Goal: Task Accomplishment & Management: Use online tool/utility

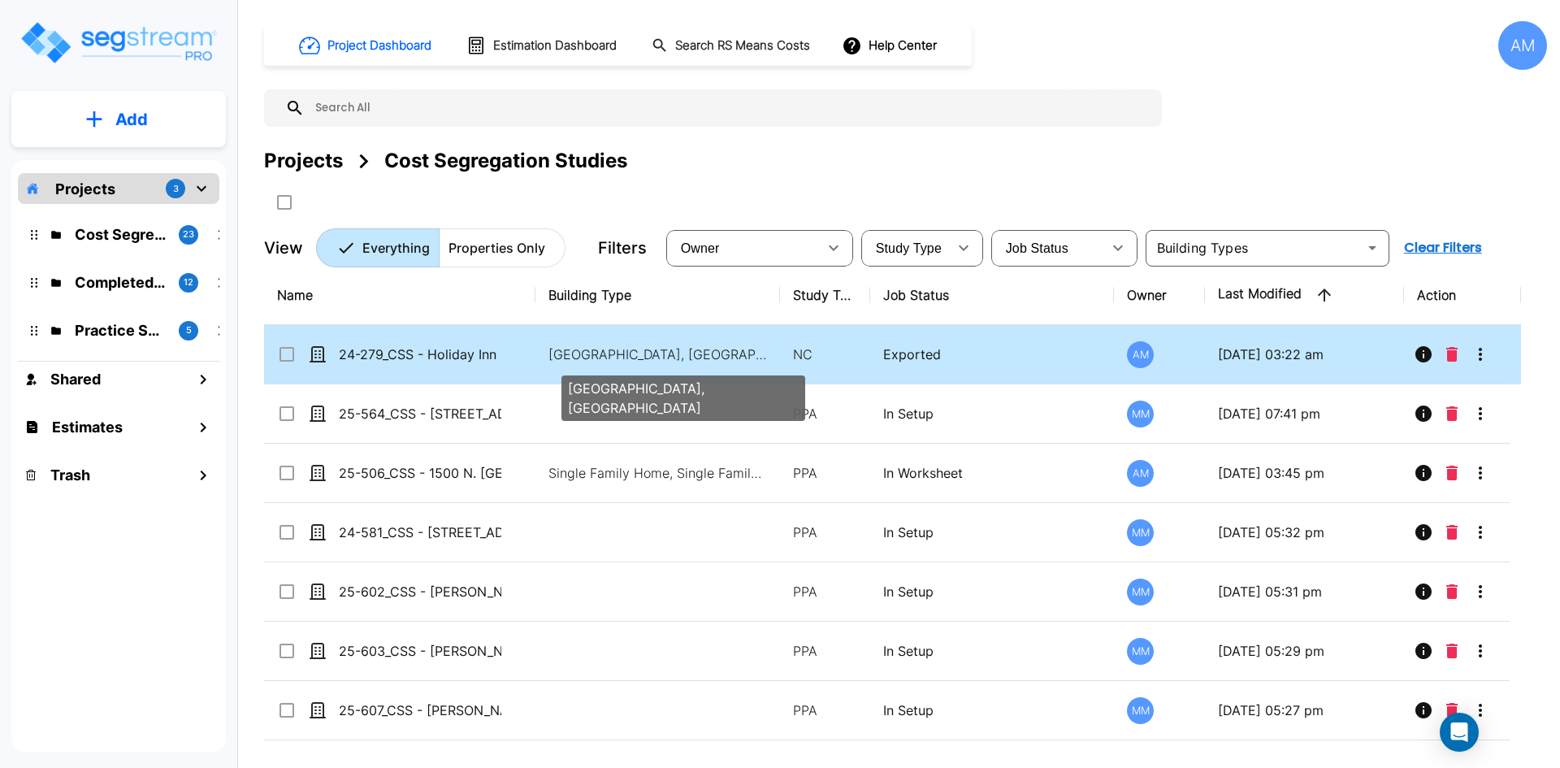
click at [709, 356] on p "[GEOGRAPHIC_DATA], [GEOGRAPHIC_DATA]" at bounding box center [657, 353] width 219 height 19
checkbox input "true"
click at [709, 356] on p "[GEOGRAPHIC_DATA], [GEOGRAPHIC_DATA]" at bounding box center [657, 353] width 219 height 19
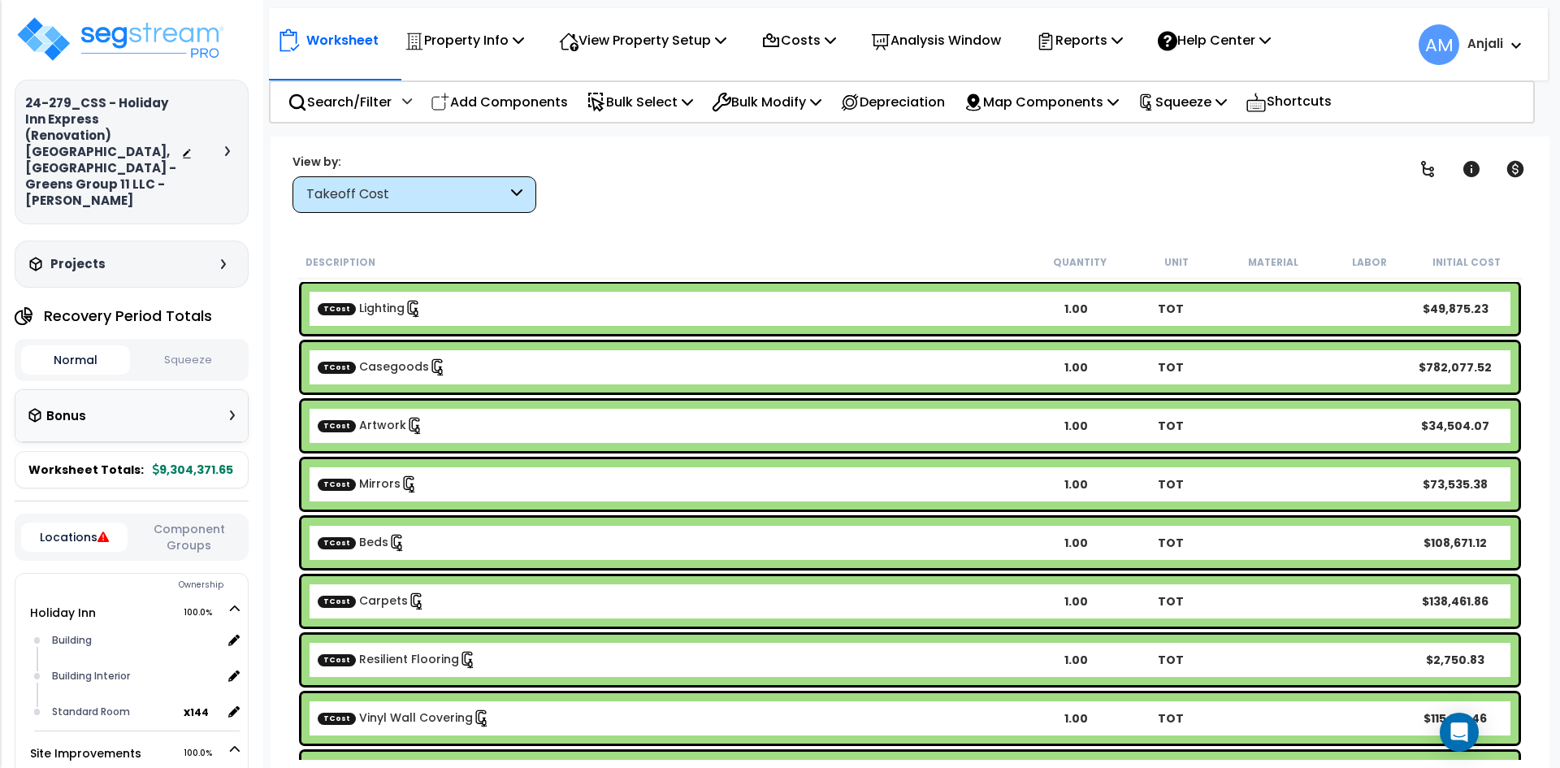
click at [180, 346] on button "Squeeze" at bounding box center [188, 360] width 109 height 28
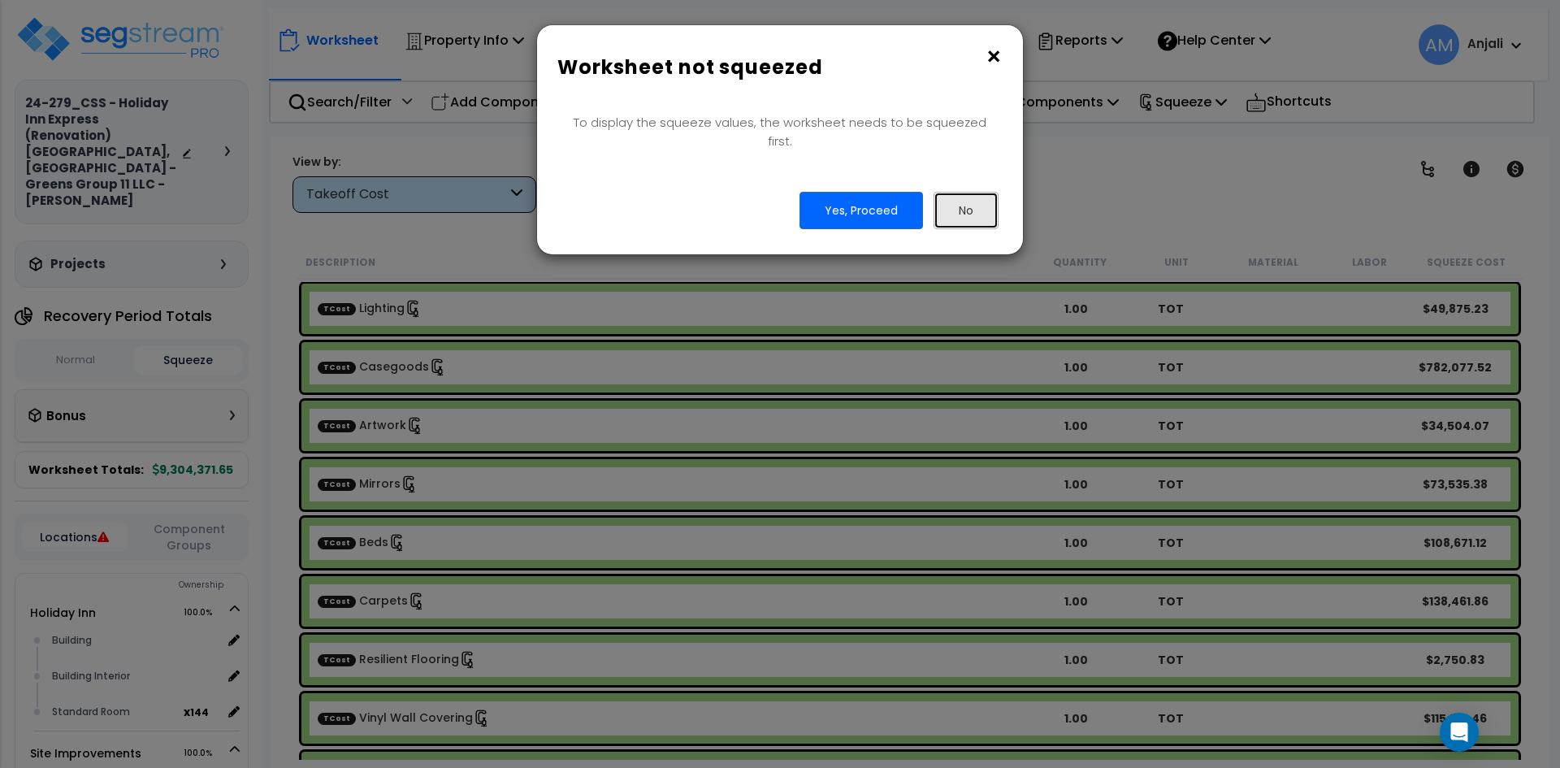
click at [963, 192] on button "No" at bounding box center [965, 210] width 65 height 37
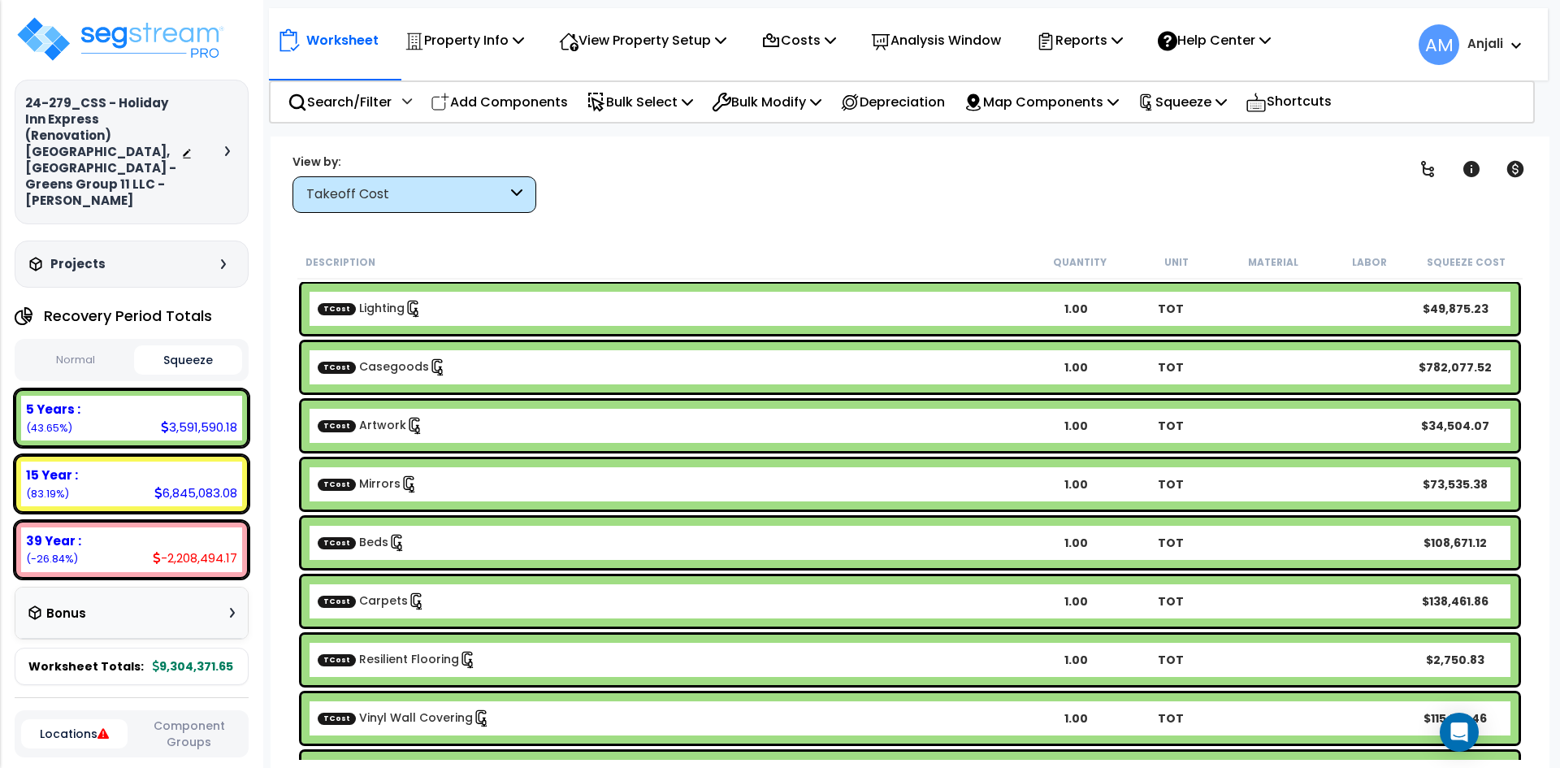
click at [87, 346] on button "Normal" at bounding box center [75, 360] width 109 height 28
click at [210, 346] on button "Squeeze" at bounding box center [188, 360] width 109 height 28
click at [1463, 717] on div "Open Intercom Messenger" at bounding box center [1459, 732] width 43 height 43
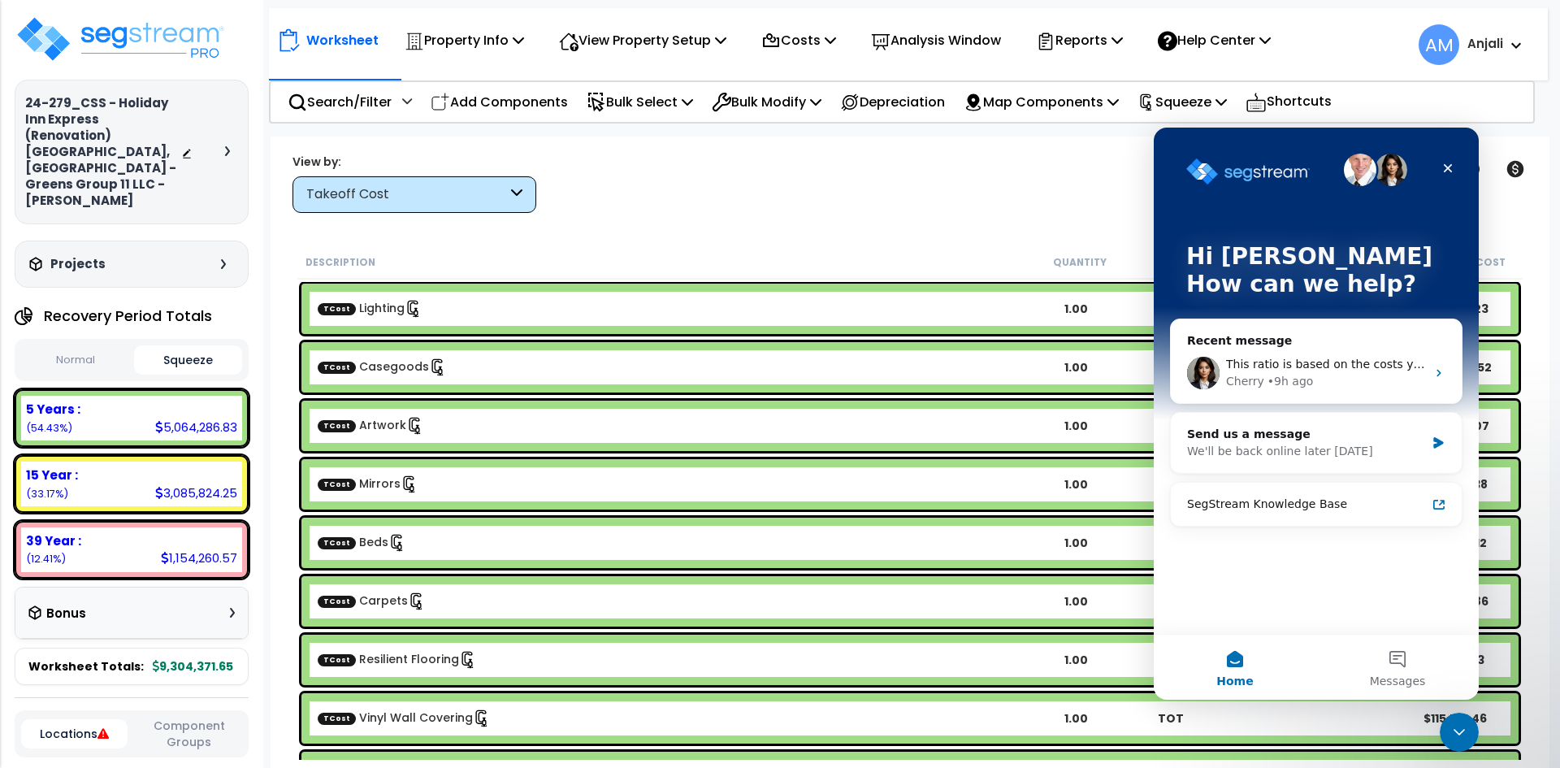
click at [1340, 405] on div "Hi Anjali How can we help?" at bounding box center [1316, 274] width 292 height 292
click at [1340, 377] on div "Cherry • 9h ago" at bounding box center [1326, 381] width 200 height 17
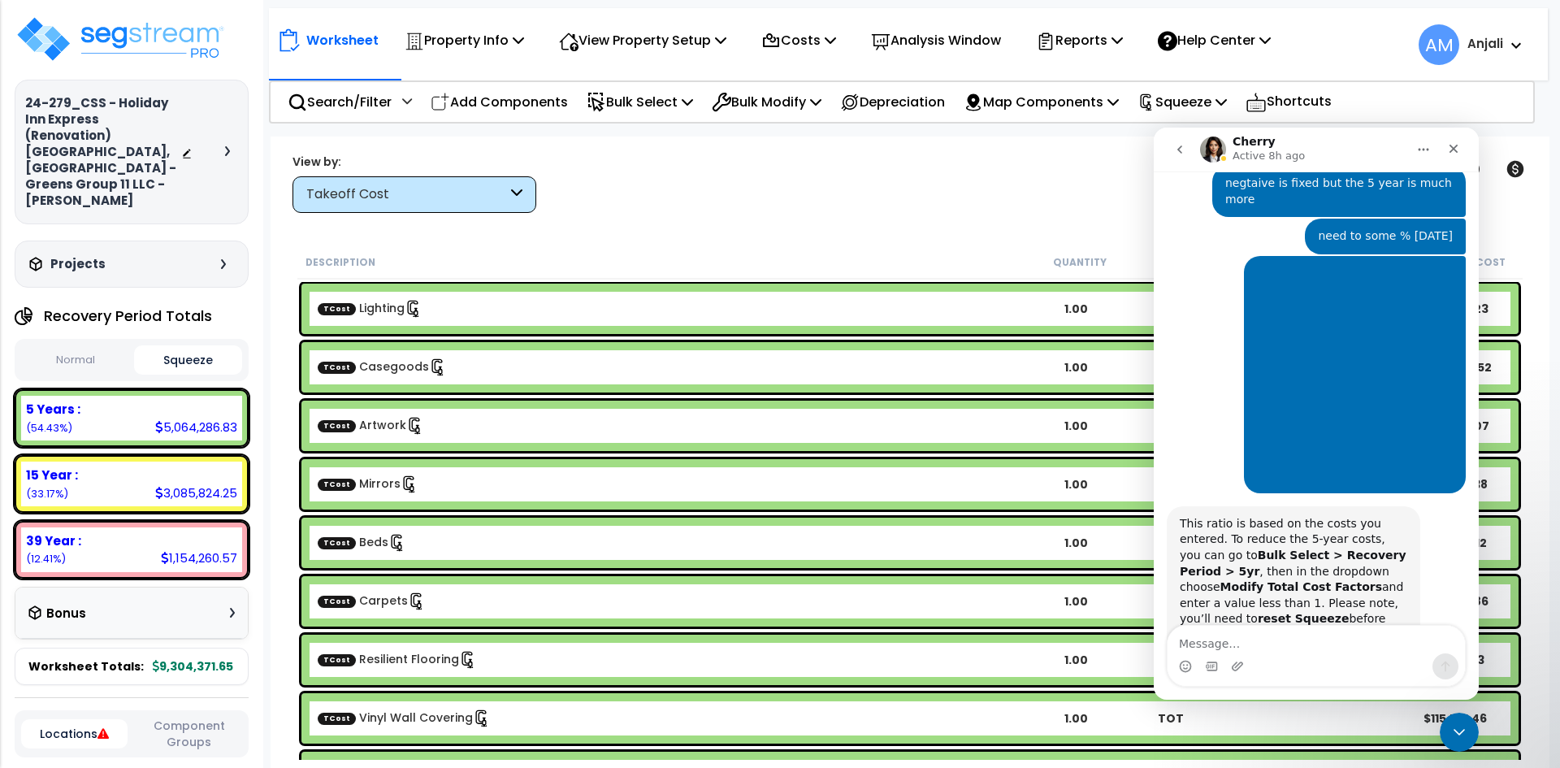
scroll to position [1061, 0]
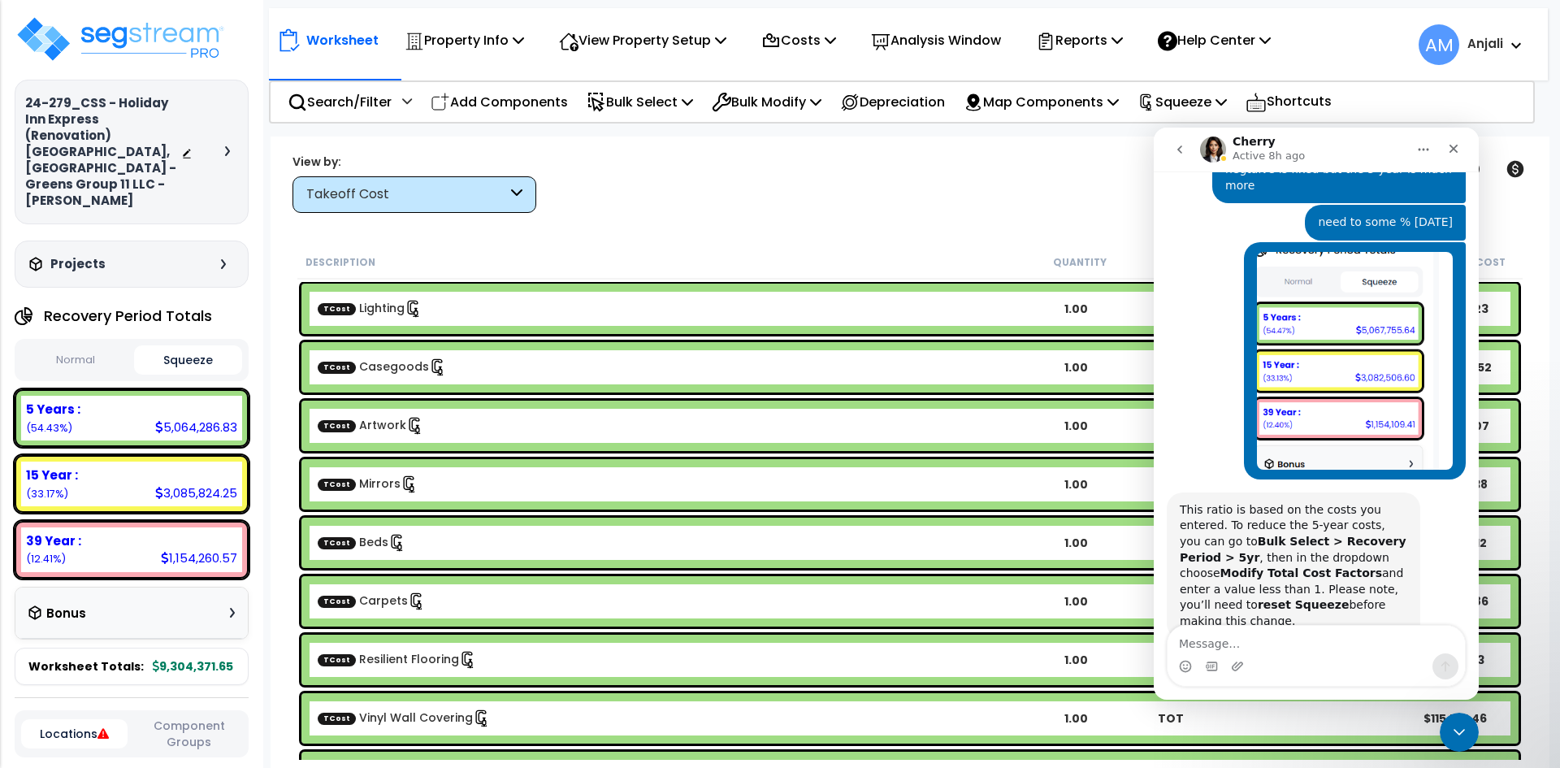
click at [1216, 654] on div "Intercom messenger" at bounding box center [1211, 666] width 13 height 26
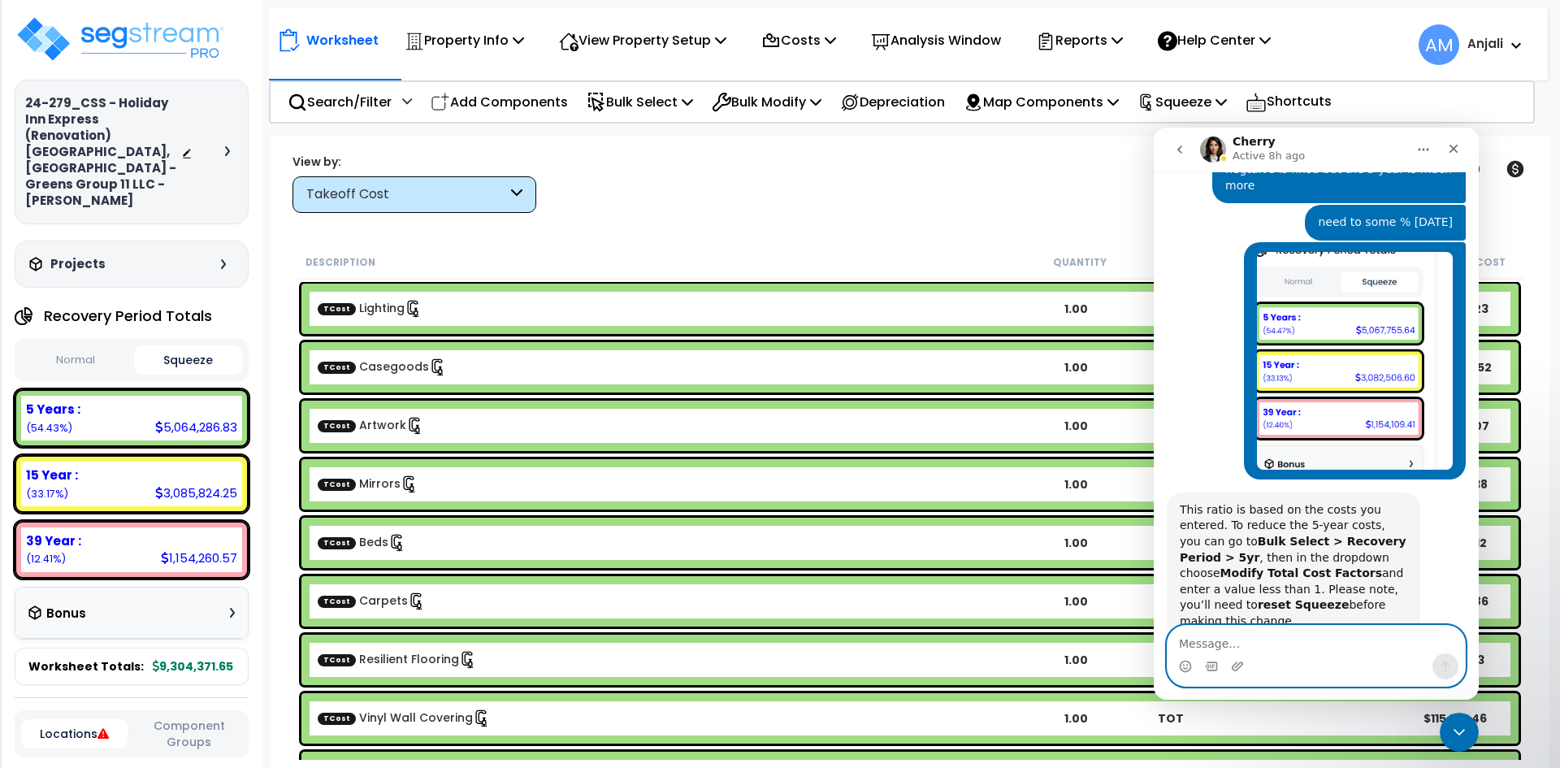
click at [1215, 642] on textarea "Message…" at bounding box center [1315, 639] width 297 height 28
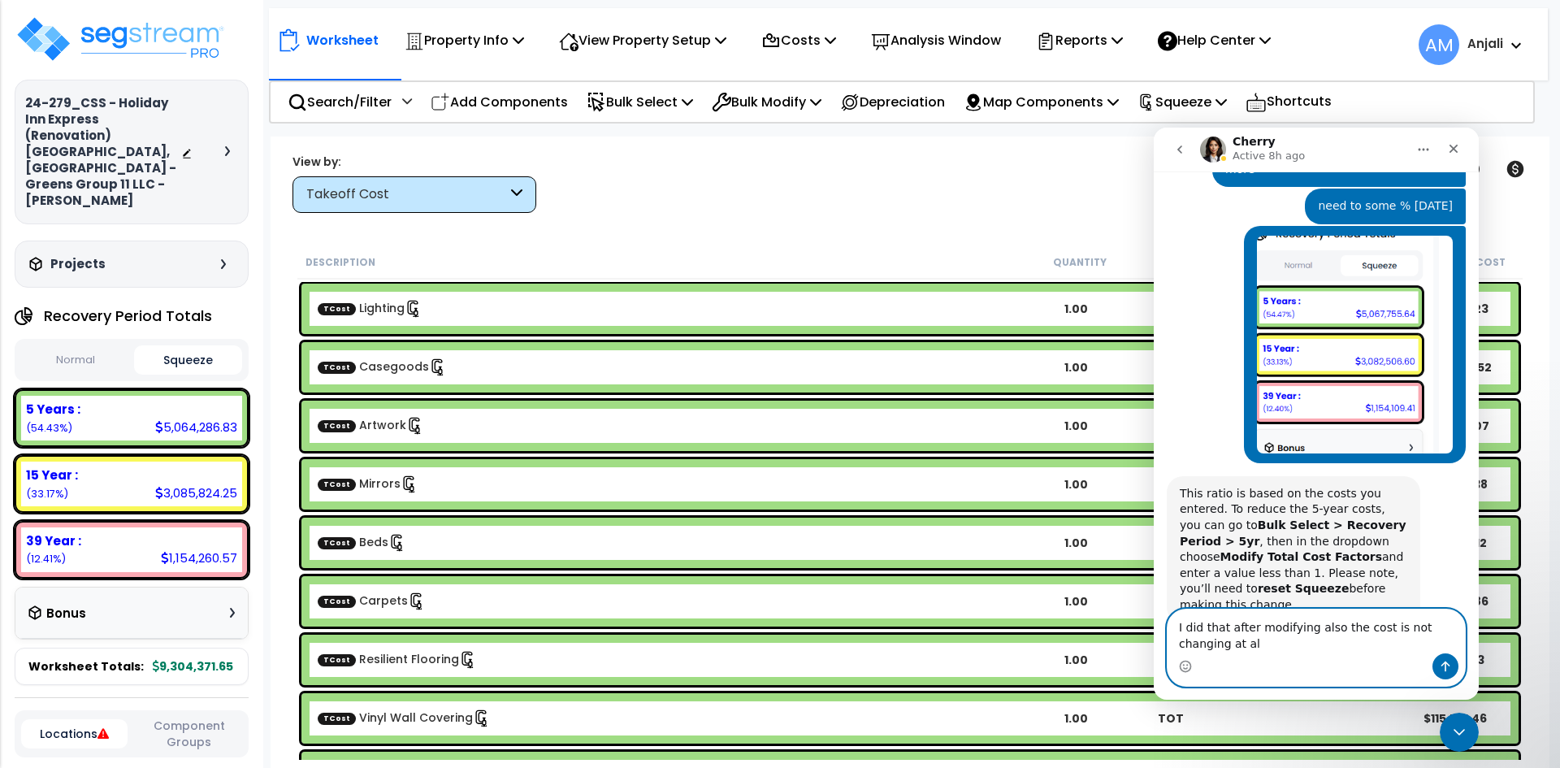
type textarea "I did that after modifying also the cost is not changing at all"
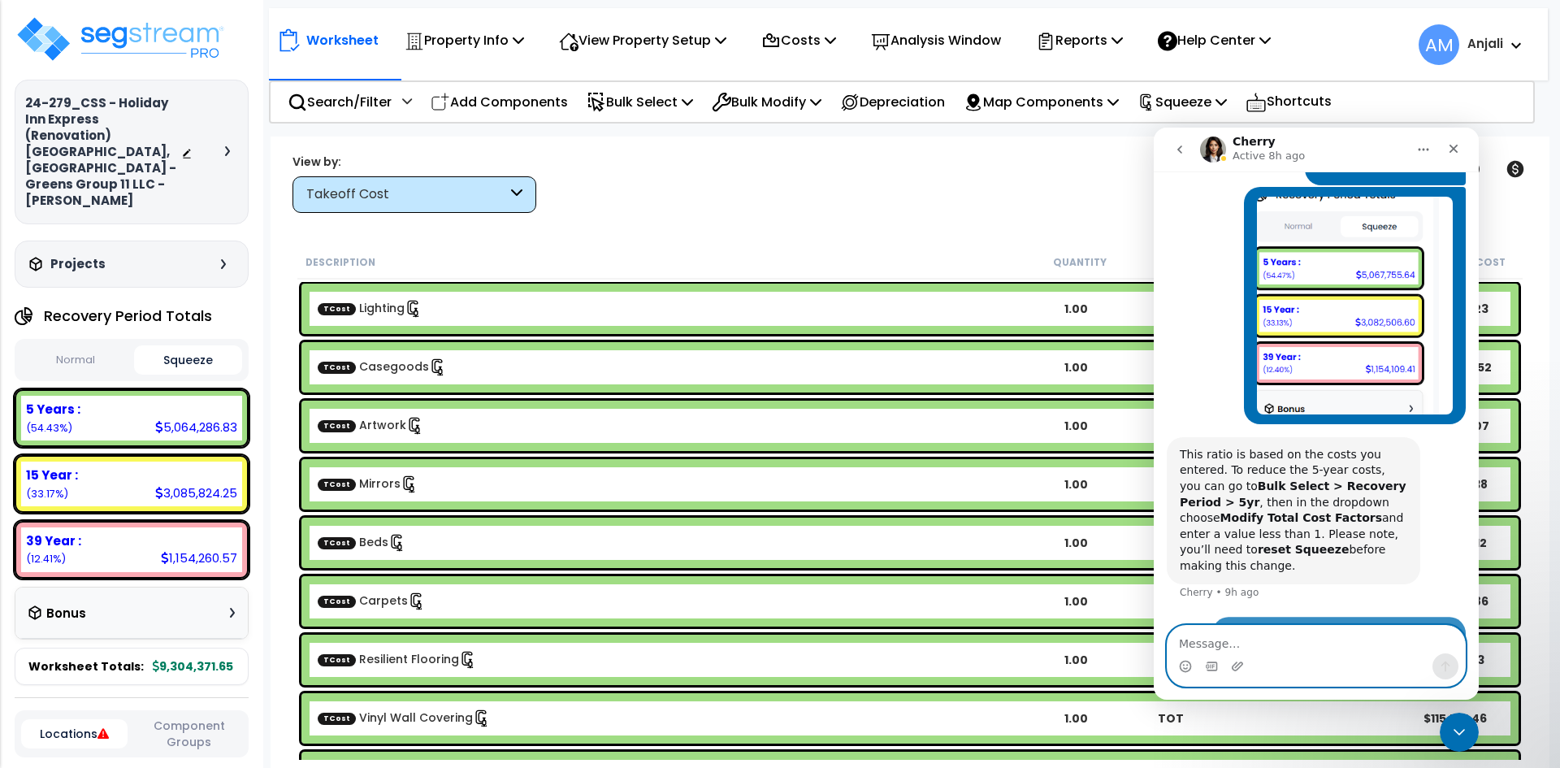
scroll to position [1125, 0]
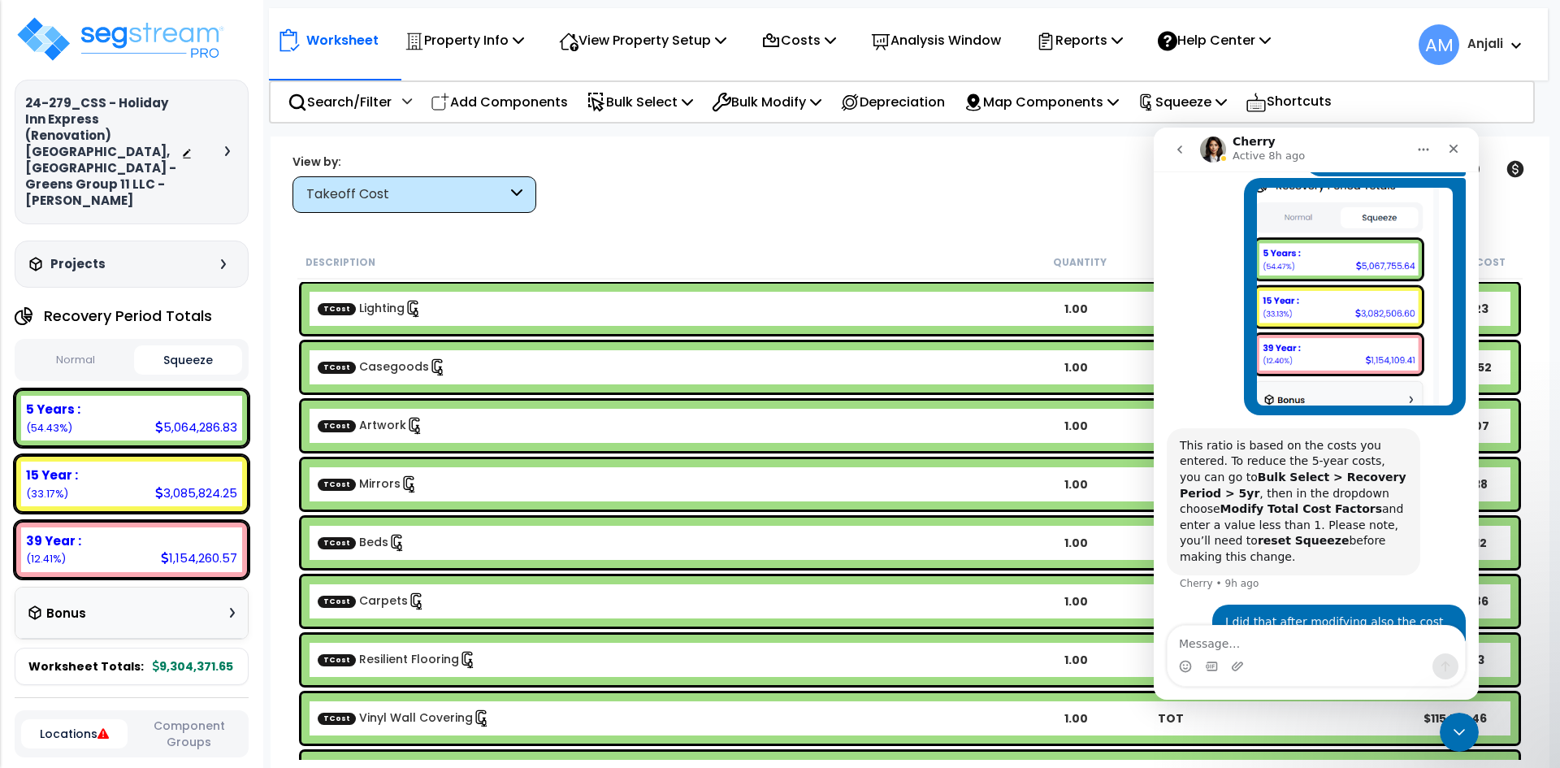
click at [870, 183] on div "Clear Filters" at bounding box center [966, 183] width 820 height 60
click at [634, 91] on p "Bulk Select" at bounding box center [639, 102] width 106 height 22
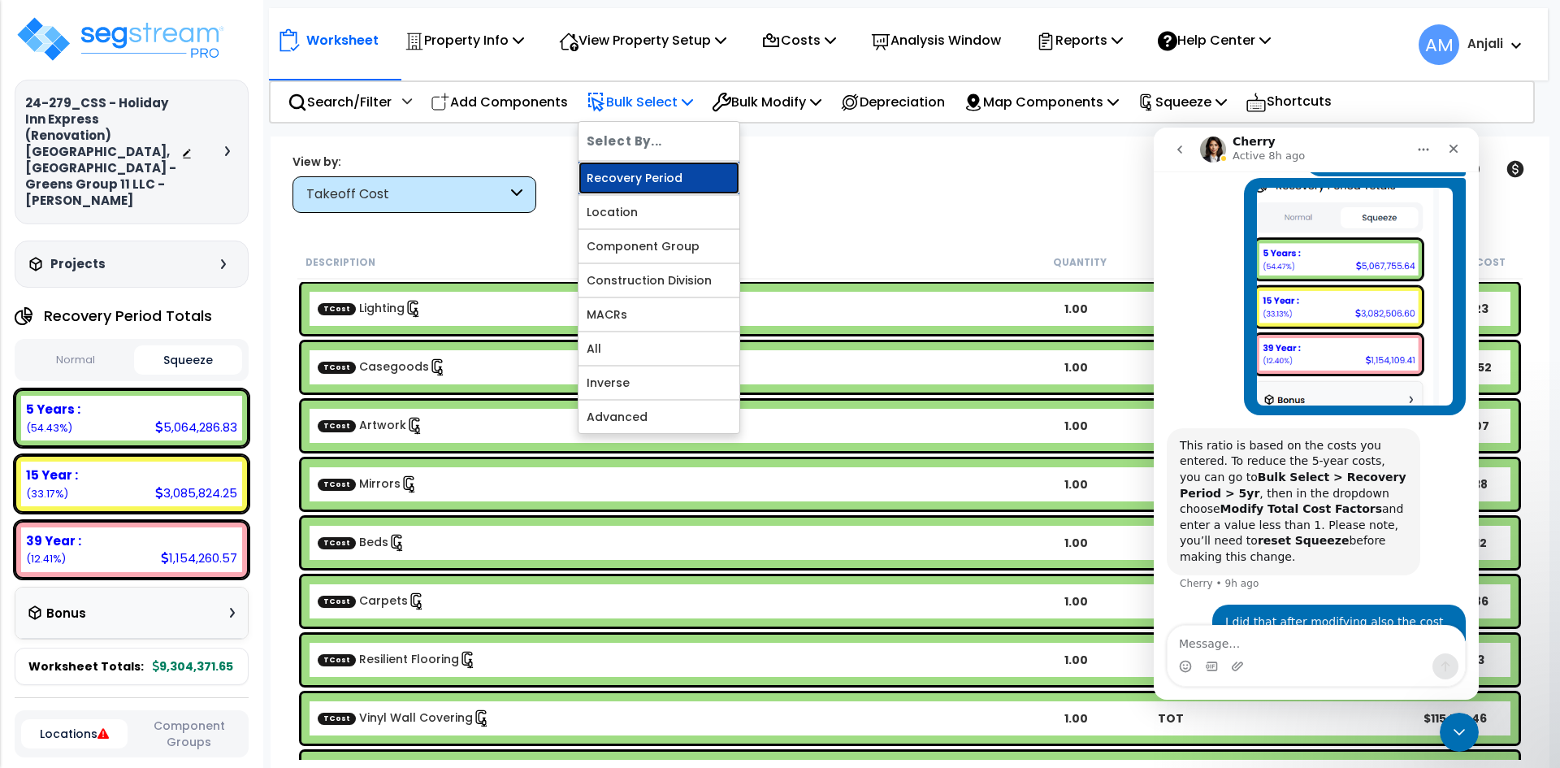
click at [672, 171] on link "Recovery Period" at bounding box center [658, 178] width 161 height 32
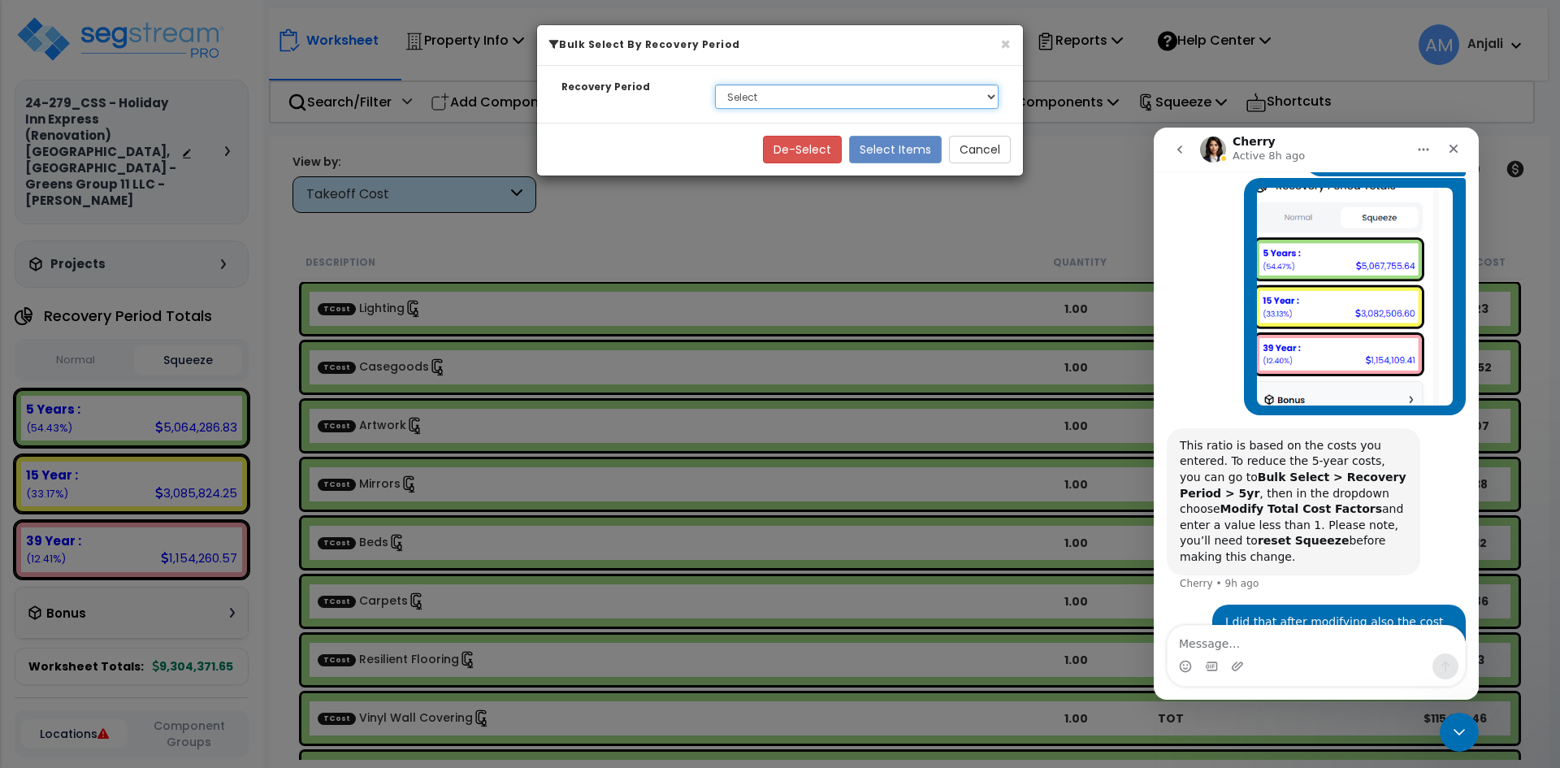
click at [781, 98] on select "Select 5 Years 15 Year 39 Year Soft Cost" at bounding box center [856, 96] width 283 height 24
select select "5Y"
click at [715, 84] on select "Select 5 Years 15 Year 39 Year Soft Cost" at bounding box center [856, 96] width 283 height 24
click at [901, 155] on button "Select Items" at bounding box center [895, 150] width 93 height 28
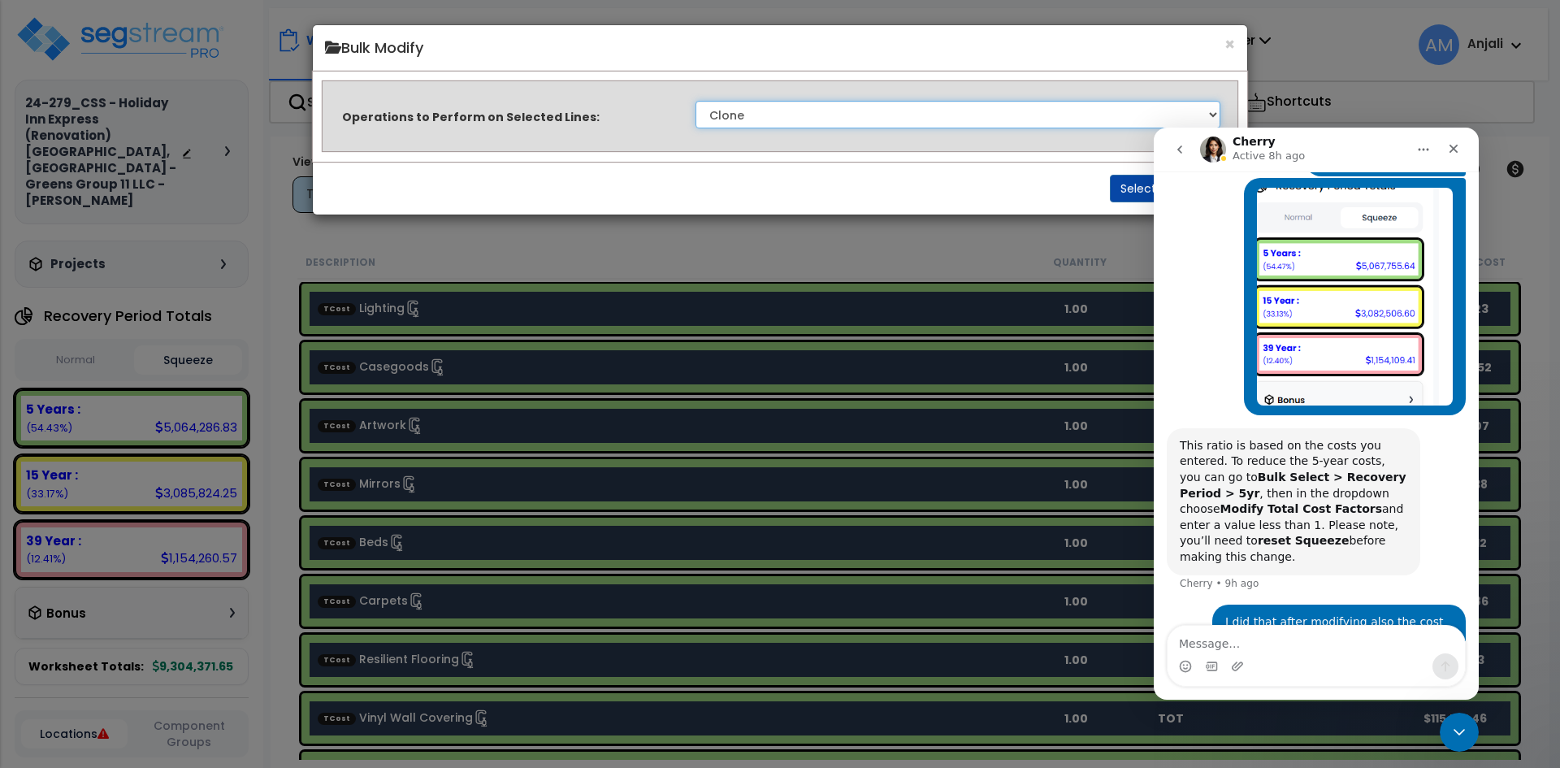
click at [806, 118] on select "Clone Delete Delete Zero Quantities Modify Component Group Modify Cost Sources …" at bounding box center [957, 115] width 525 height 28
select select "updateMaterialCost"
click at [695, 101] on select "Clone Delete Delete Zero Quantities Modify Component Group Modify Cost Sources …" at bounding box center [957, 115] width 525 height 28
click at [1117, 194] on button "Select" at bounding box center [1138, 189] width 57 height 28
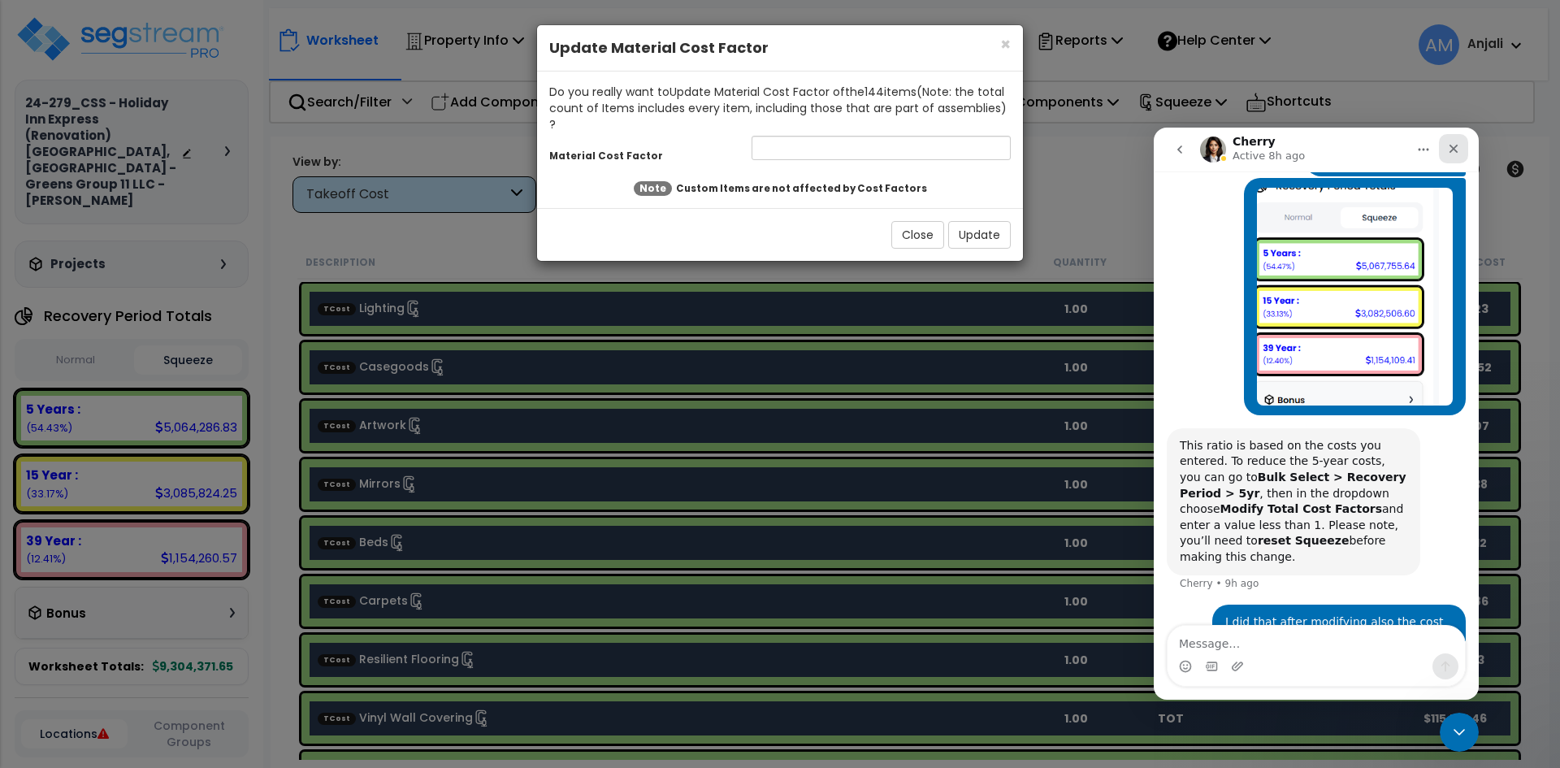
click at [1459, 151] on icon "Close" at bounding box center [1453, 148] width 13 height 13
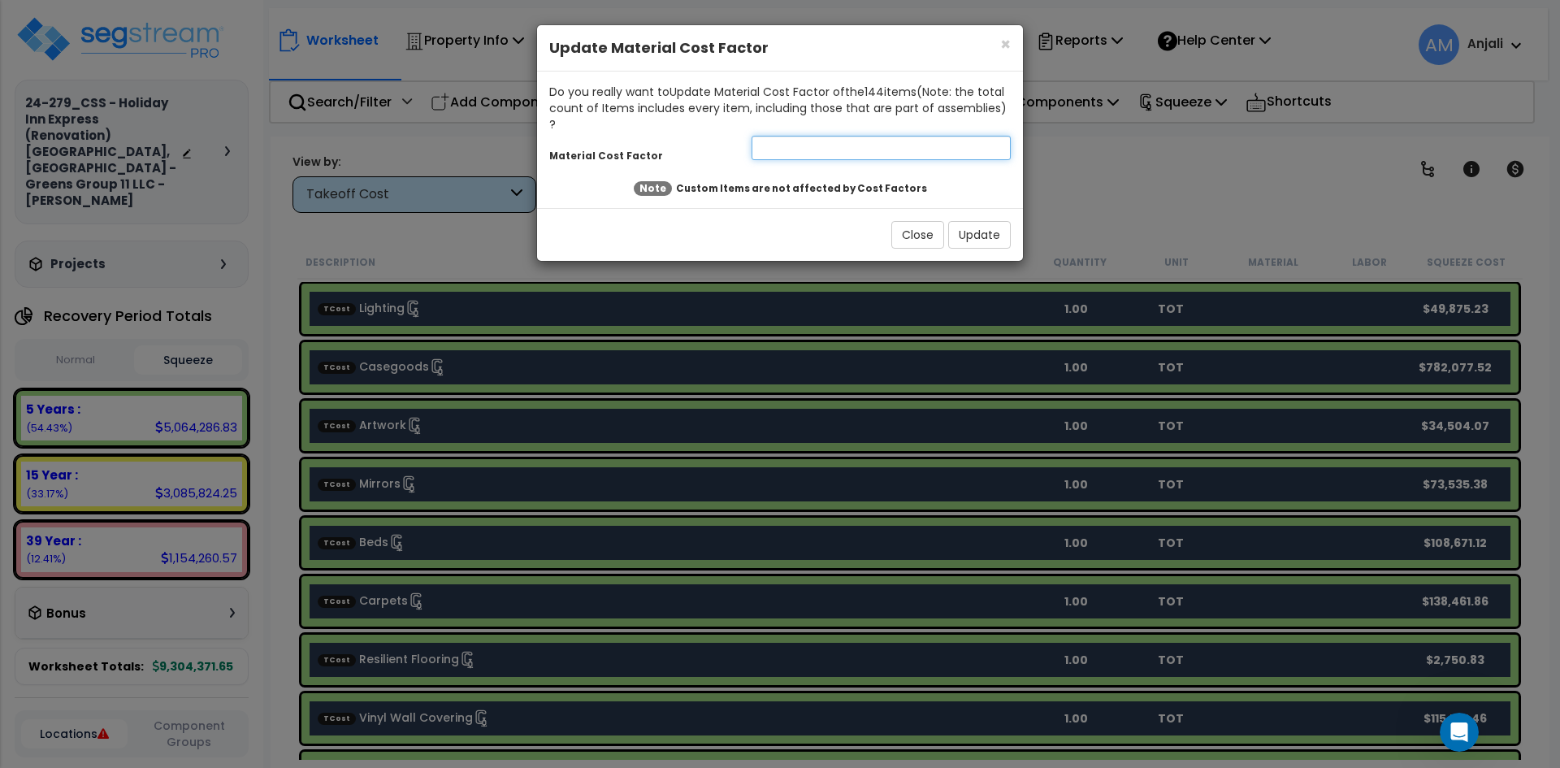
click at [879, 136] on input "number" at bounding box center [880, 148] width 259 height 24
type input "0.64"
click at [970, 221] on button "Update" at bounding box center [979, 235] width 63 height 28
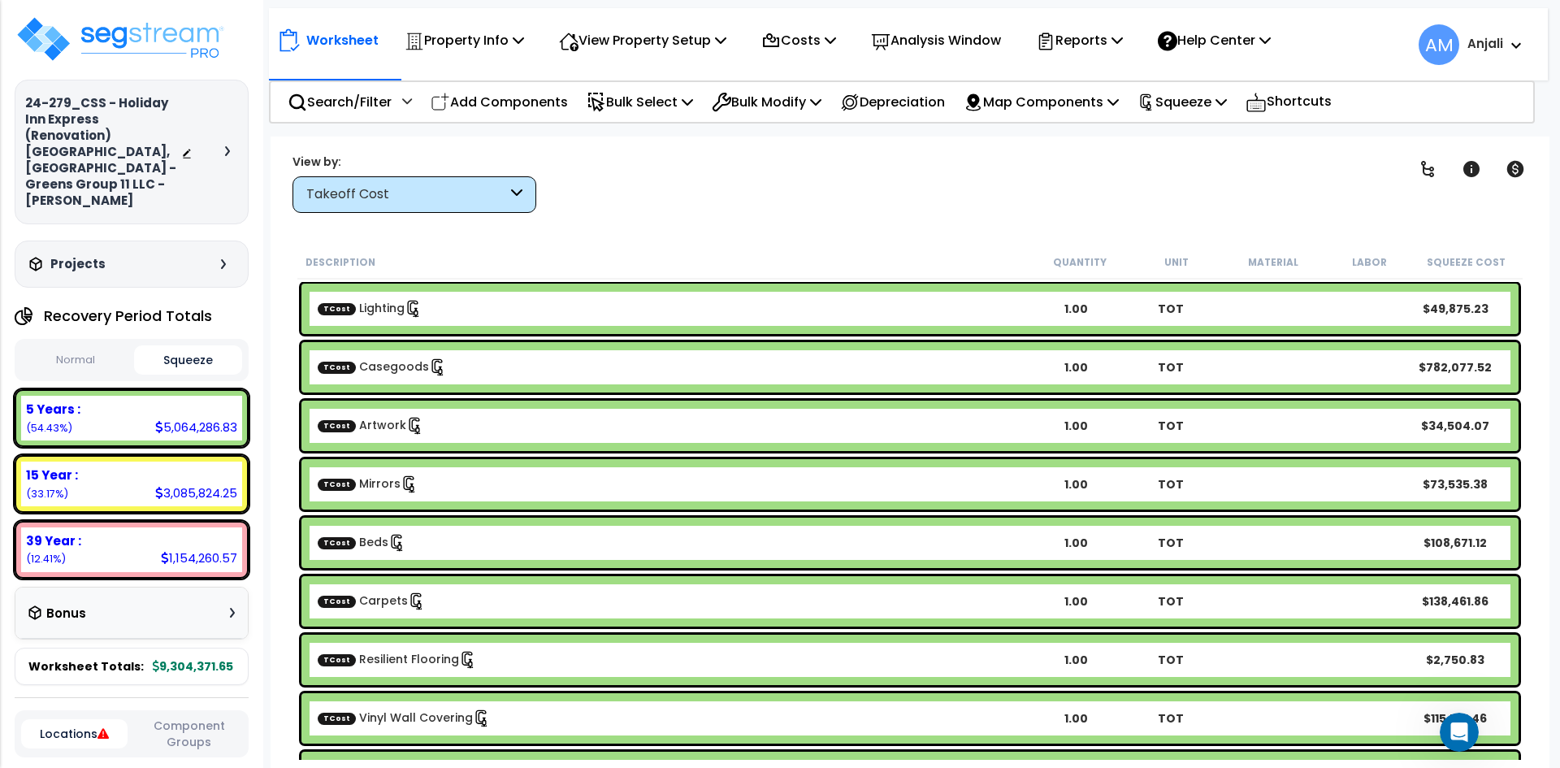
click at [91, 305] on div "Recovery Period Totals Normal Squeeze 5 Years : 5,064,286.83 (54.43%) 7 Year : …" at bounding box center [132, 492] width 234 height 385
click at [91, 346] on button "Normal" at bounding box center [75, 360] width 109 height 28
click at [187, 346] on button "Squeeze" at bounding box center [188, 360] width 109 height 28
click at [84, 346] on button "Normal" at bounding box center [75, 360] width 109 height 28
click at [184, 346] on button "Squeeze" at bounding box center [188, 360] width 109 height 28
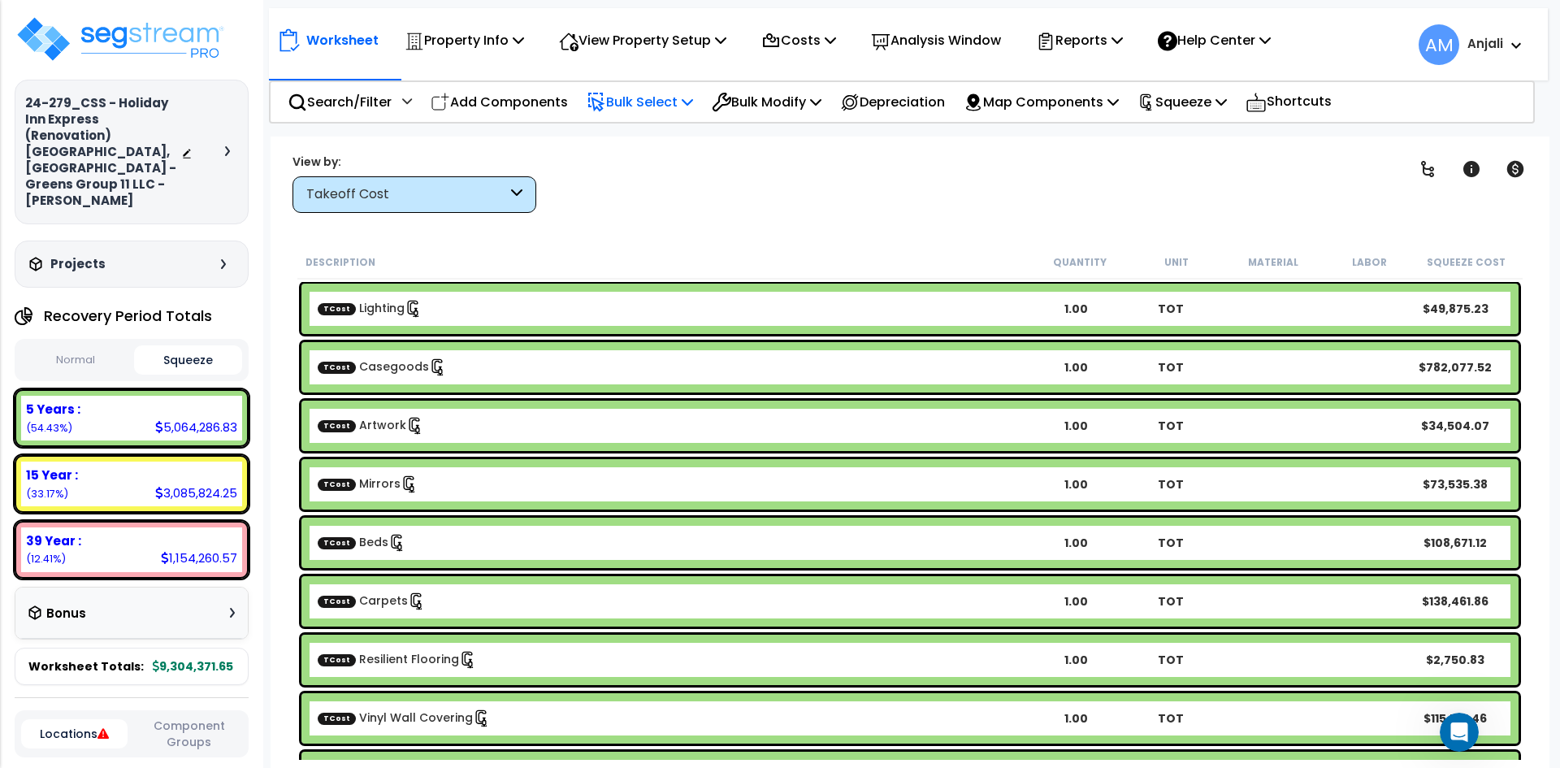
click at [693, 99] on icon at bounding box center [687, 101] width 11 height 13
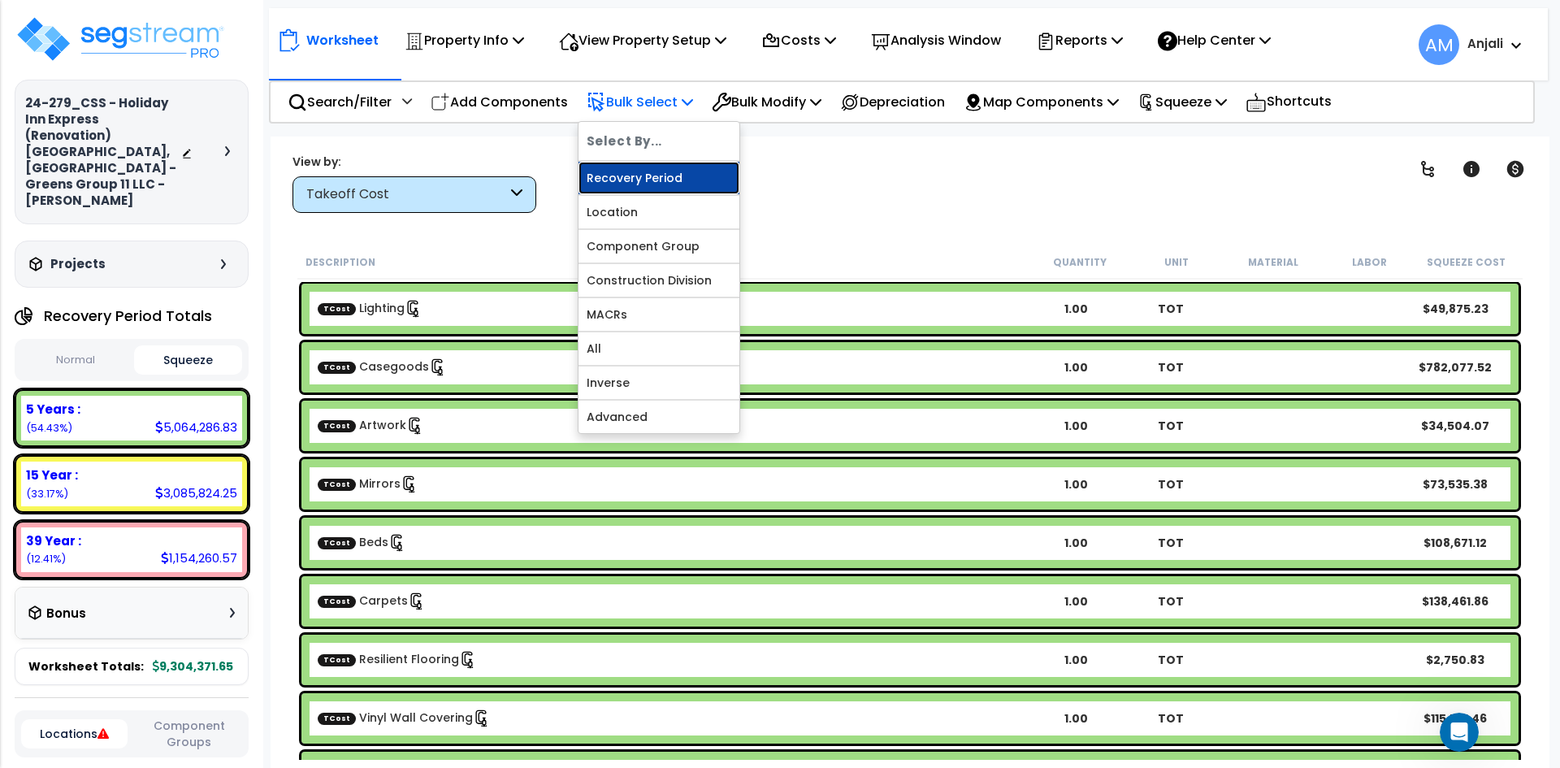
click at [686, 177] on link "Recovery Period" at bounding box center [658, 178] width 161 height 32
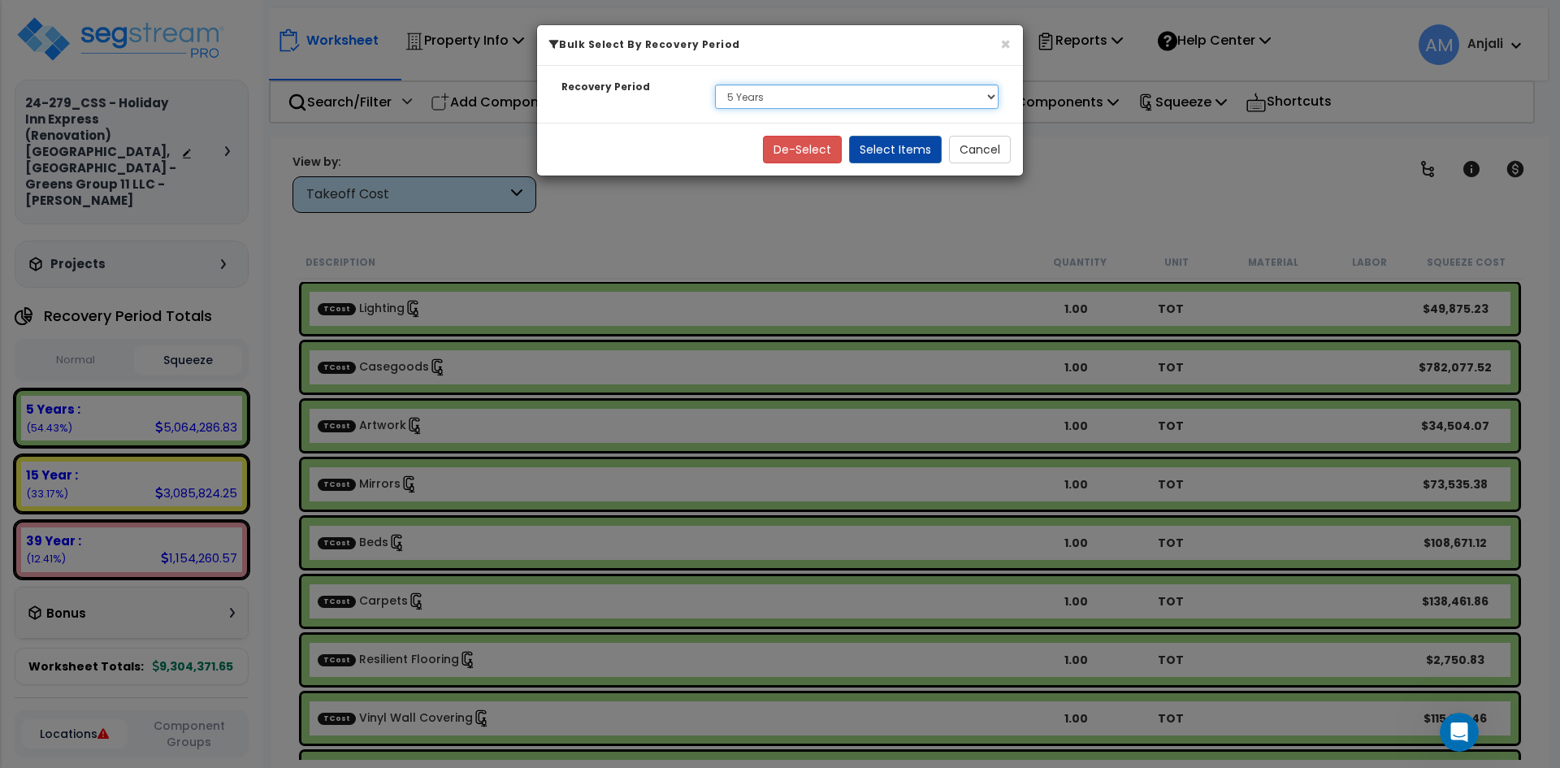
click at [850, 94] on select "Select 5 Years 15 Year 39 Year Soft Cost" at bounding box center [856, 96] width 283 height 24
click at [715, 84] on select "Select 5 Years 15 Year 39 Year Soft Cost" at bounding box center [856, 96] width 283 height 24
click at [917, 136] on button "Select Items" at bounding box center [895, 150] width 93 height 28
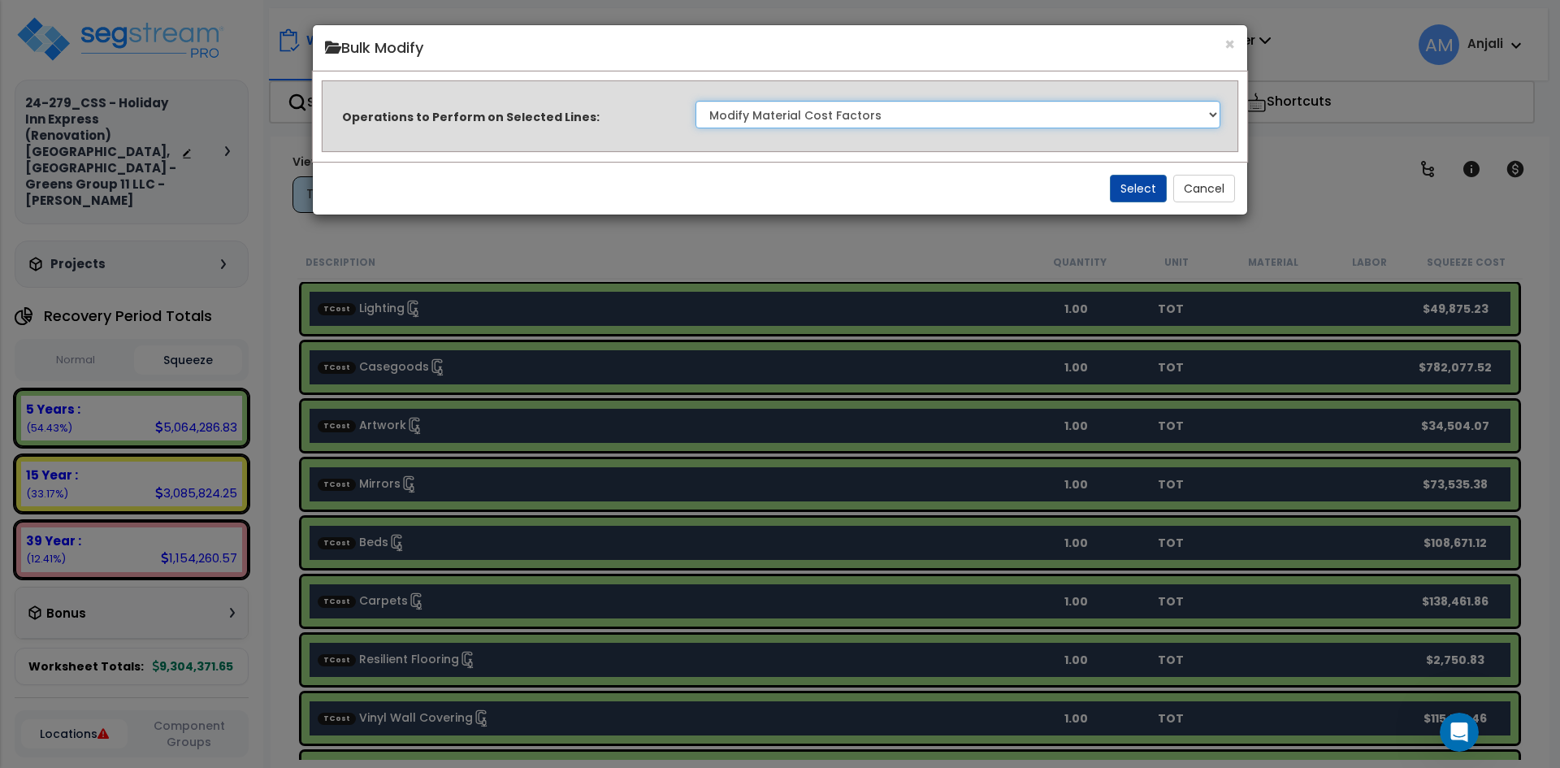
click at [894, 110] on select "Clone Delete Delete Zero Quantities Modify Component Group Modify Cost Sources …" at bounding box center [957, 115] width 525 height 28
select select "modifyTotalCostFactor"
click at [695, 101] on select "Clone Delete Delete Zero Quantities Modify Component Group Modify Cost Sources …" at bounding box center [957, 115] width 525 height 28
click at [1139, 187] on button "Select" at bounding box center [1138, 189] width 57 height 28
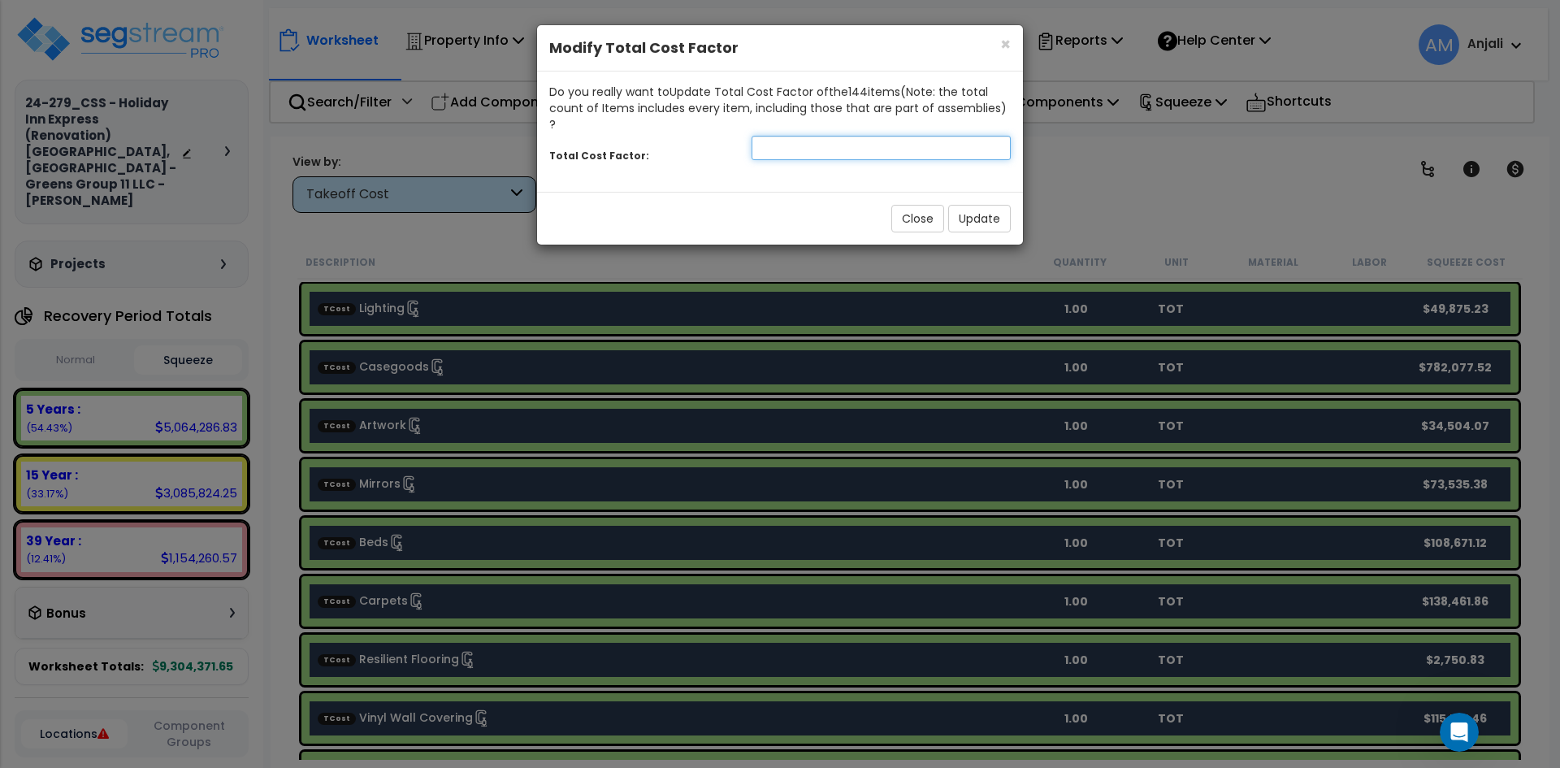
click at [876, 136] on input "number" at bounding box center [880, 148] width 259 height 24
type input "0.46"
click at [994, 205] on button "Update" at bounding box center [979, 219] width 63 height 28
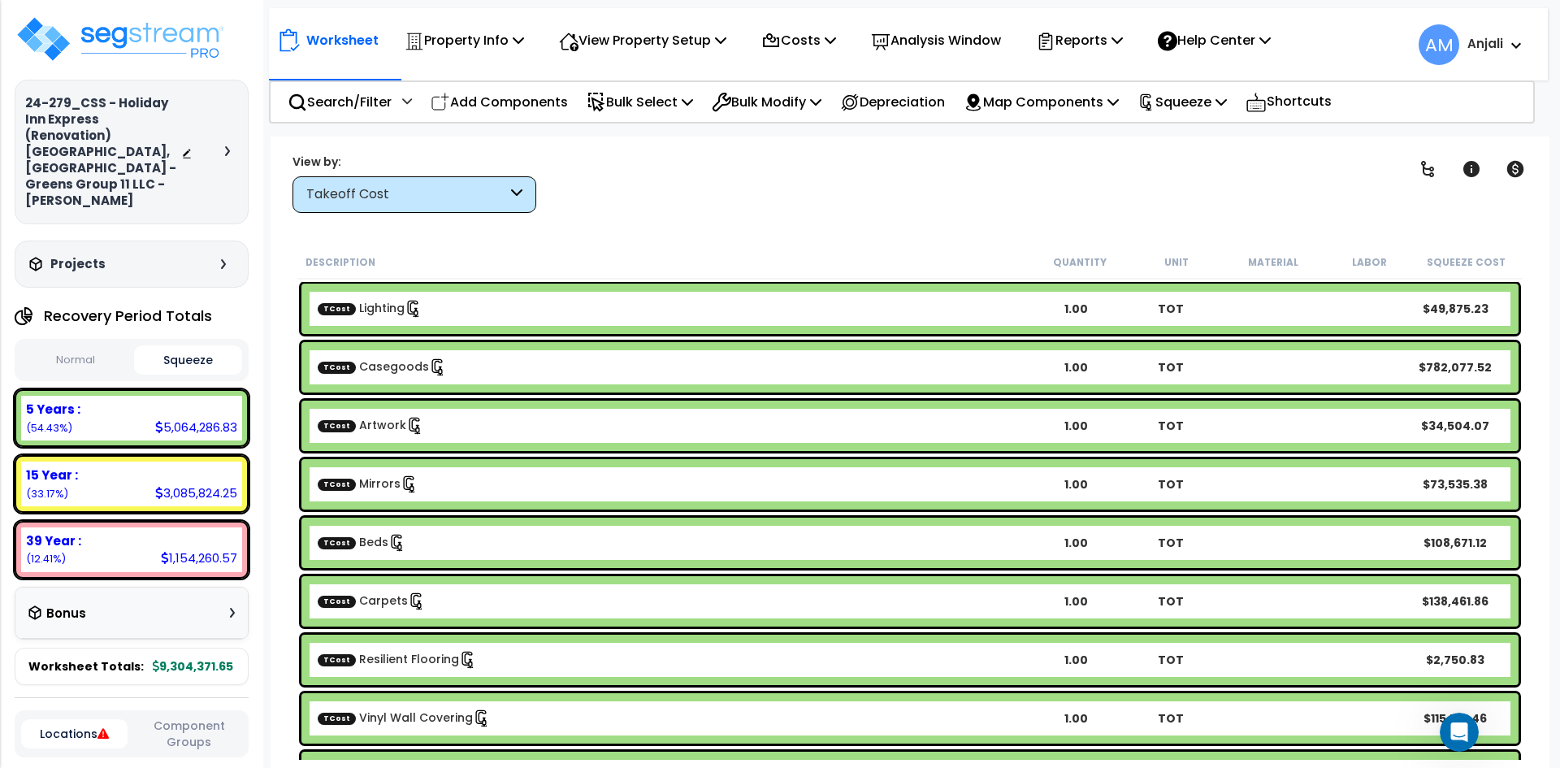
click at [78, 346] on button "Normal" at bounding box center [75, 360] width 109 height 28
click at [180, 346] on button "Squeeze" at bounding box center [188, 360] width 109 height 28
click at [102, 346] on button "Normal" at bounding box center [75, 360] width 109 height 28
click at [162, 346] on button "Squeeze" at bounding box center [188, 360] width 109 height 28
click at [631, 109] on p "Bulk Select" at bounding box center [639, 102] width 106 height 22
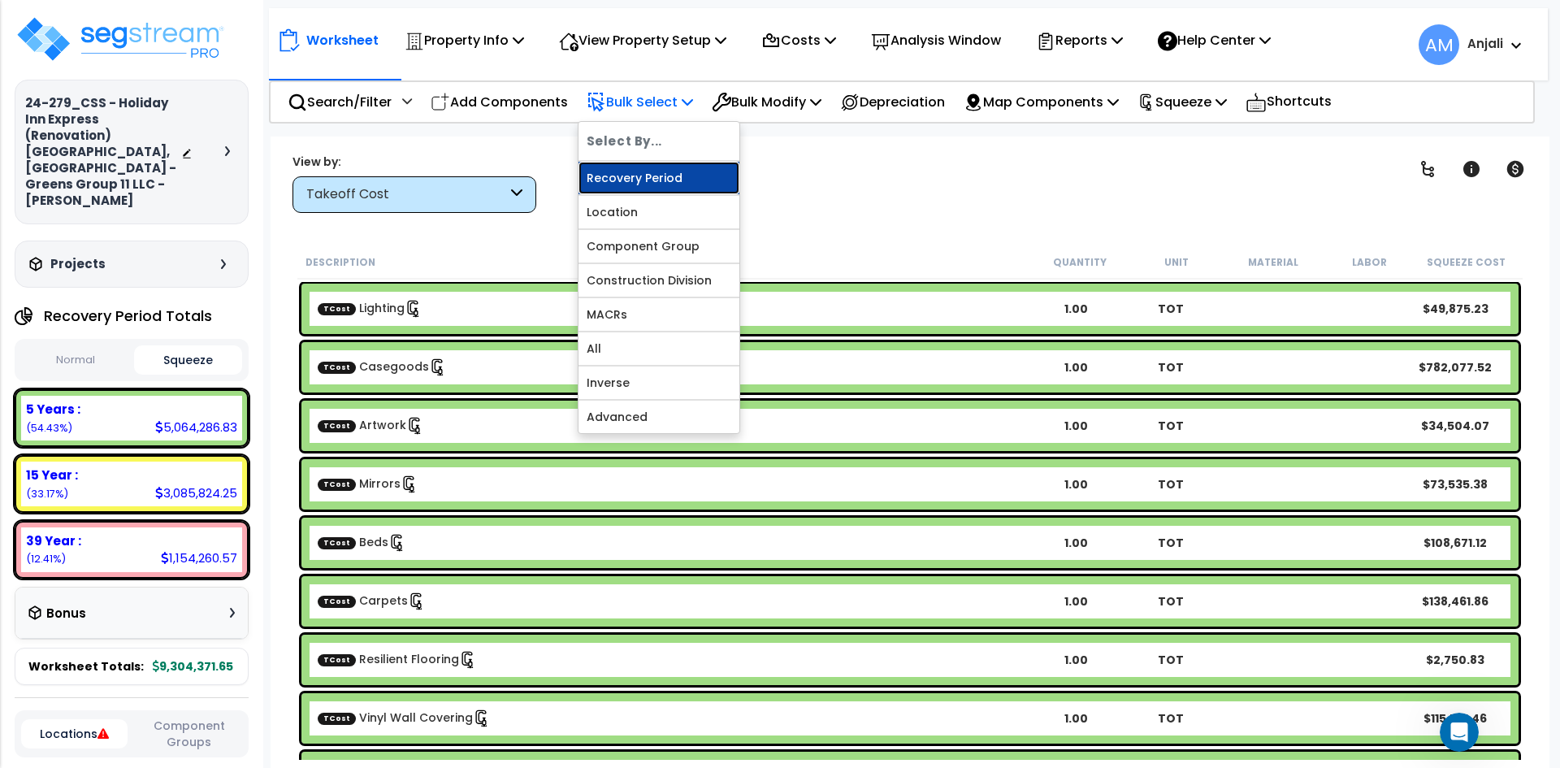
click at [652, 184] on link "Recovery Period" at bounding box center [658, 178] width 161 height 32
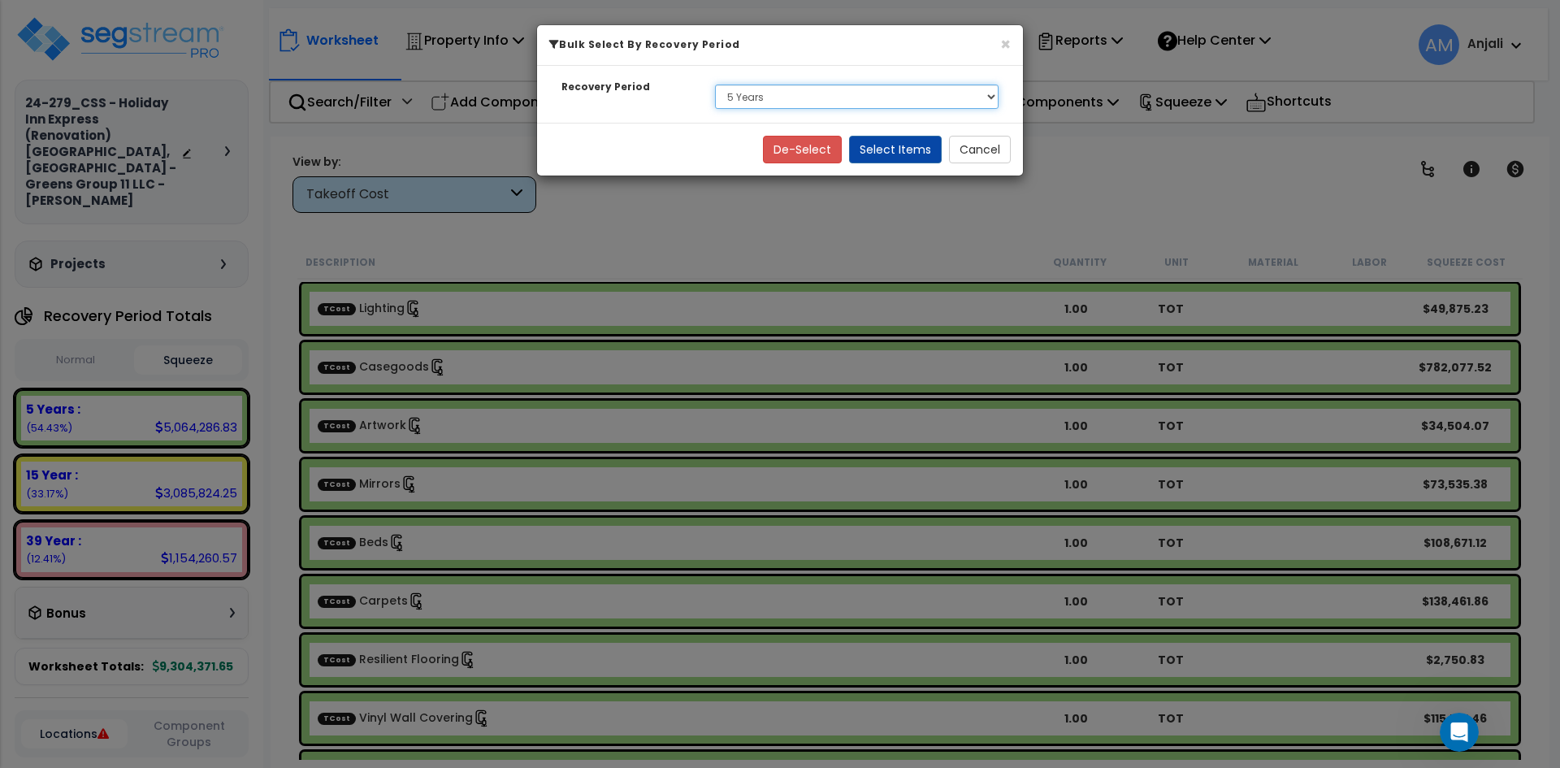
click at [854, 102] on select "Select 5 Years 15 Year 39 Year Soft Cost" at bounding box center [856, 96] width 283 height 24
select select "15Y_1"
click at [715, 84] on select "Select 5 Years 15 Year 39 Year Soft Cost" at bounding box center [856, 96] width 283 height 24
click at [902, 145] on button "Select Items" at bounding box center [895, 150] width 93 height 28
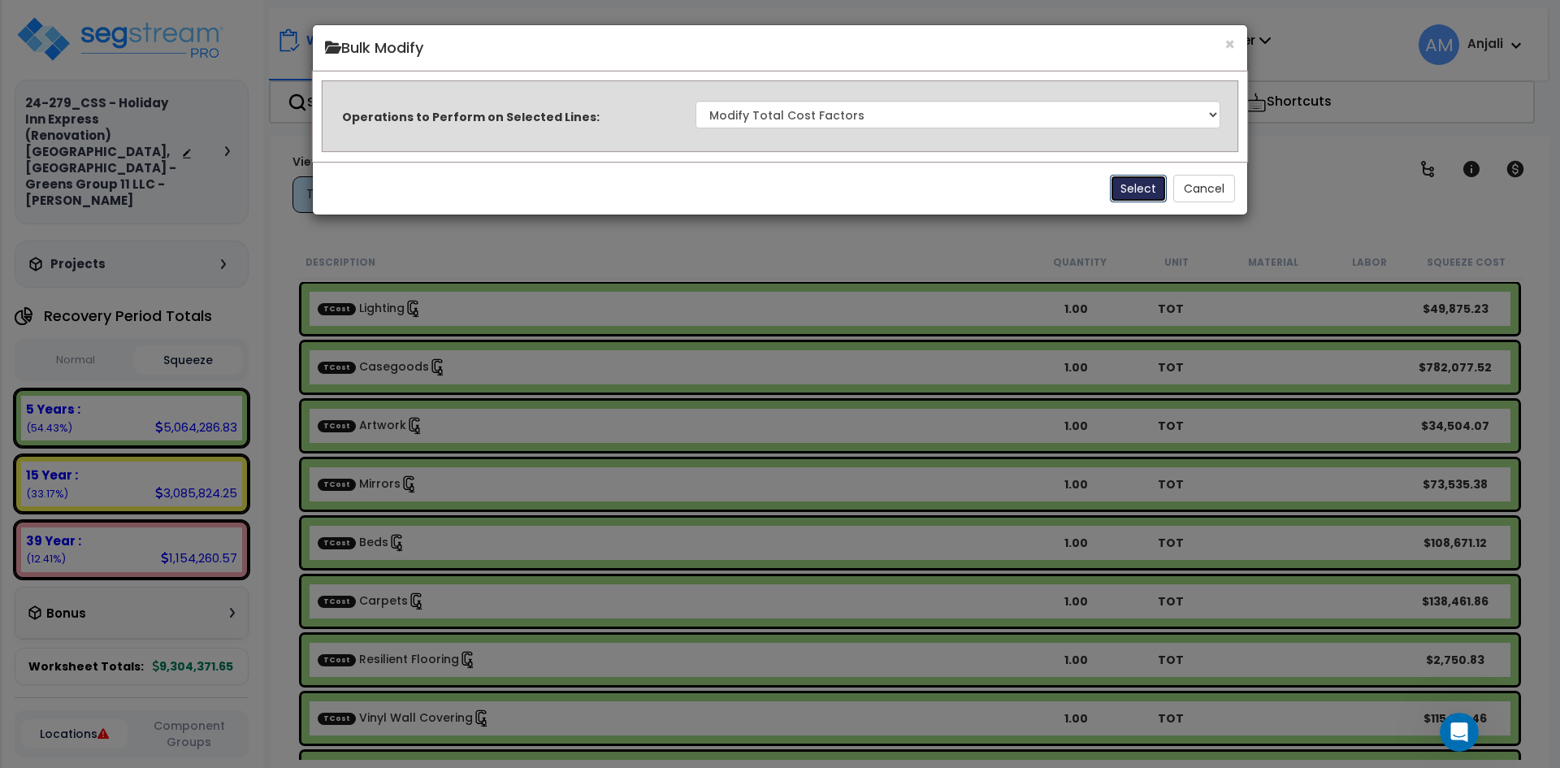
click at [1146, 188] on button "Select" at bounding box center [1138, 189] width 57 height 28
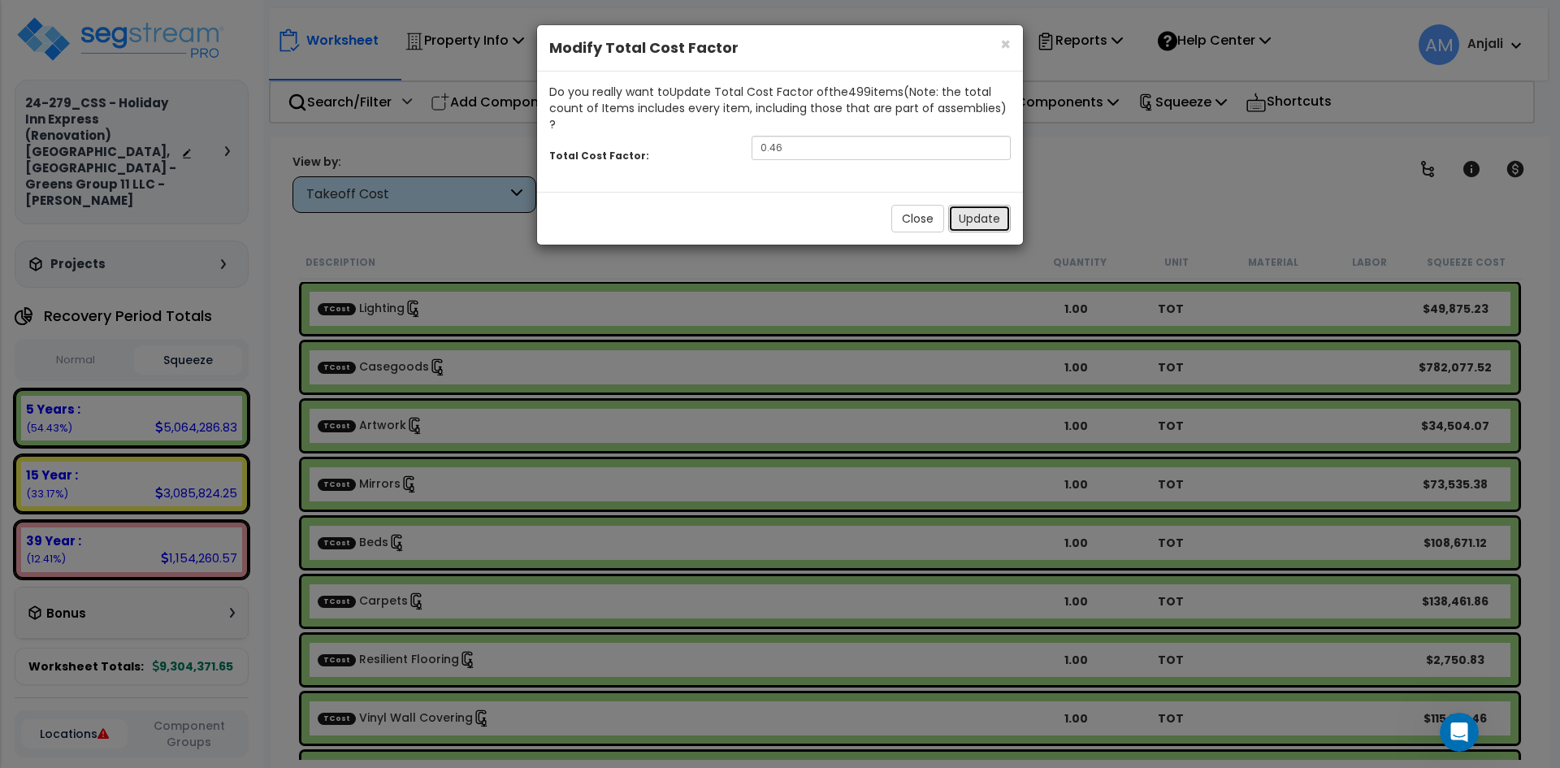
click at [983, 205] on button "Update" at bounding box center [979, 219] width 63 height 28
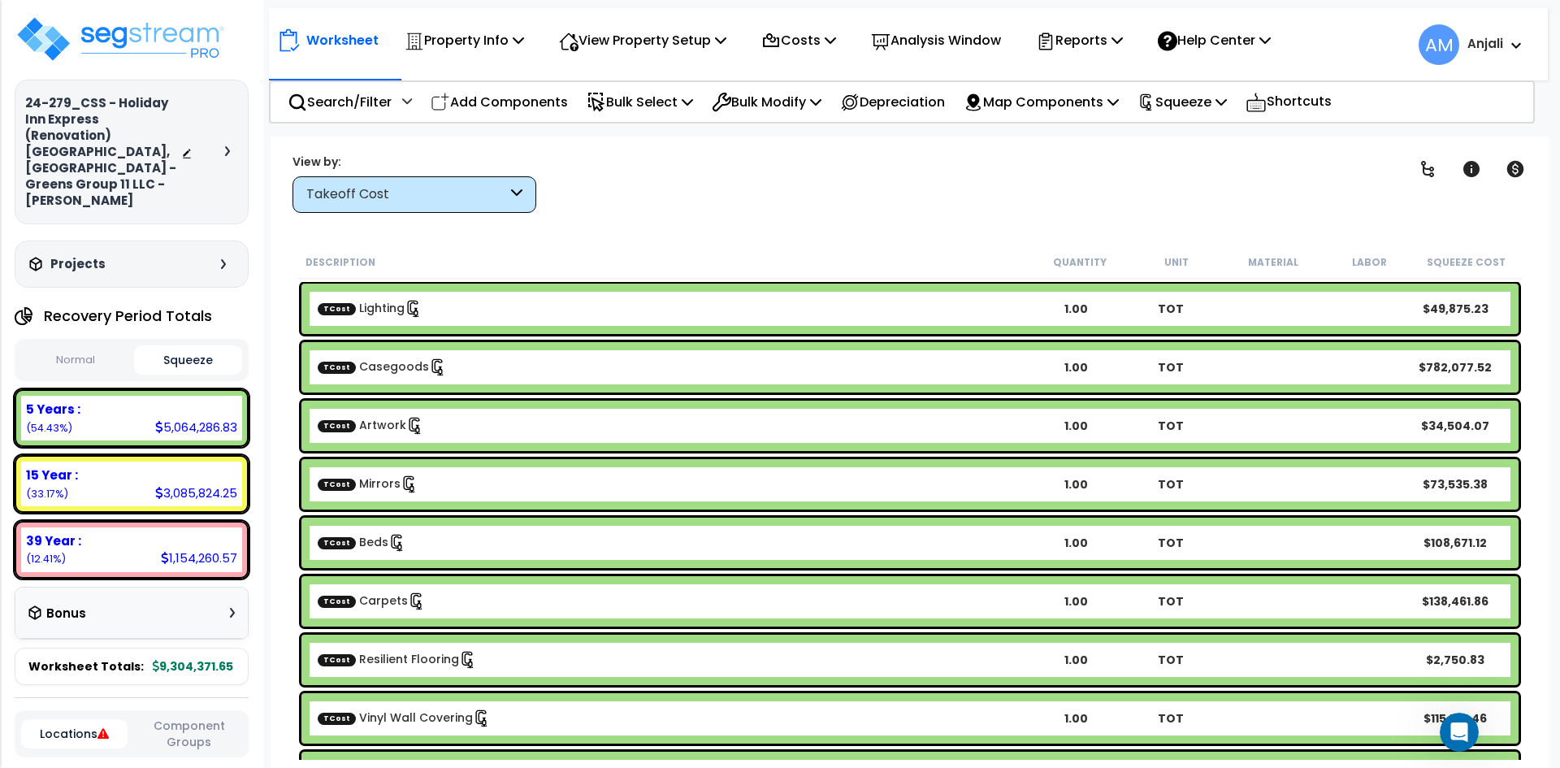
click at [63, 346] on button "Normal" at bounding box center [75, 360] width 109 height 28
click at [210, 346] on button "Squeeze" at bounding box center [188, 360] width 109 height 28
click at [93, 346] on button "Normal" at bounding box center [75, 360] width 109 height 28
click at [184, 346] on button "Squeeze" at bounding box center [188, 360] width 109 height 28
click at [1226, 106] on p "Squeeze" at bounding box center [1181, 102] width 89 height 22
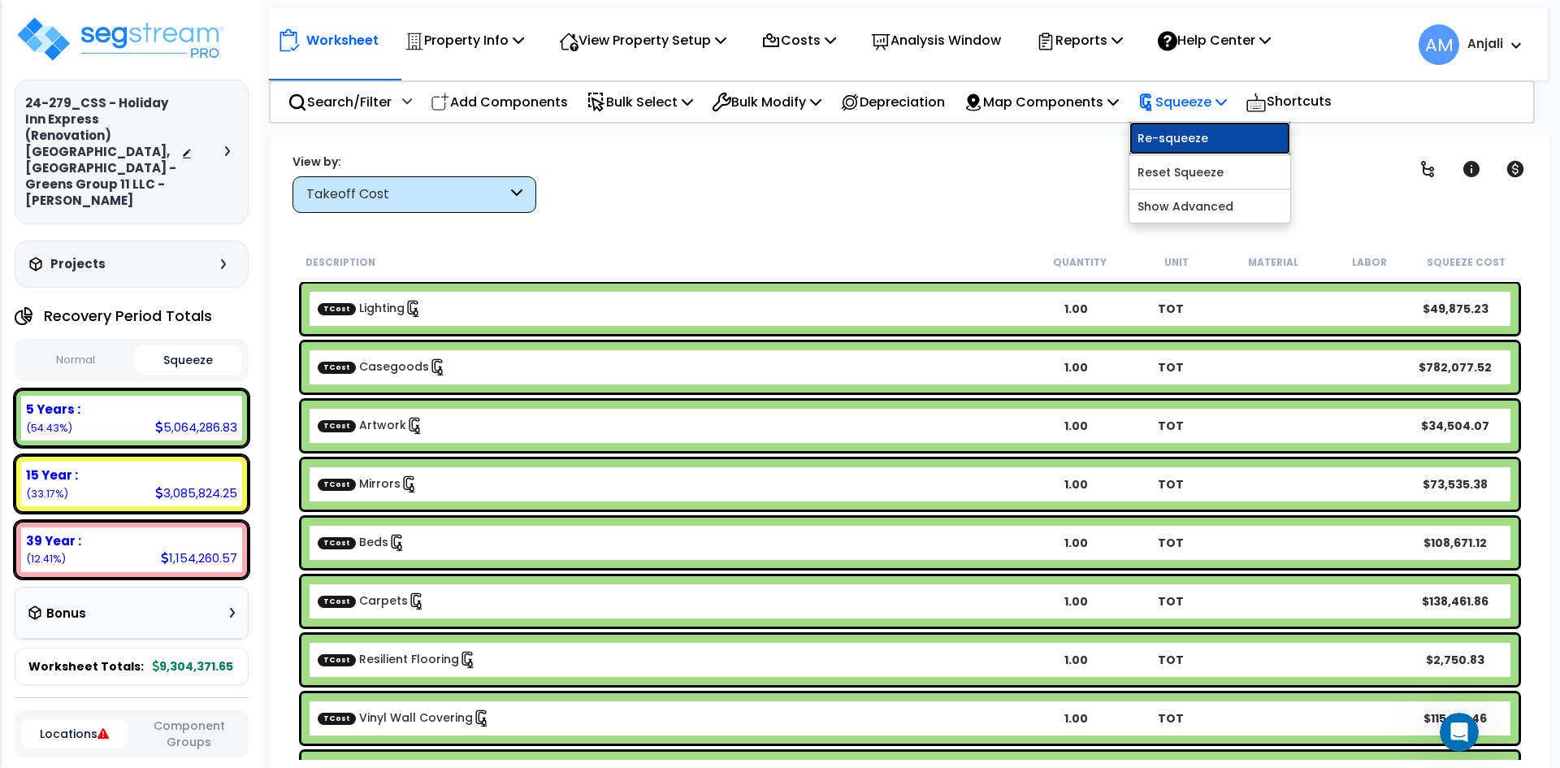
click at [1225, 134] on link "Re-squeeze" at bounding box center [1209, 138] width 161 height 32
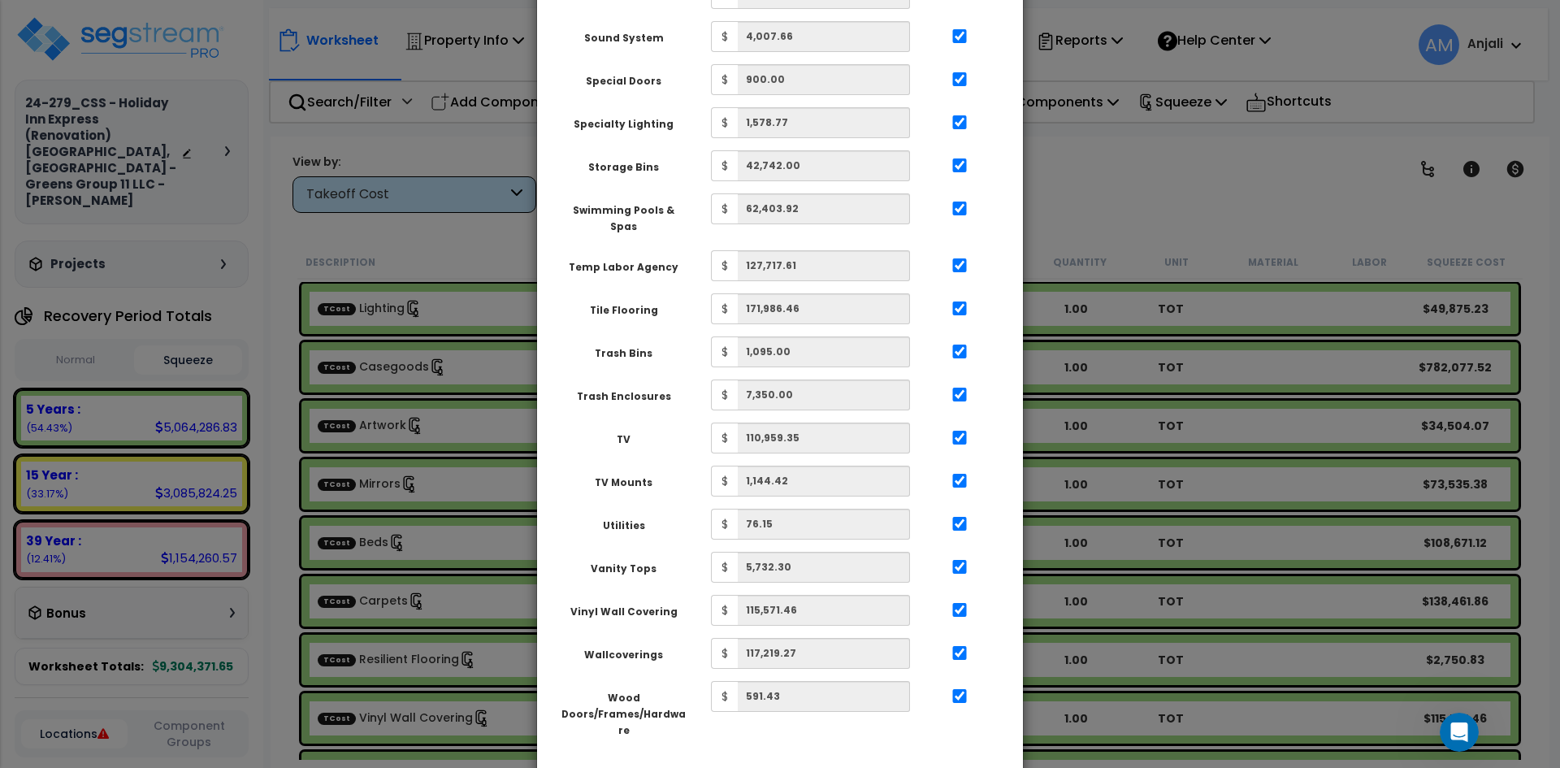
scroll to position [2849, 0]
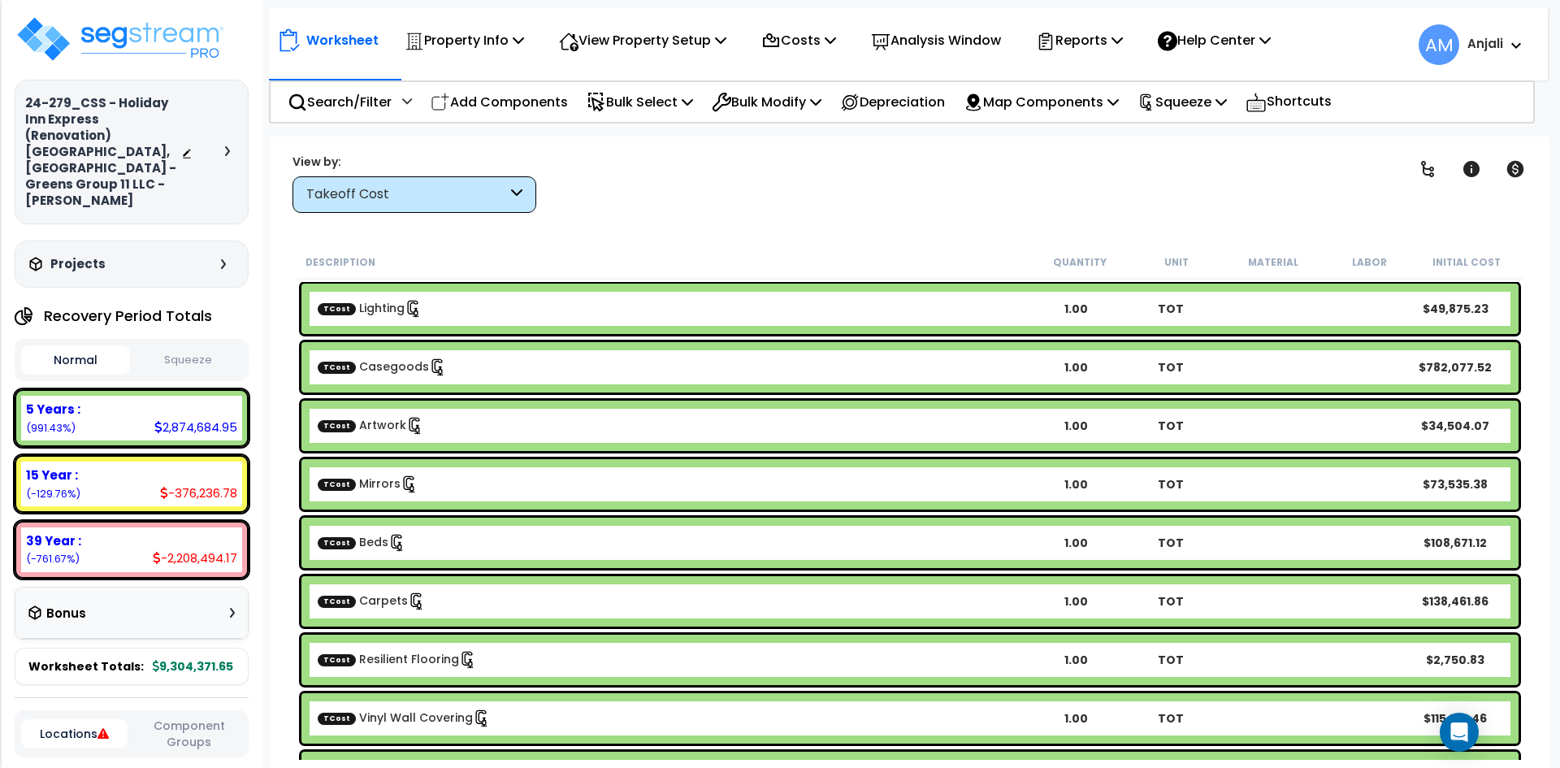
click at [185, 346] on button "Squeeze" at bounding box center [188, 360] width 109 height 28
click at [113, 346] on button "Normal" at bounding box center [75, 360] width 109 height 28
click at [630, 102] on p "Bulk Select" at bounding box center [639, 102] width 106 height 22
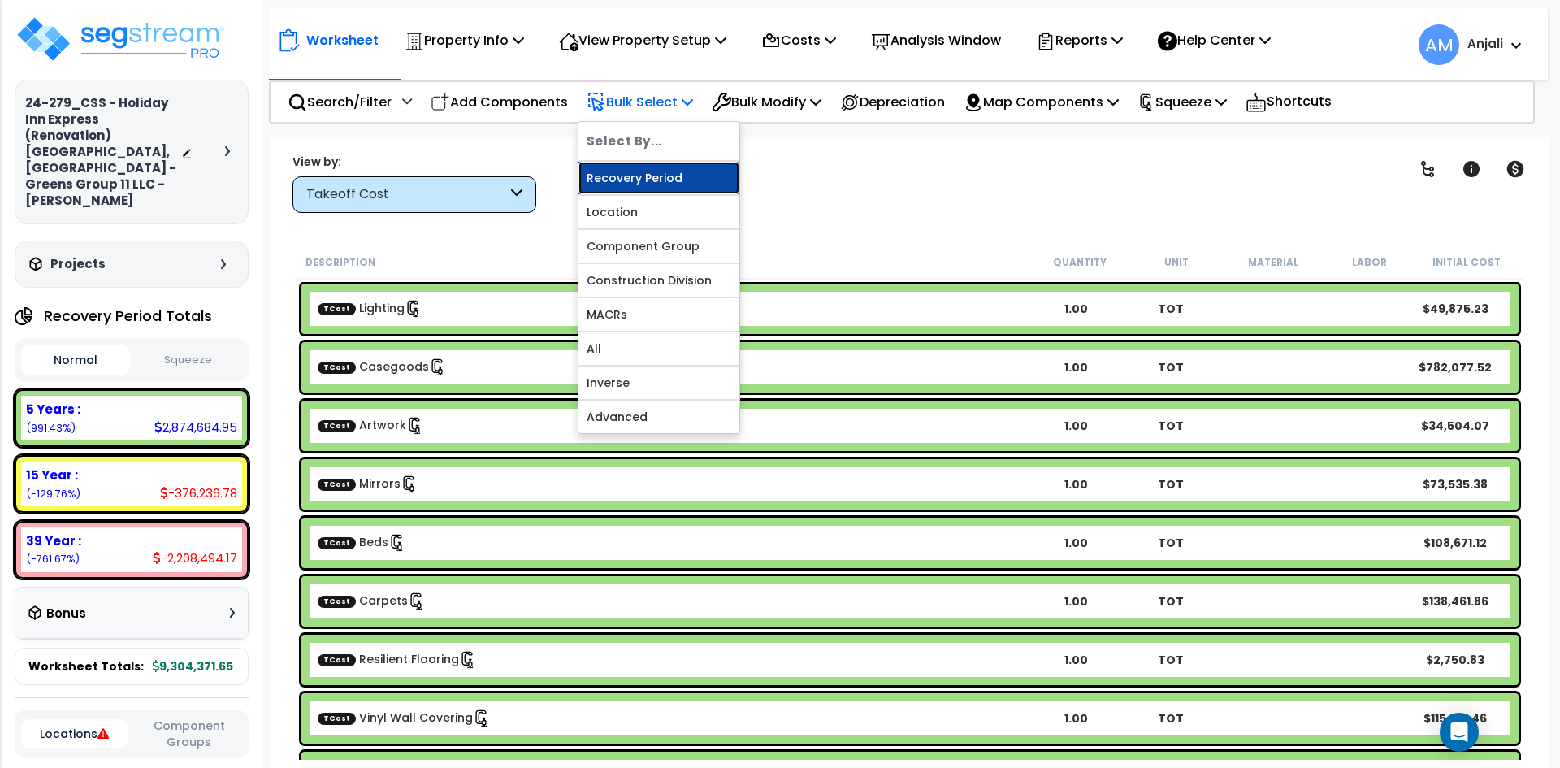
click at [674, 187] on link "Recovery Period" at bounding box center [658, 178] width 161 height 32
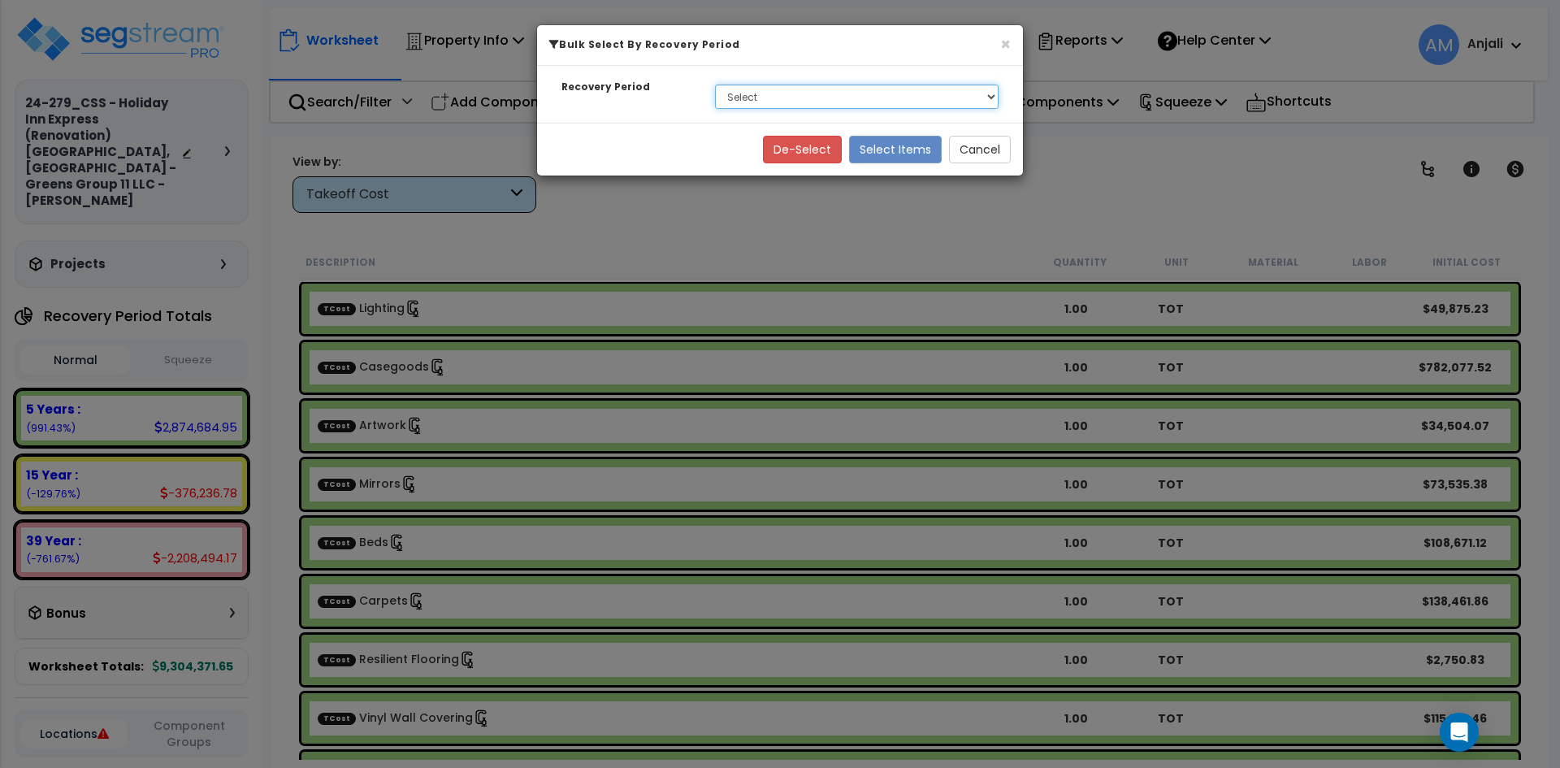
click at [808, 97] on select "Select 5 Years 15 Year 39 Year Soft Cost" at bounding box center [856, 96] width 283 height 24
select select "39Y_1"
click at [715, 84] on select "Select 5 Years 15 Year 39 Year Soft Cost" at bounding box center [856, 96] width 283 height 24
click at [932, 157] on button "Select Items" at bounding box center [895, 150] width 93 height 28
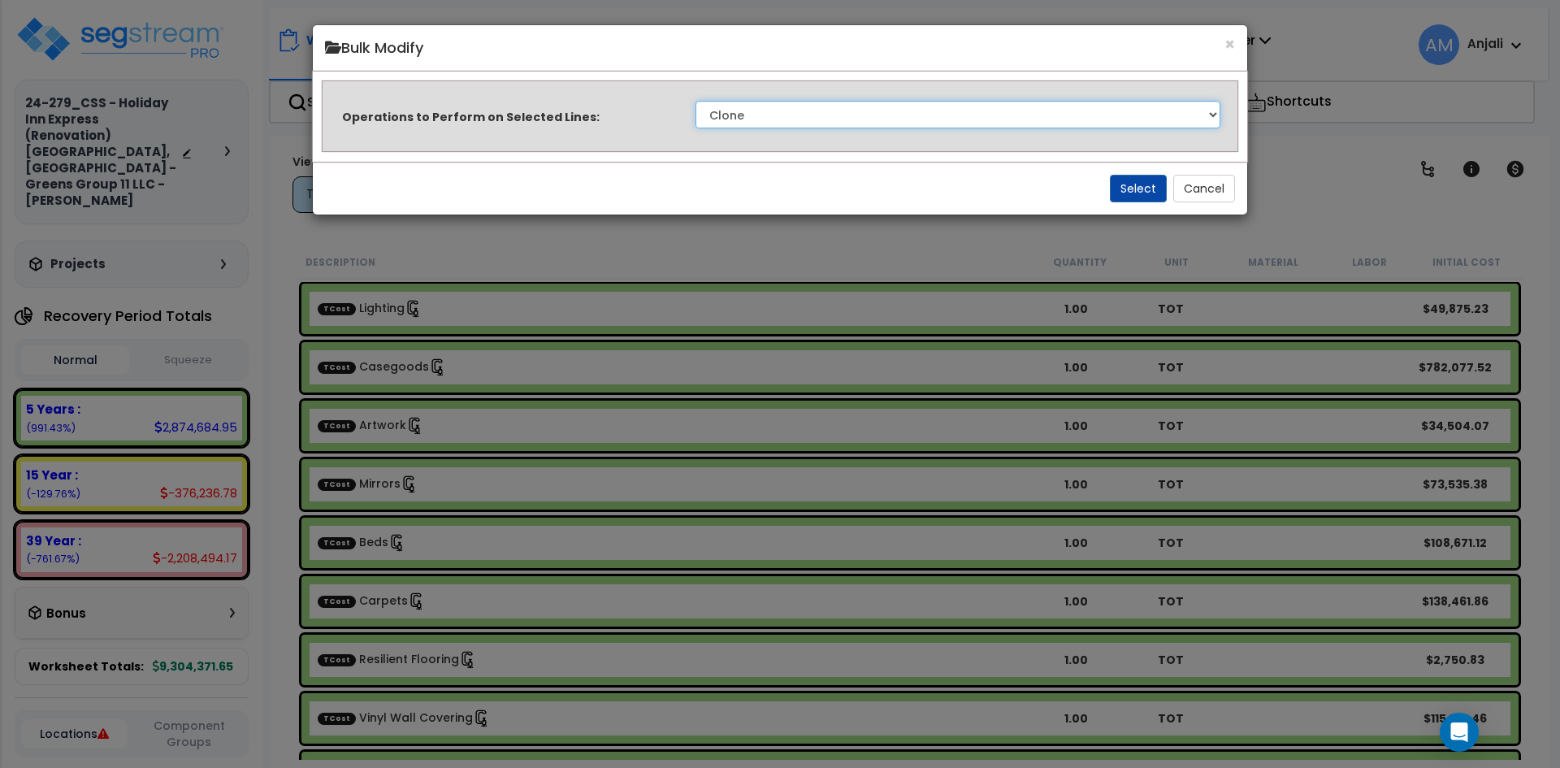
click at [824, 119] on select "Clone Delete Delete Zero Quantities Modify Component Group Modify Cost Sources …" at bounding box center [957, 115] width 525 height 28
select select "modifyTotalCostFactor"
click at [695, 101] on select "Clone Delete Delete Zero Quantities Modify Component Group Modify Cost Sources …" at bounding box center [957, 115] width 525 height 28
click at [1127, 180] on button "Select" at bounding box center [1138, 189] width 57 height 28
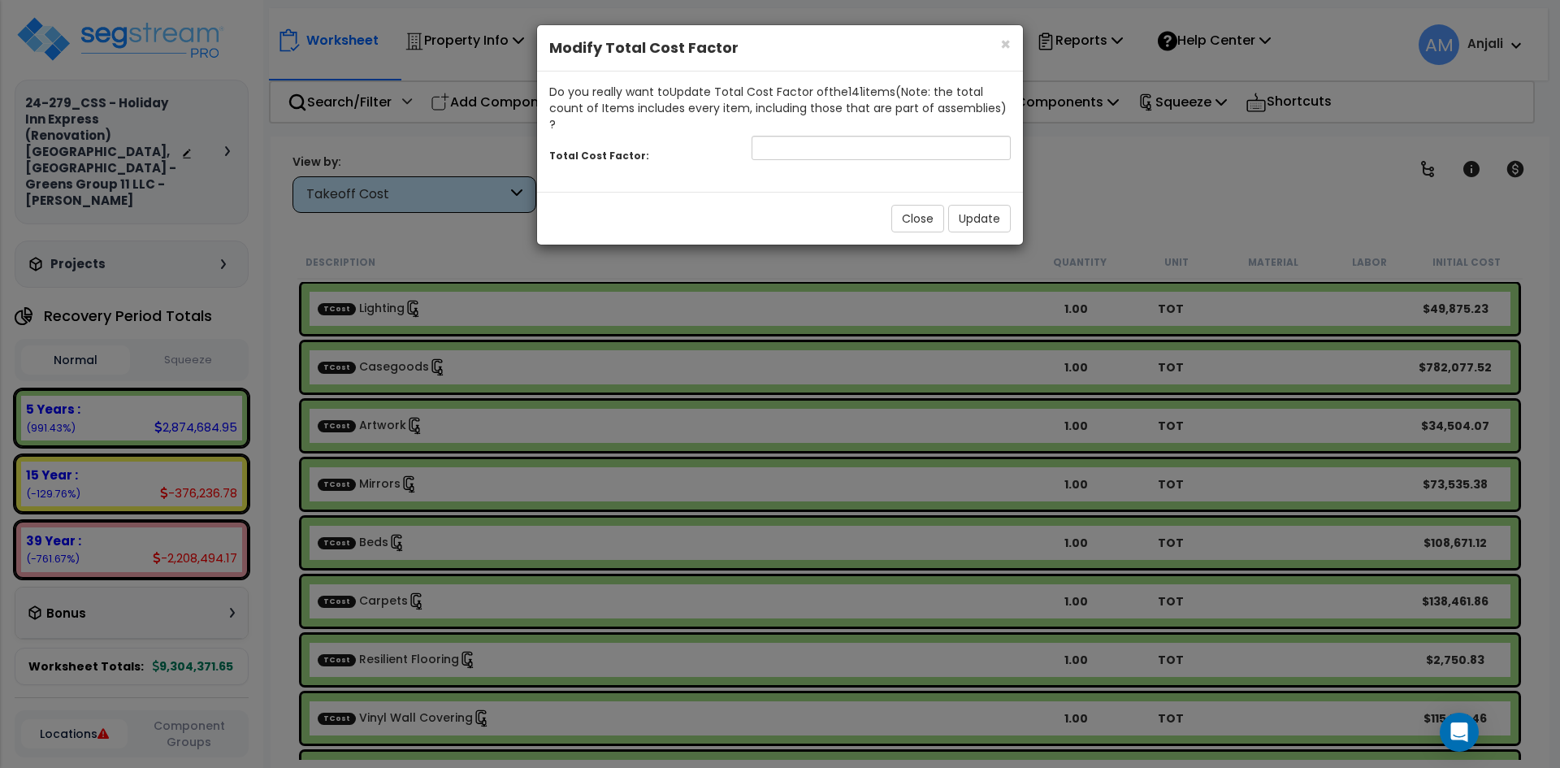
click at [898, 146] on div "Total Cost Factor:" at bounding box center [780, 149] width 486 height 35
click at [890, 136] on input "number" at bounding box center [880, 148] width 259 height 24
click at [764, 136] on input "1.26" at bounding box center [880, 148] width 259 height 24
type input "2.26"
click at [989, 205] on button "Update" at bounding box center [979, 219] width 63 height 28
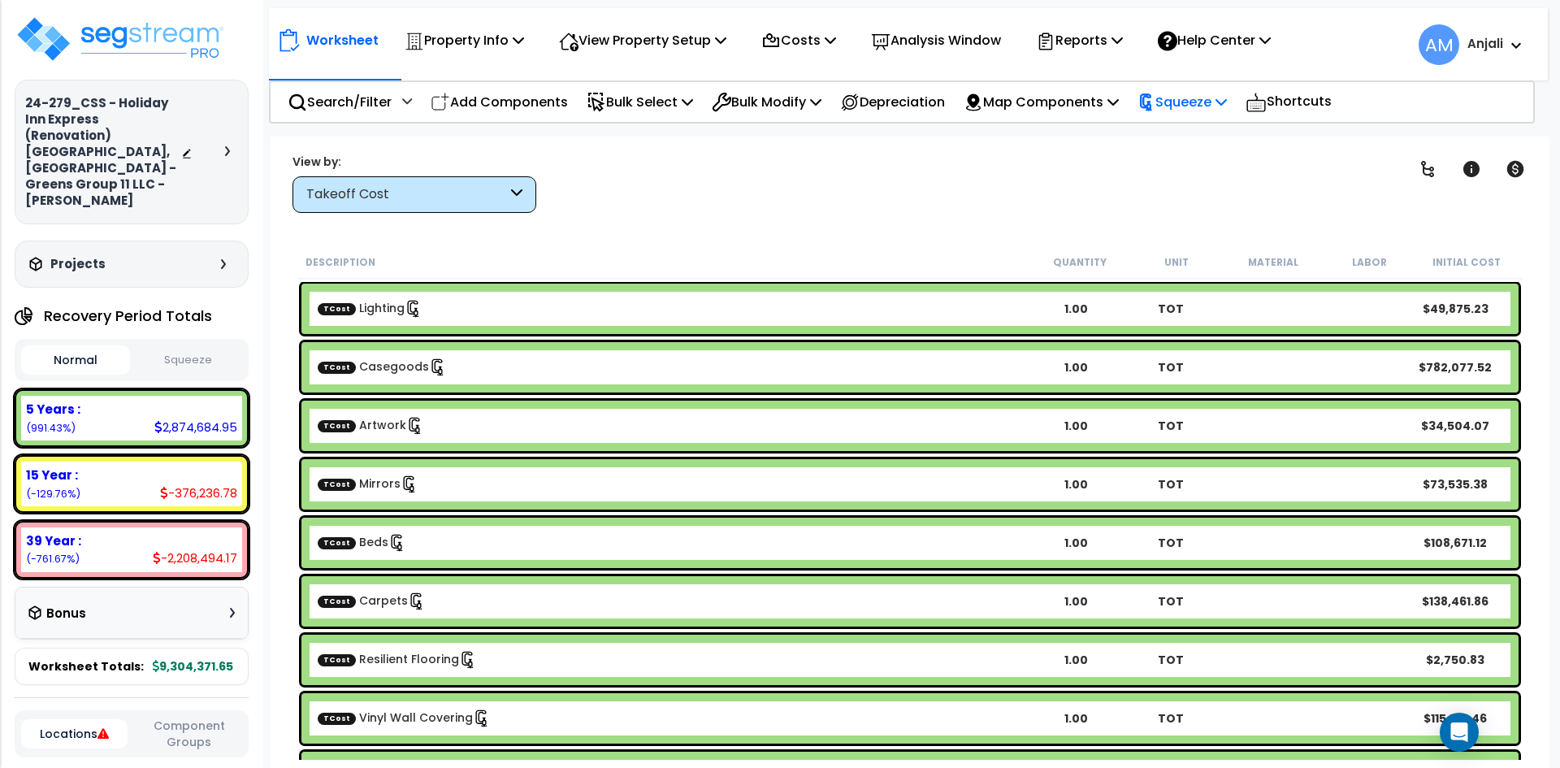
click at [1222, 110] on p "Squeeze" at bounding box center [1181, 102] width 89 height 22
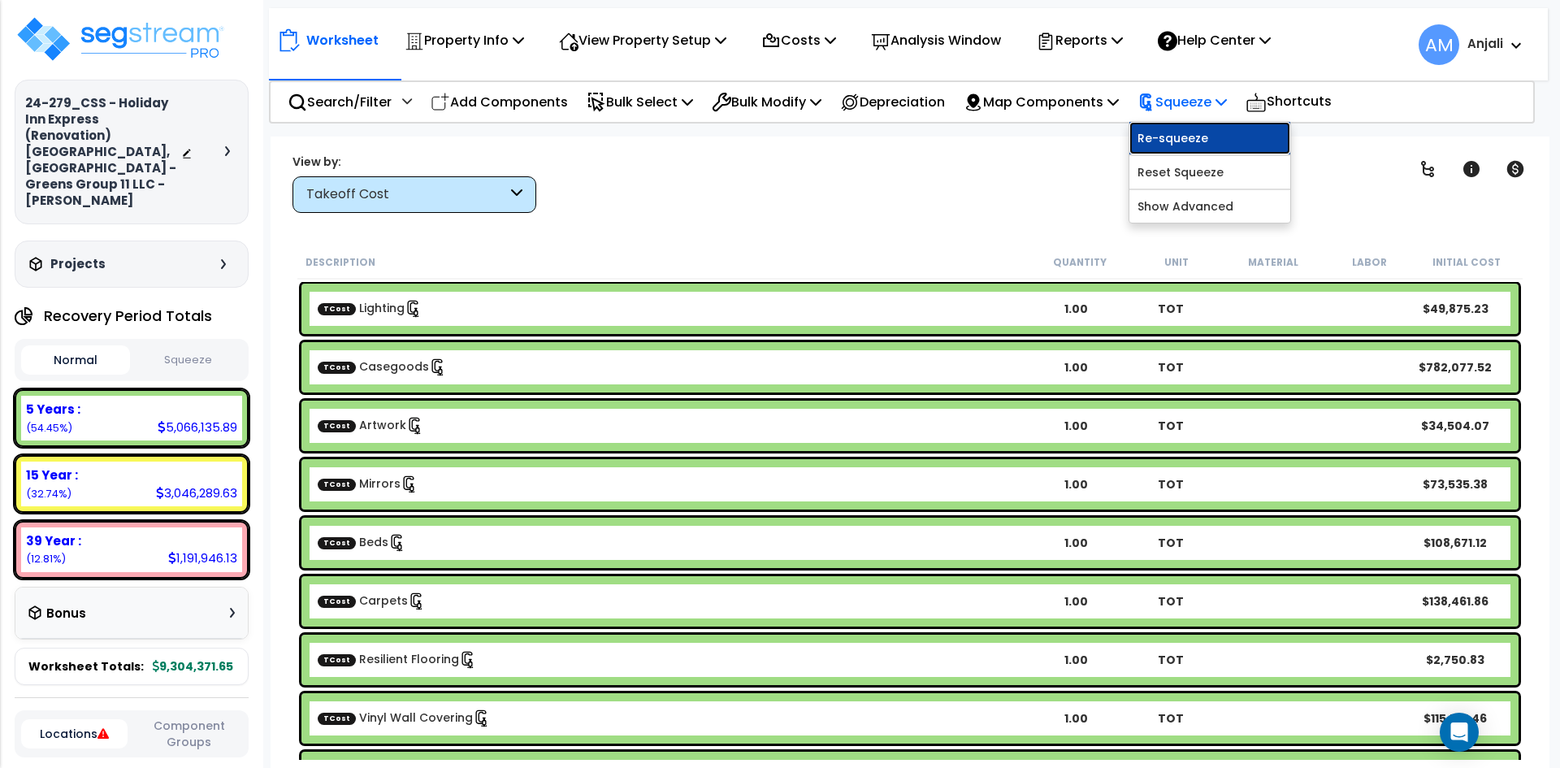
click at [1234, 145] on link "Re-squeeze" at bounding box center [1209, 138] width 161 height 32
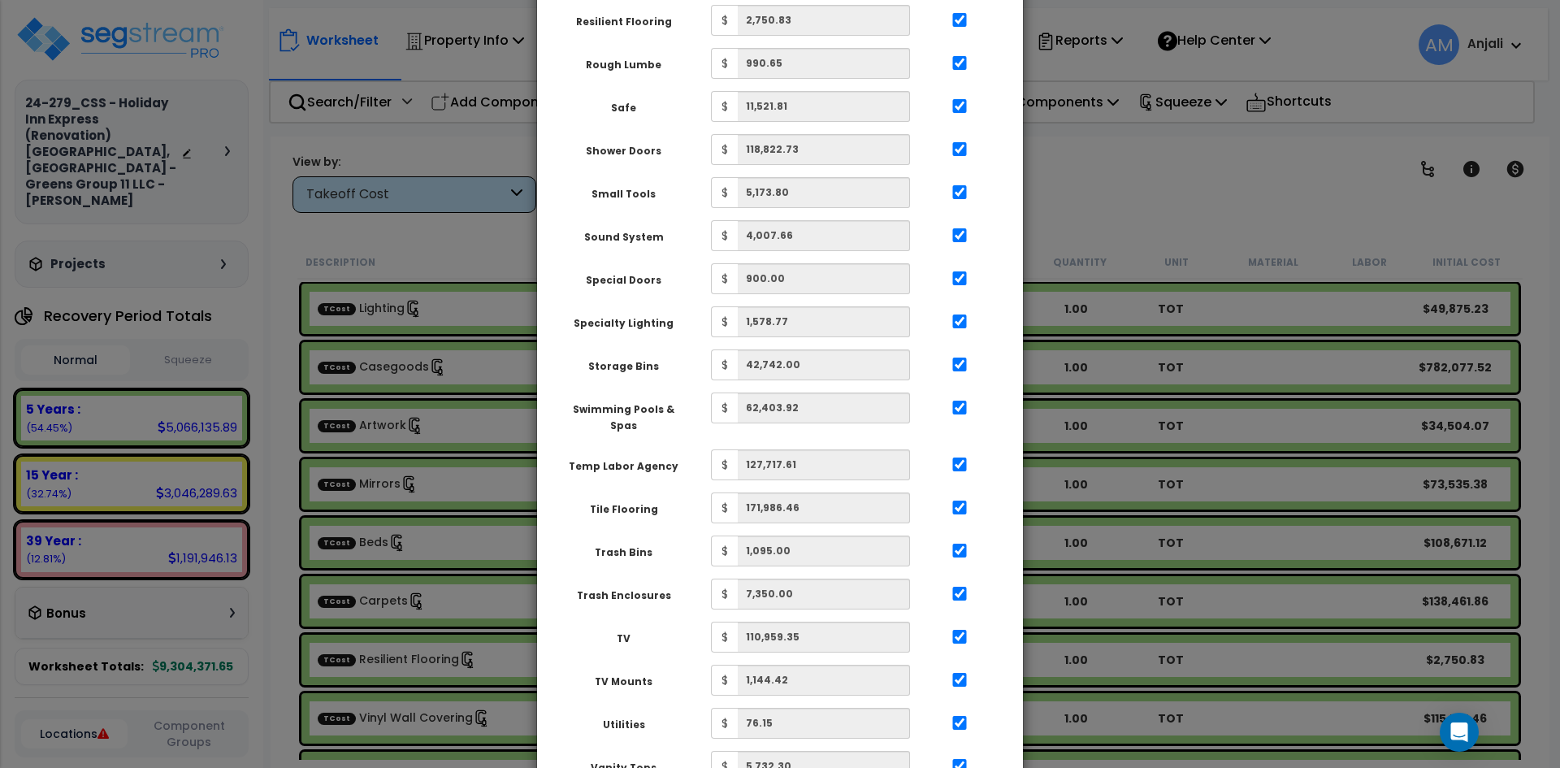
scroll to position [2849, 0]
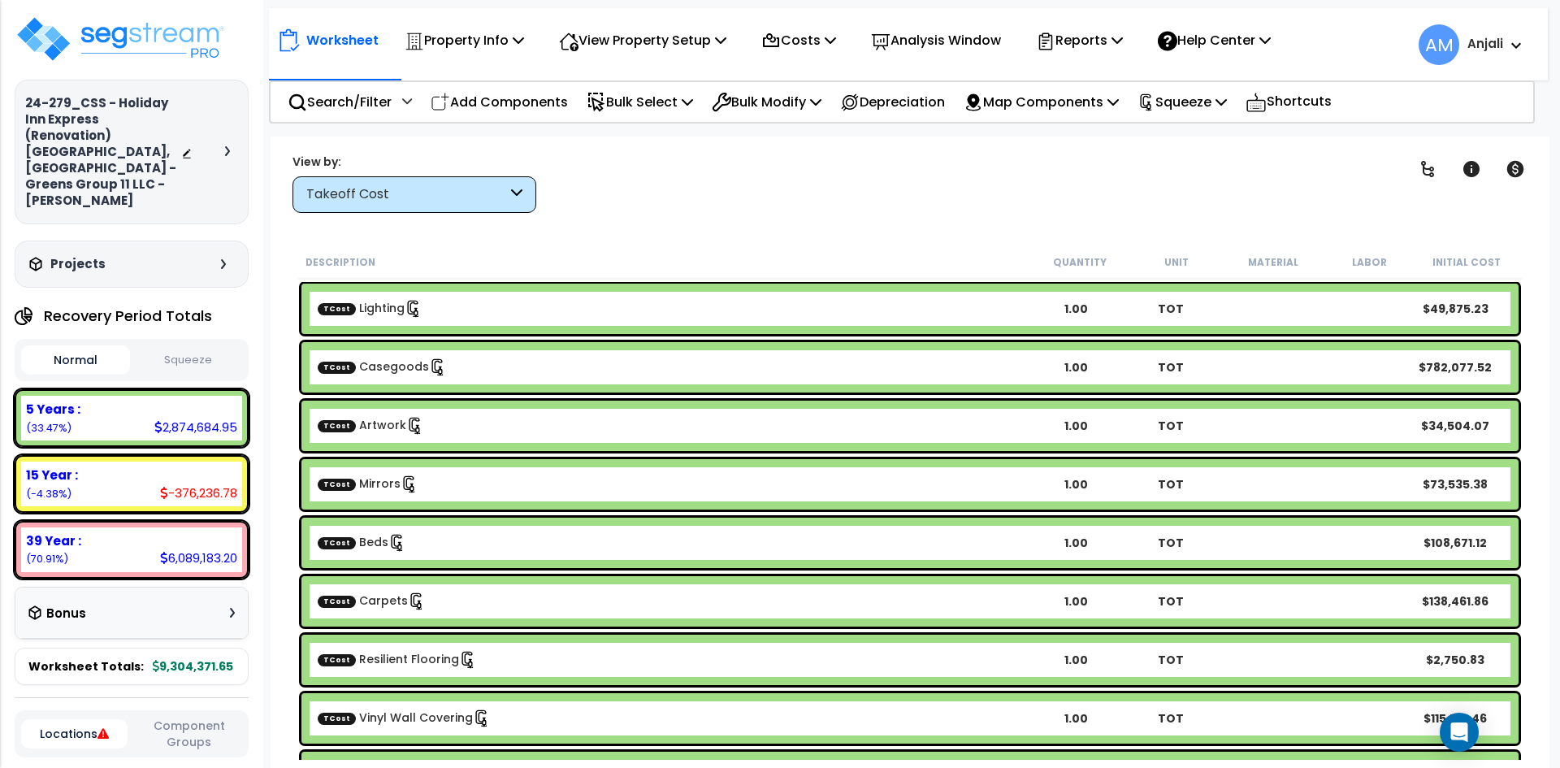
click at [206, 346] on button "Squeeze" at bounding box center [188, 360] width 109 height 28
click at [85, 346] on button "Normal" at bounding box center [75, 360] width 109 height 28
click at [601, 83] on div "Bulk Select" at bounding box center [639, 102] width 106 height 38
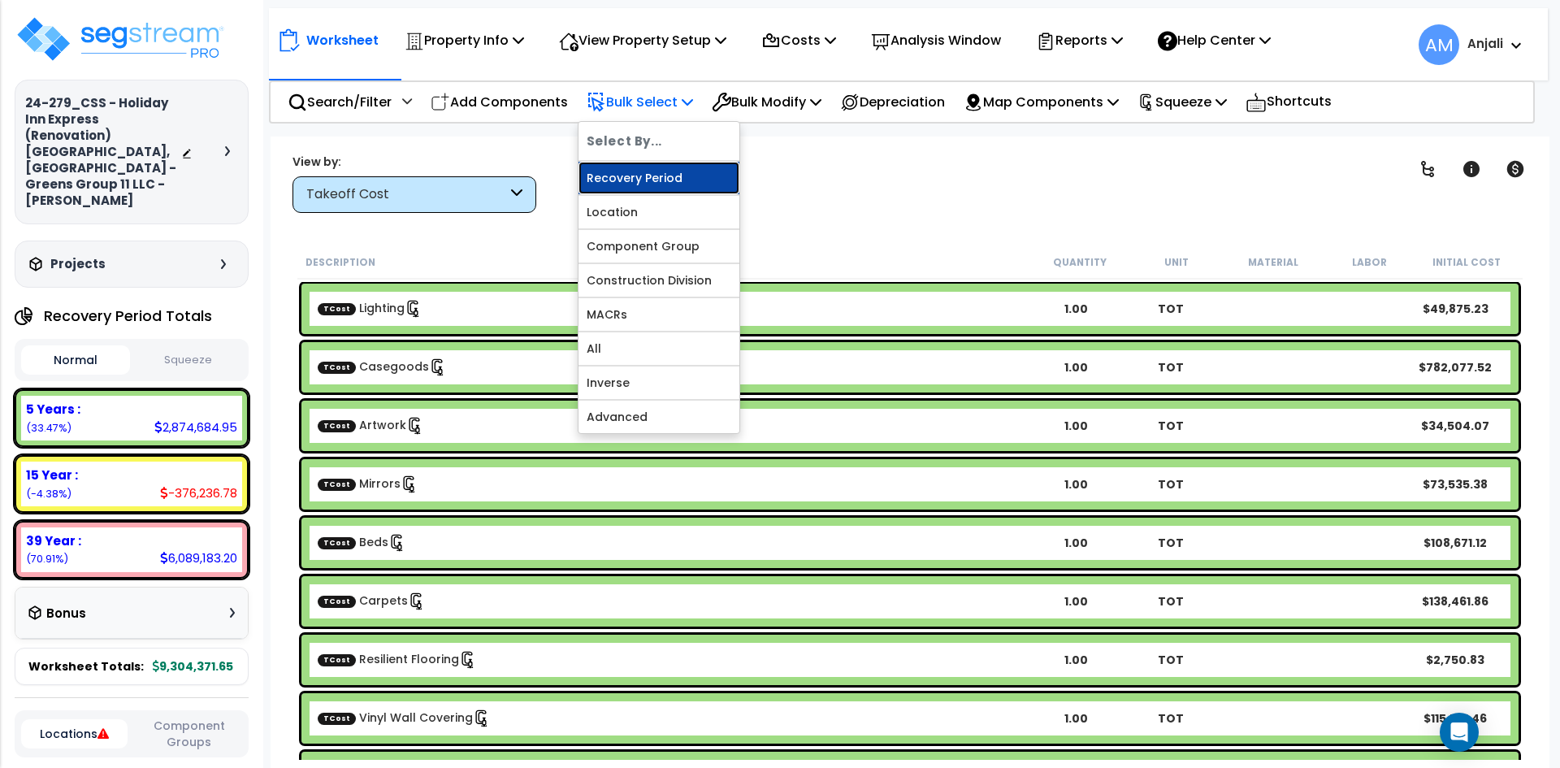
click at [656, 184] on link "Recovery Period" at bounding box center [658, 178] width 161 height 32
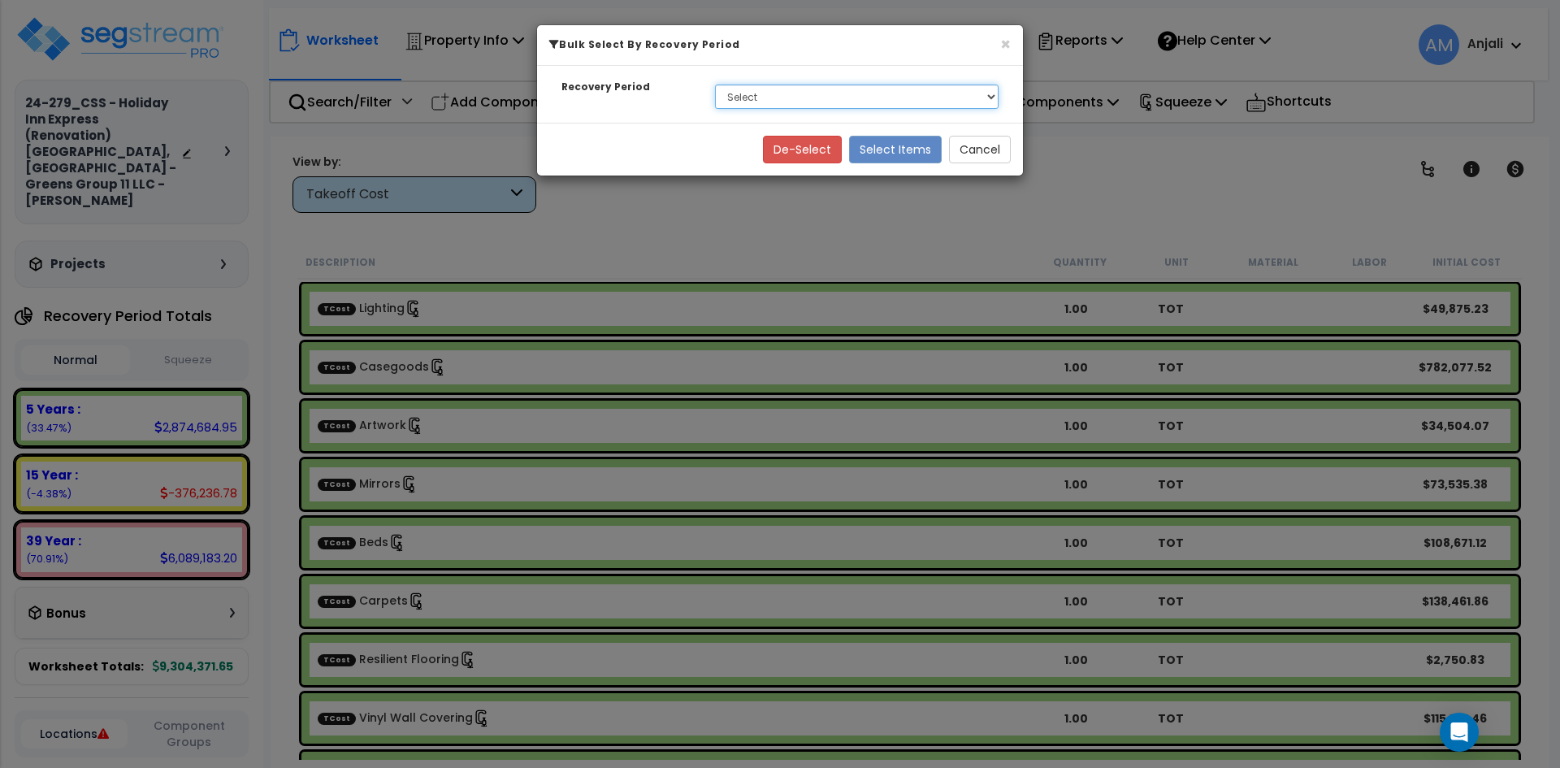
click at [747, 92] on select "Select 5 Years 15 Year 39 Year Soft Cost" at bounding box center [856, 96] width 283 height 24
select select "15Y_1"
click at [715, 84] on select "Select 5 Years 15 Year 39 Year Soft Cost" at bounding box center [856, 96] width 283 height 24
click at [895, 145] on button "Select Items" at bounding box center [895, 150] width 93 height 28
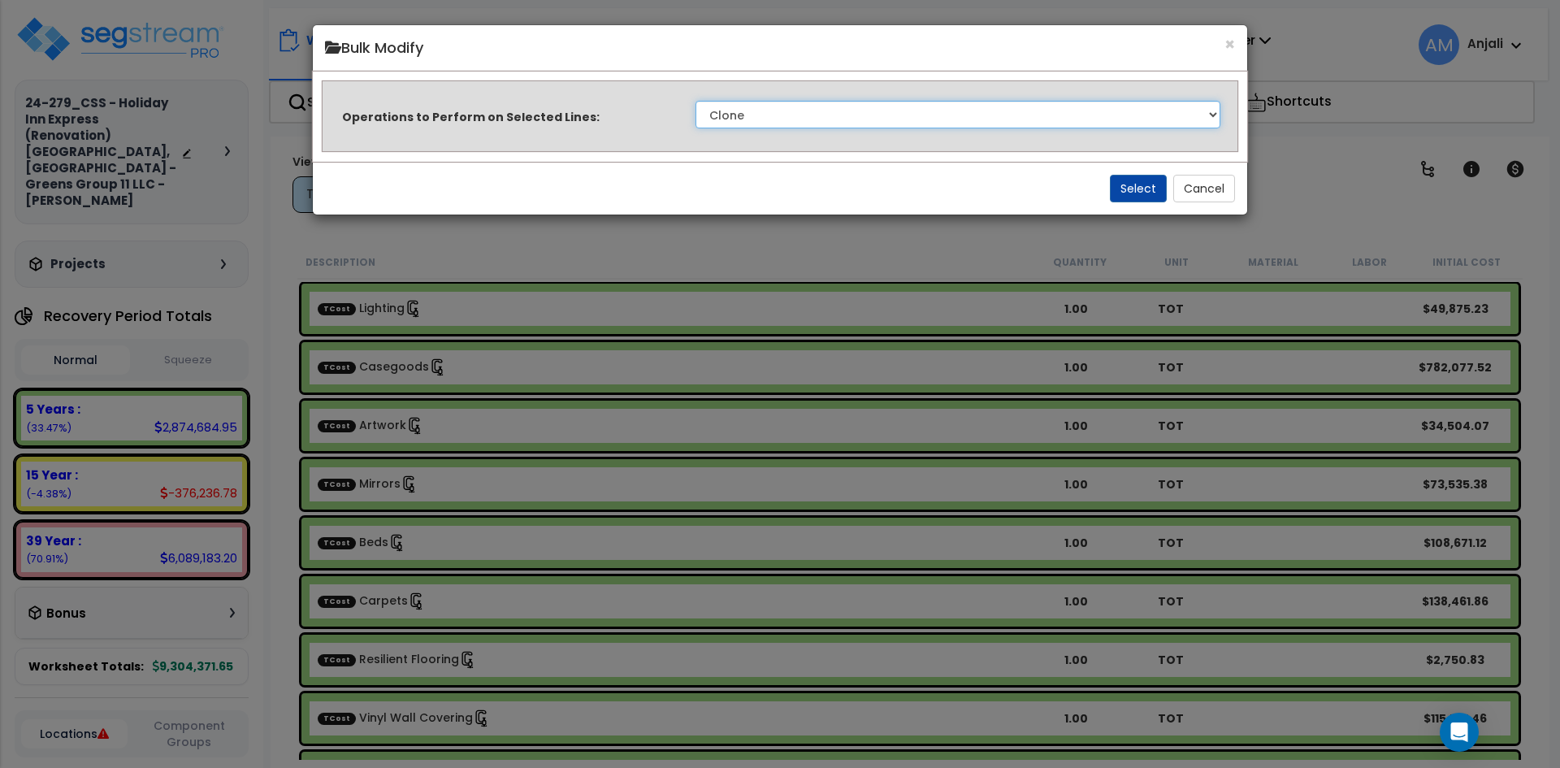
click at [803, 121] on select "Clone Delete Delete Zero Quantities Modify Component Group Modify Cost Sources …" at bounding box center [957, 115] width 525 height 28
select select "modifyTotalCostFactor"
click at [695, 101] on select "Clone Delete Delete Zero Quantities Modify Component Group Modify Cost Sources …" at bounding box center [957, 115] width 525 height 28
click at [1137, 184] on button "Select" at bounding box center [1138, 189] width 57 height 28
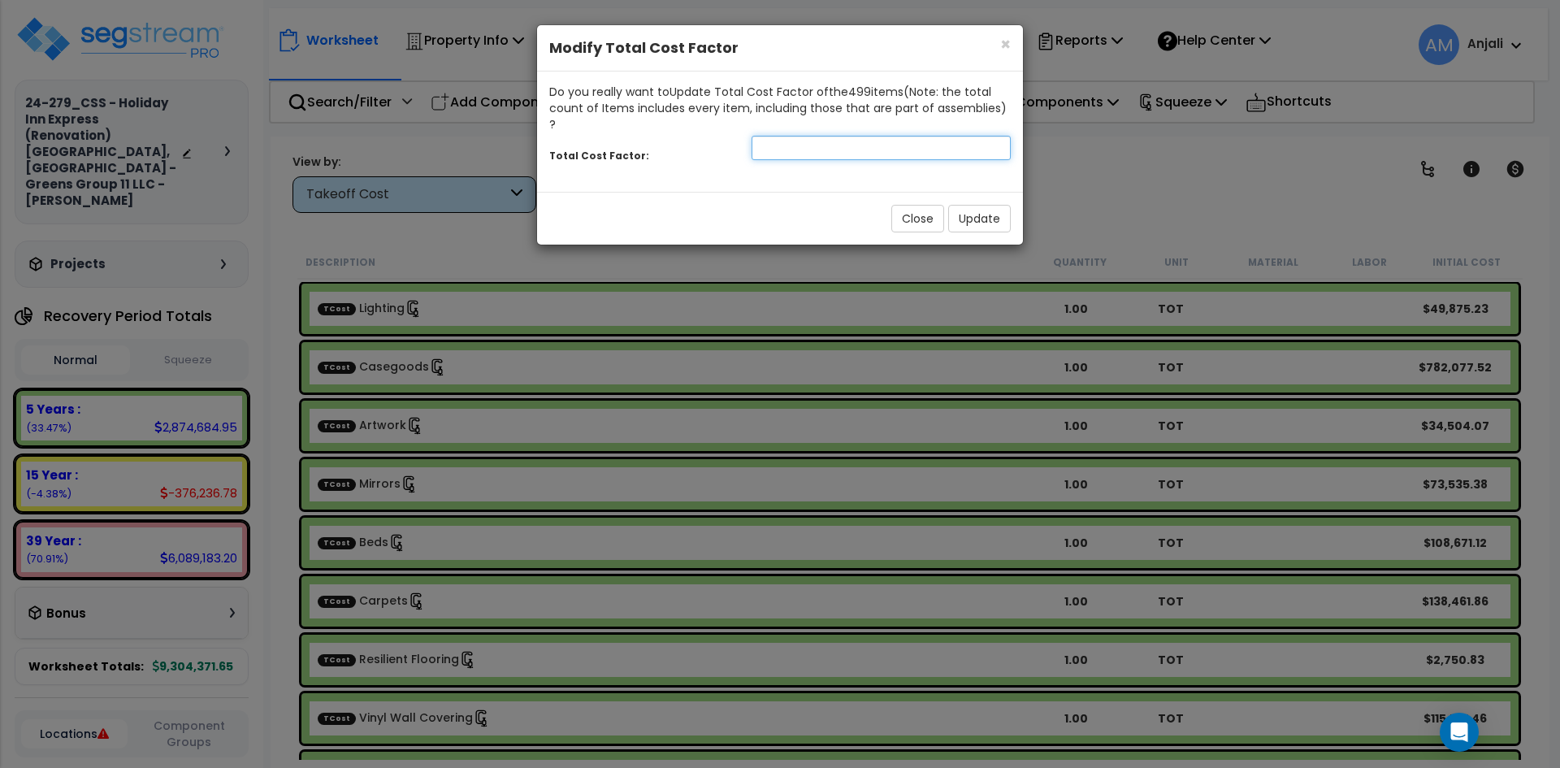
click at [827, 137] on input "number" at bounding box center [880, 148] width 259 height 24
type input "1"
click at [994, 208] on button "Update" at bounding box center [979, 219] width 63 height 28
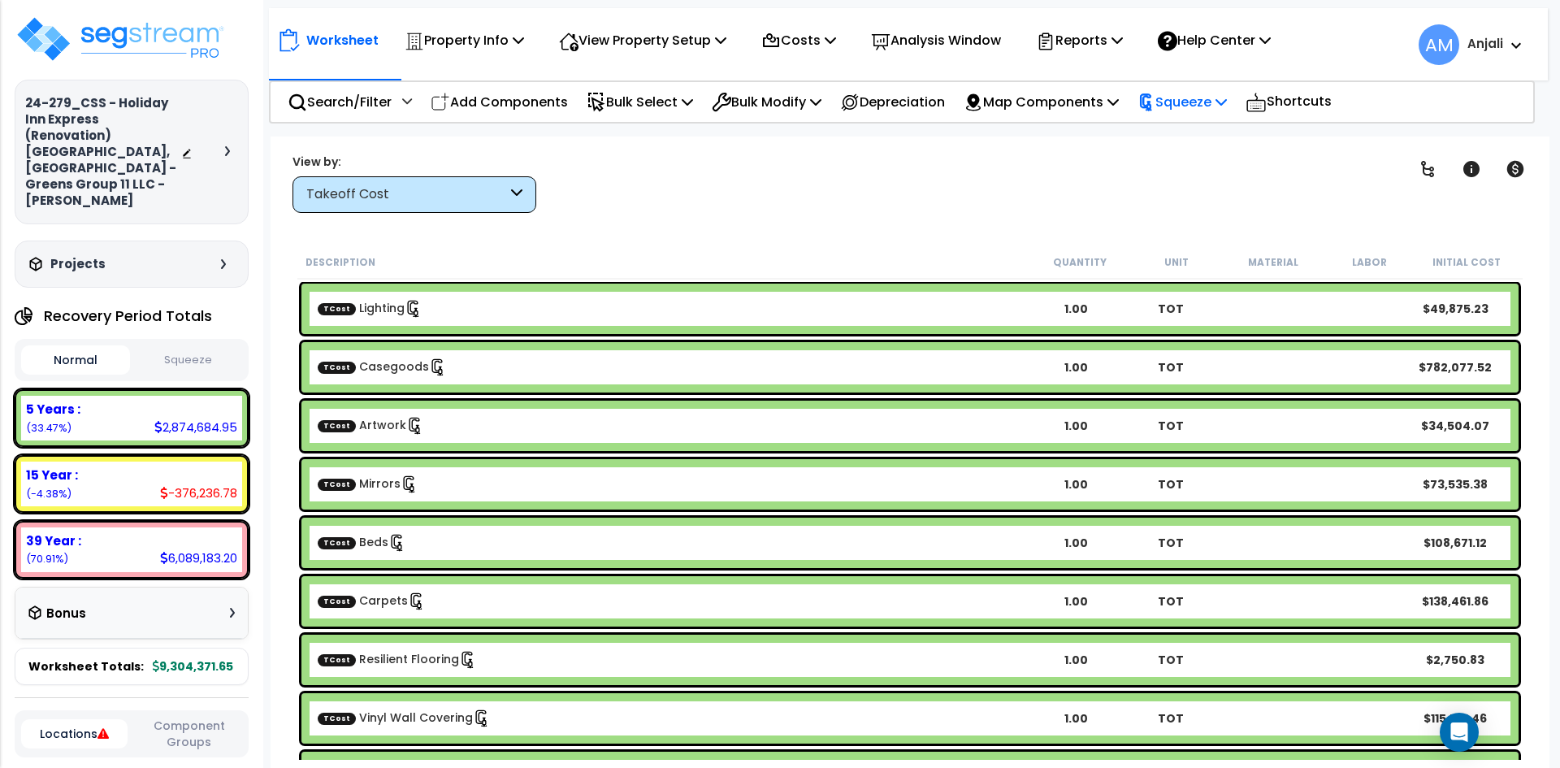
click at [1208, 111] on p "Squeeze" at bounding box center [1181, 102] width 89 height 22
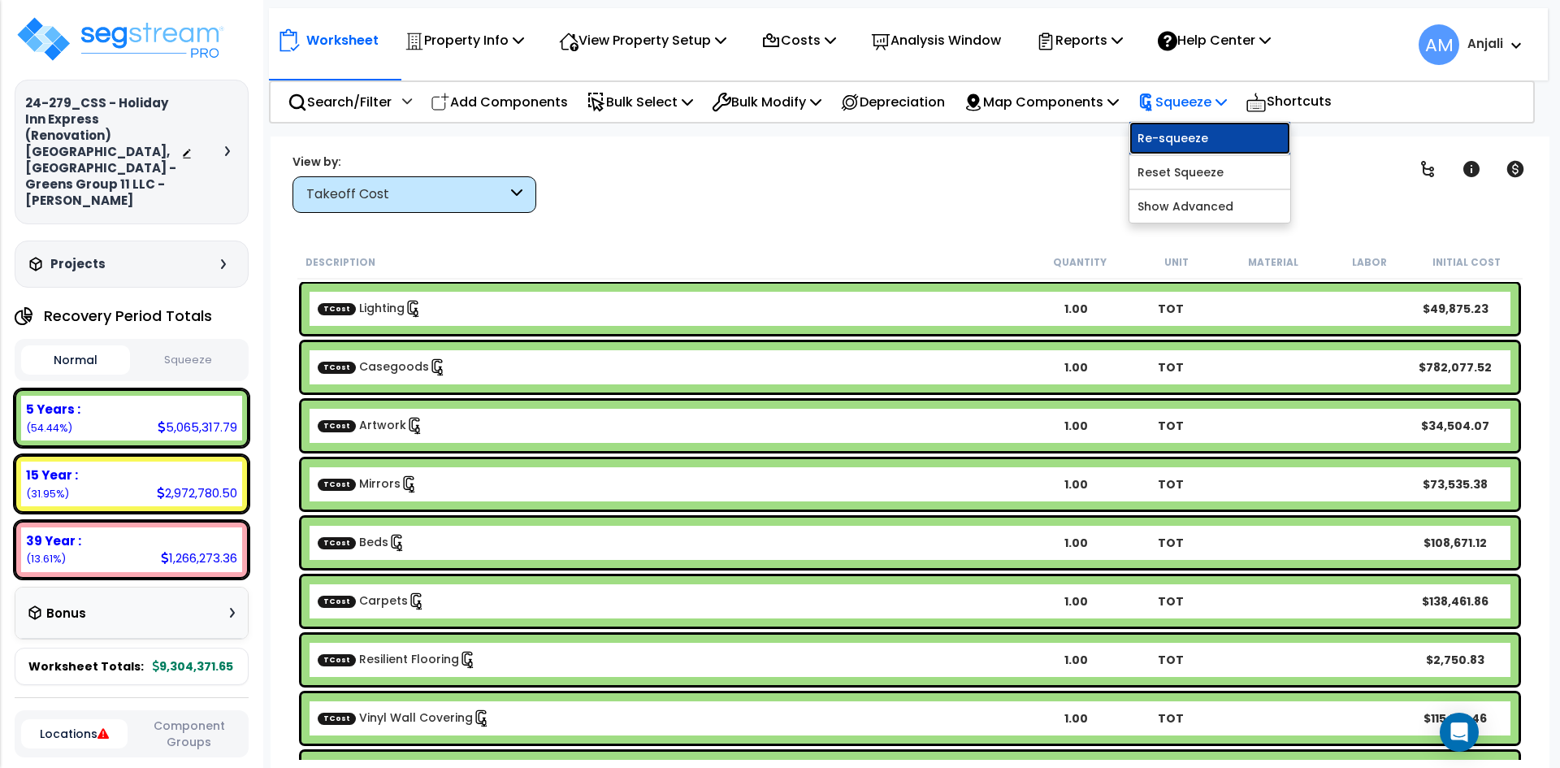
click at [1211, 140] on link "Re-squeeze" at bounding box center [1209, 138] width 161 height 32
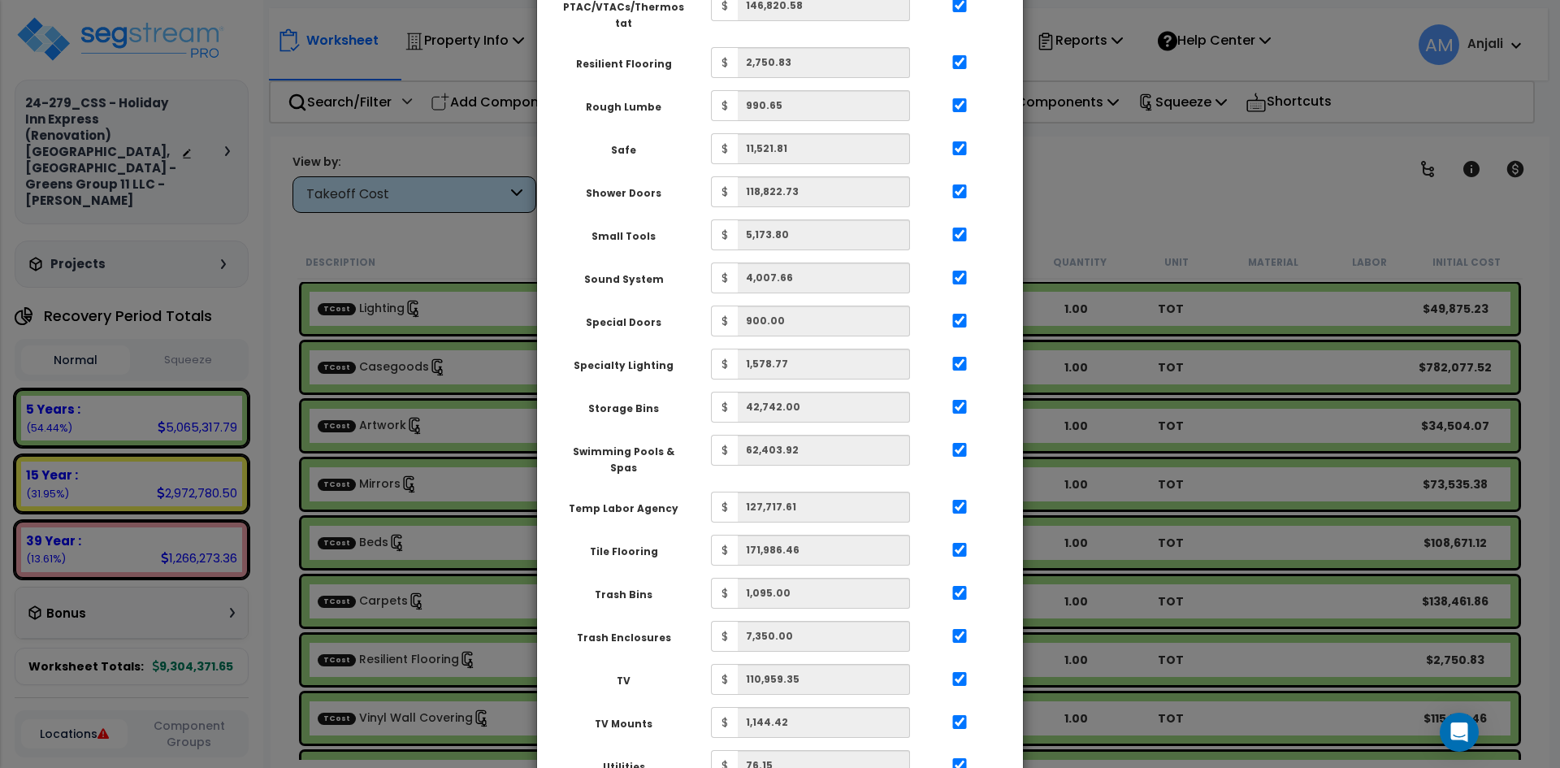
scroll to position [2849, 0]
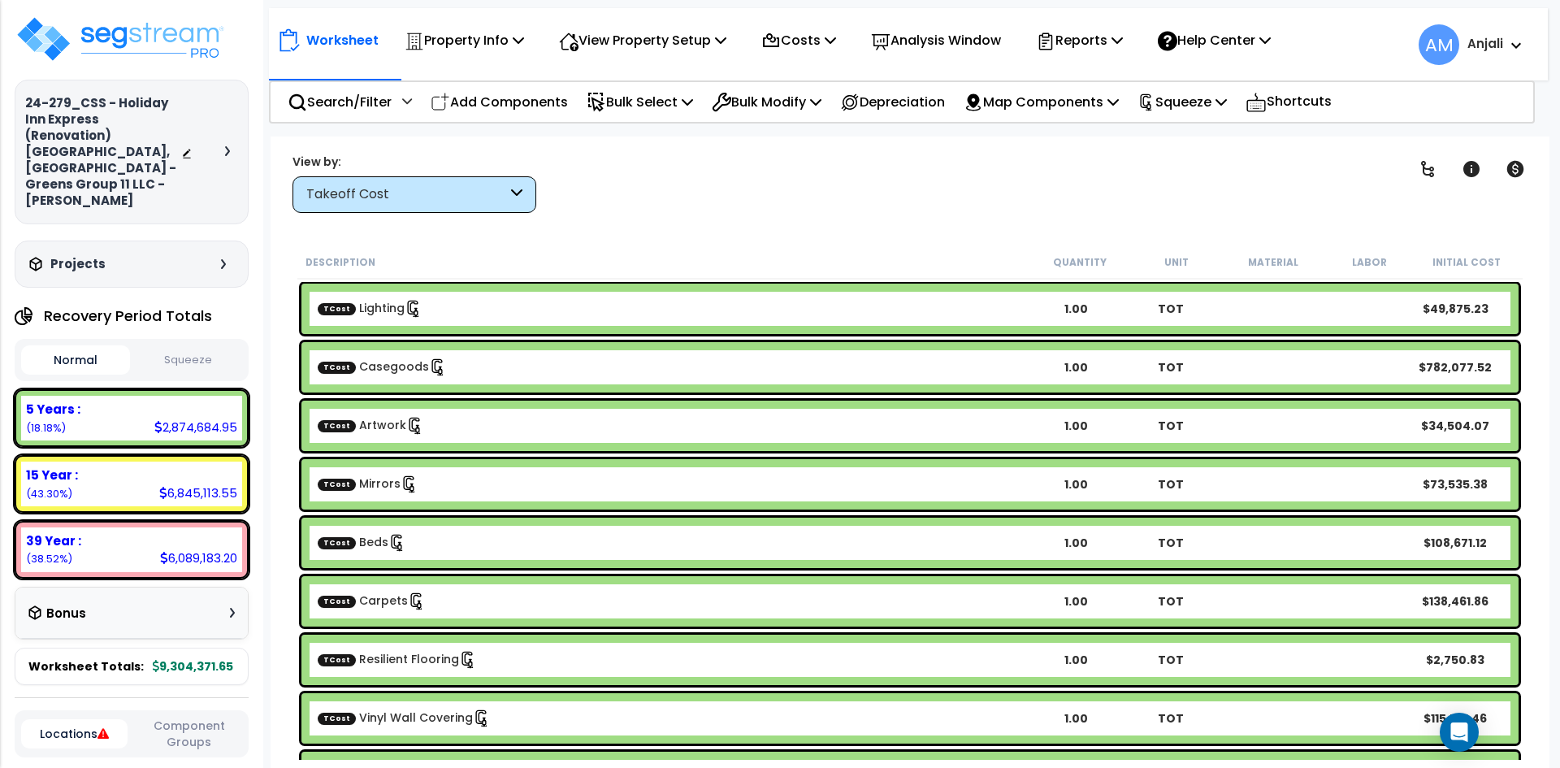
click at [194, 346] on button "Squeeze" at bounding box center [188, 360] width 109 height 28
click at [77, 346] on button "Normal" at bounding box center [75, 360] width 109 height 28
click at [744, 100] on p "Bulk Modify" at bounding box center [767, 102] width 110 height 22
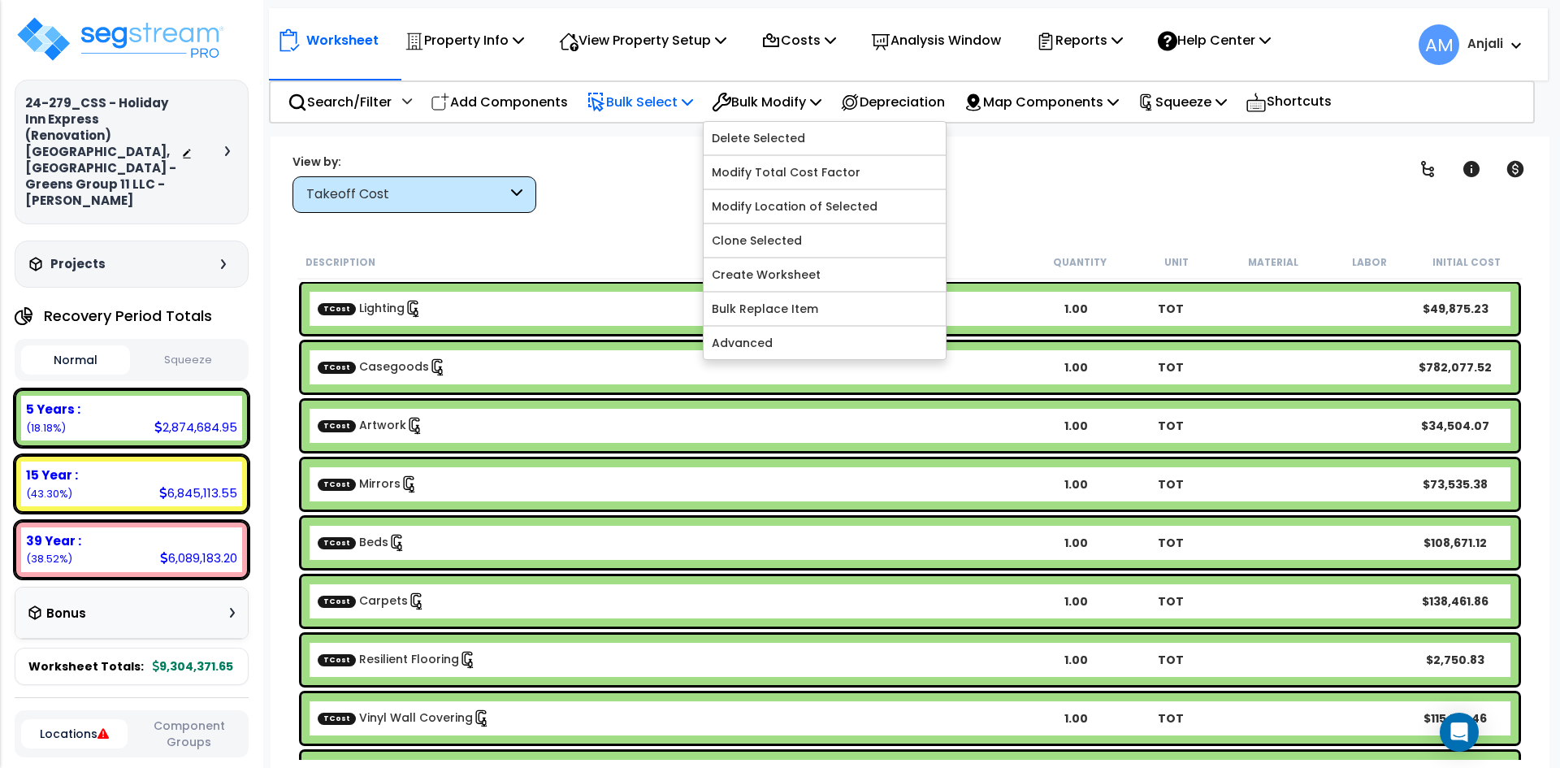
click at [653, 105] on p "Bulk Select" at bounding box center [639, 102] width 106 height 22
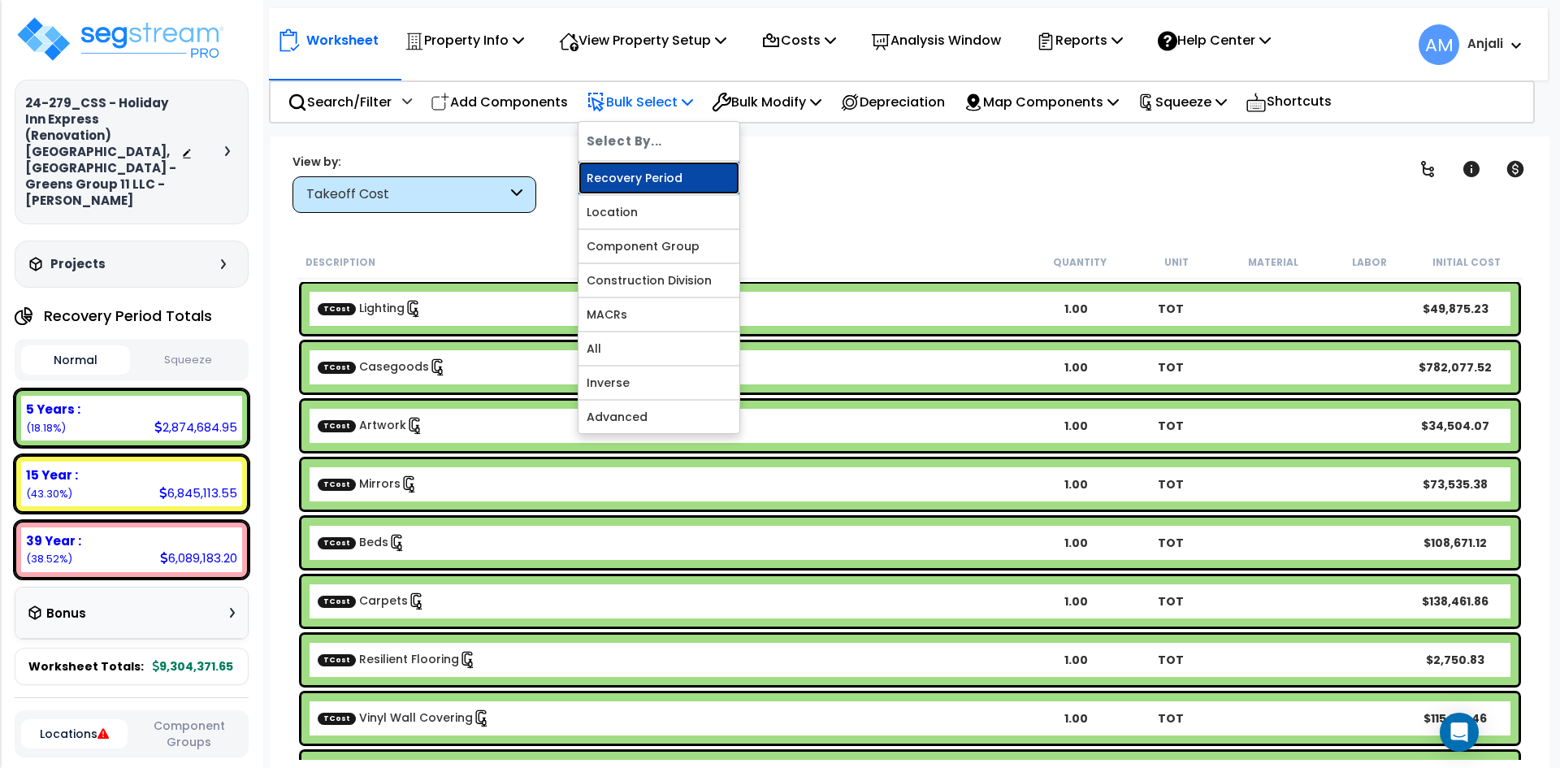
click at [660, 163] on link "Recovery Period" at bounding box center [658, 178] width 161 height 32
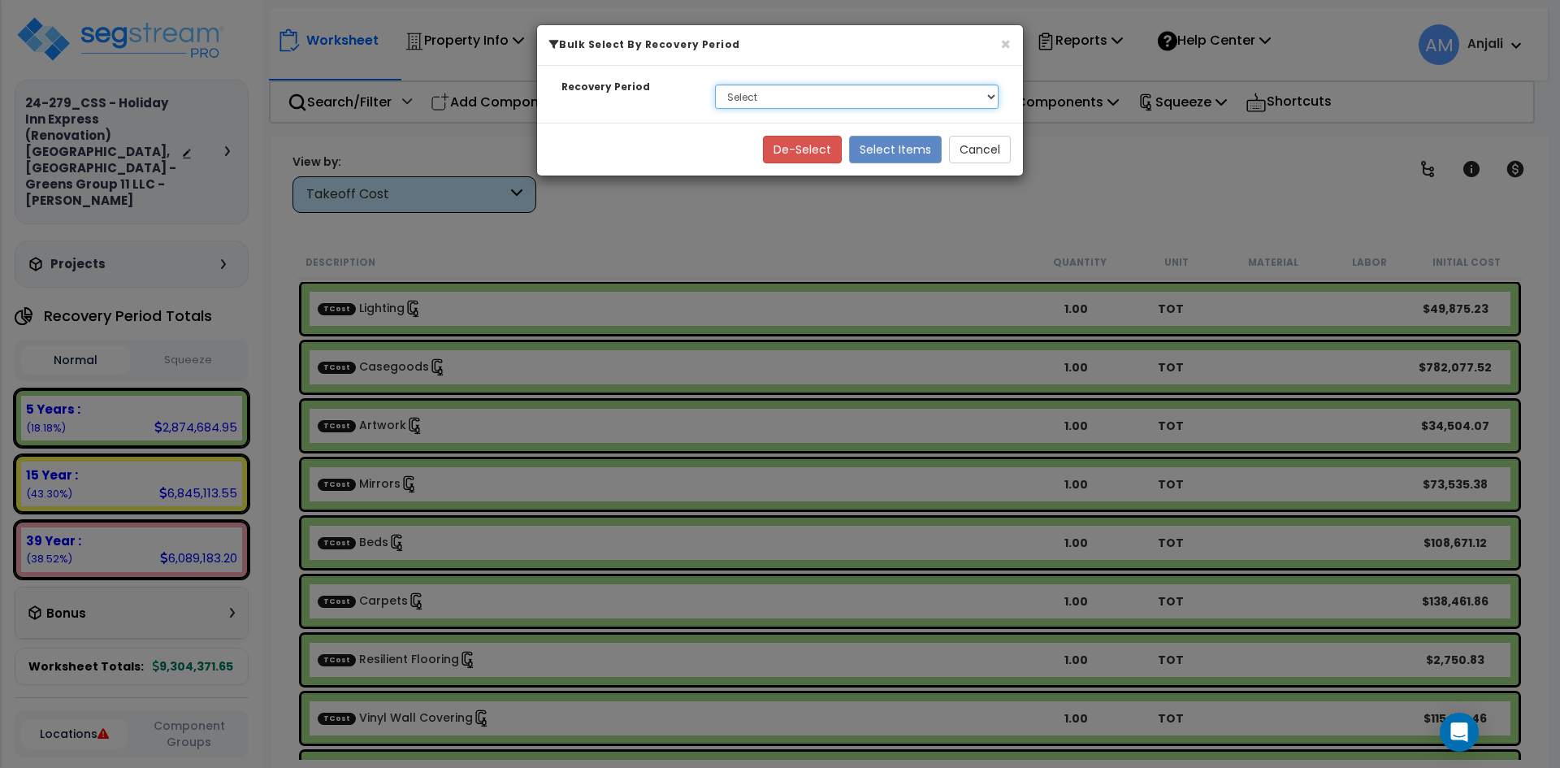
click at [764, 103] on select "Select 5 Years 15 Year 39 Year Soft Cost" at bounding box center [856, 96] width 283 height 24
select select "15Y_1"
click at [715, 84] on select "Select 5 Years 15 Year 39 Year Soft Cost" at bounding box center [856, 96] width 283 height 24
click at [915, 160] on button "Select Items" at bounding box center [895, 150] width 93 height 28
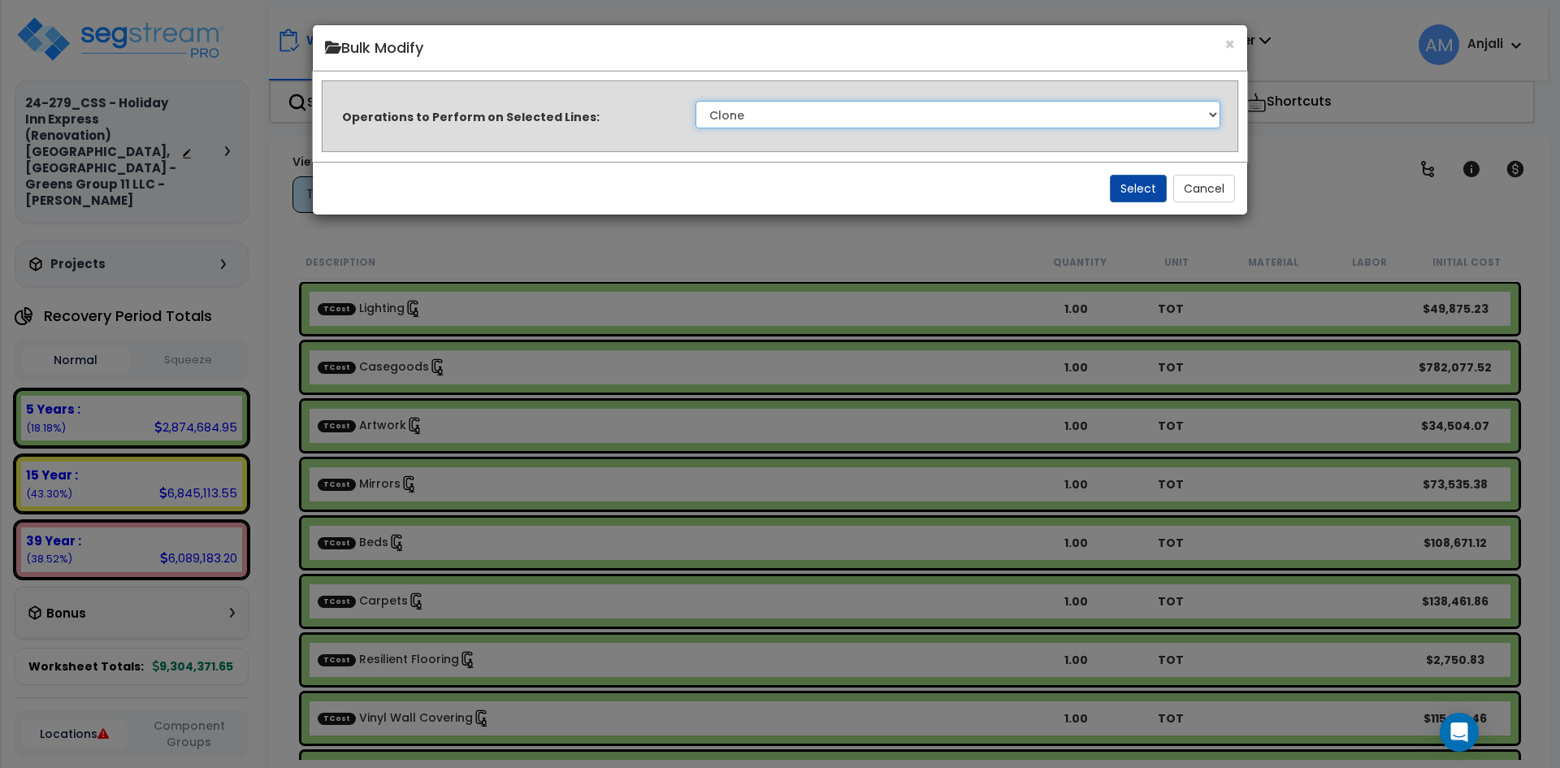
click at [829, 115] on select "Clone Delete Delete Zero Quantities Modify Component Group Modify Cost Sources …" at bounding box center [957, 115] width 525 height 28
select select "modifyTotalCostFactor"
click at [695, 101] on select "Clone Delete Delete Zero Quantities Modify Component Group Modify Cost Sources …" at bounding box center [957, 115] width 525 height 28
click at [1119, 191] on button "Select" at bounding box center [1138, 189] width 57 height 28
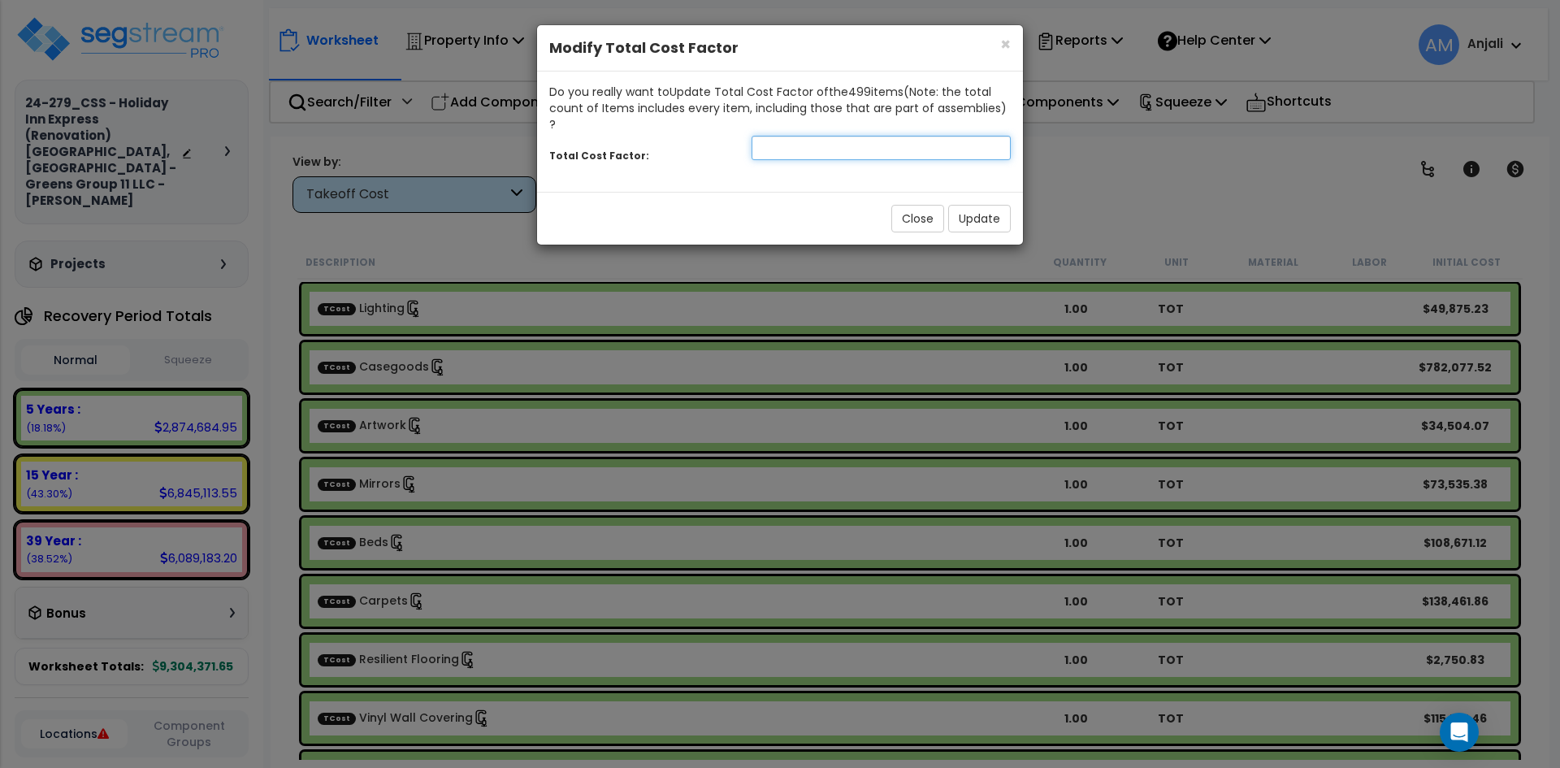
click at [837, 136] on input "number" at bounding box center [880, 148] width 259 height 24
type input "0.64"
click at [972, 205] on button "Update" at bounding box center [979, 219] width 63 height 28
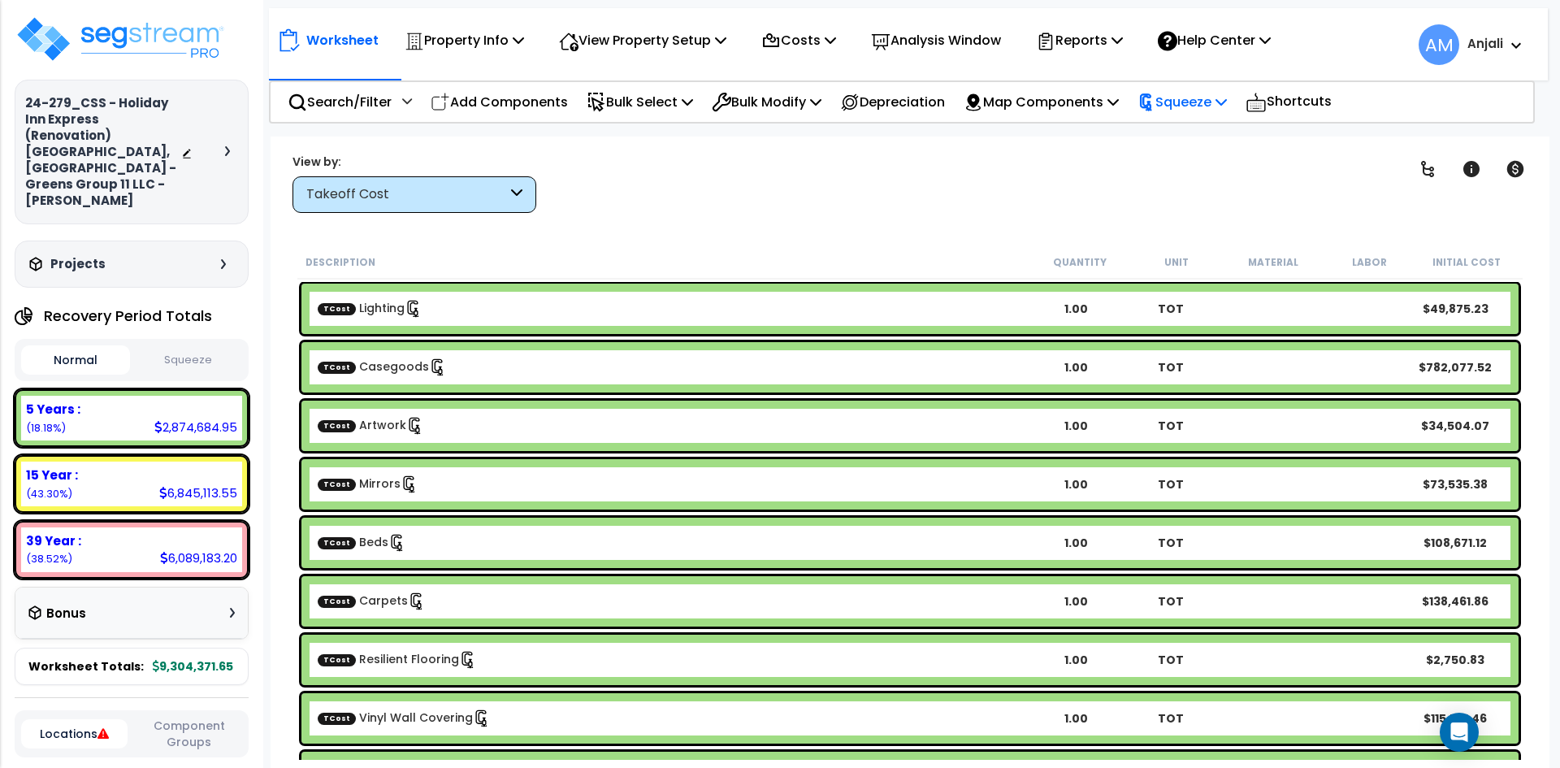
click at [1223, 97] on p "Squeeze" at bounding box center [1181, 102] width 89 height 22
click at [1244, 136] on link "Re-squeeze" at bounding box center [1209, 138] width 161 height 32
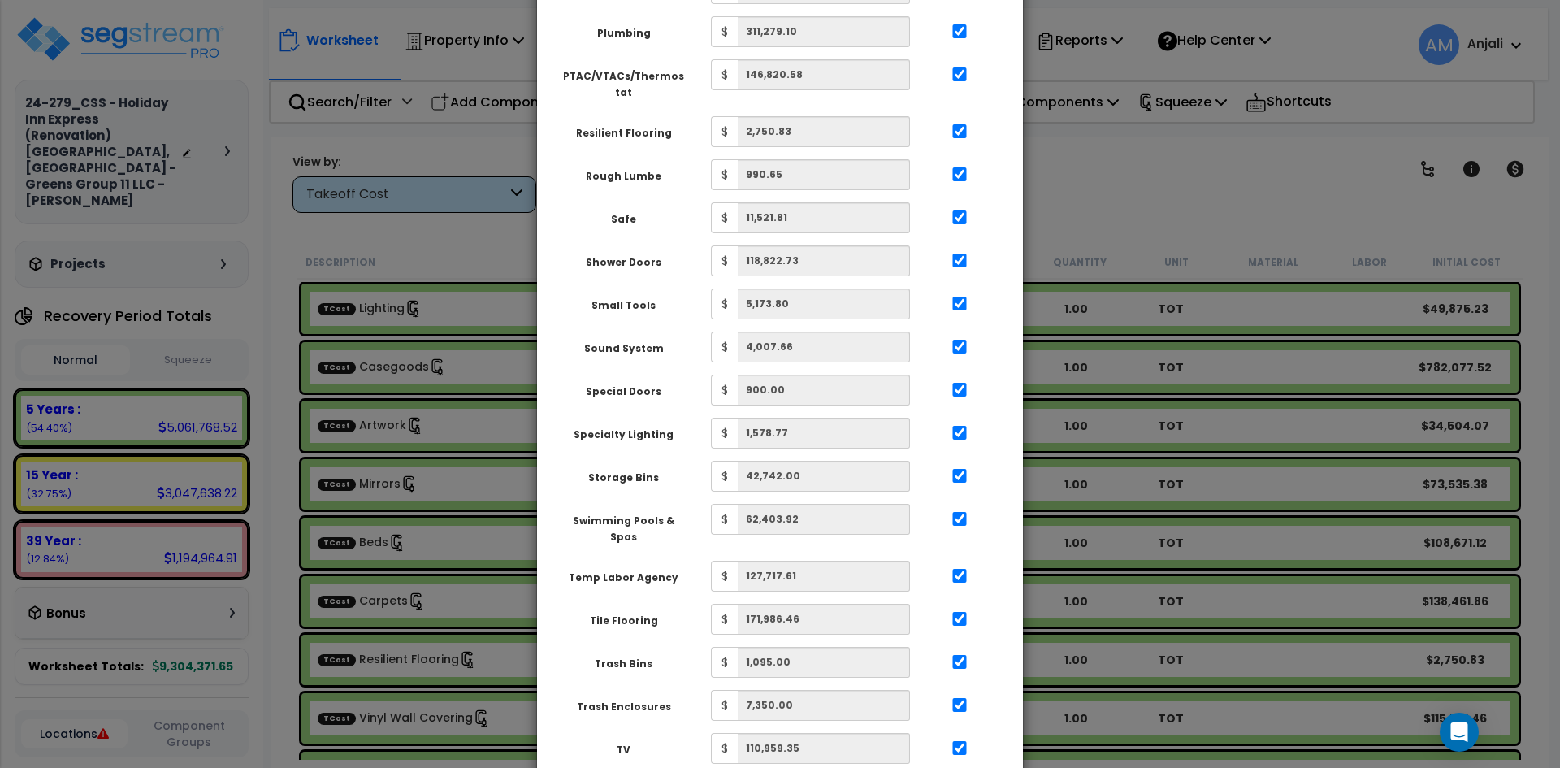
scroll to position [2849, 0]
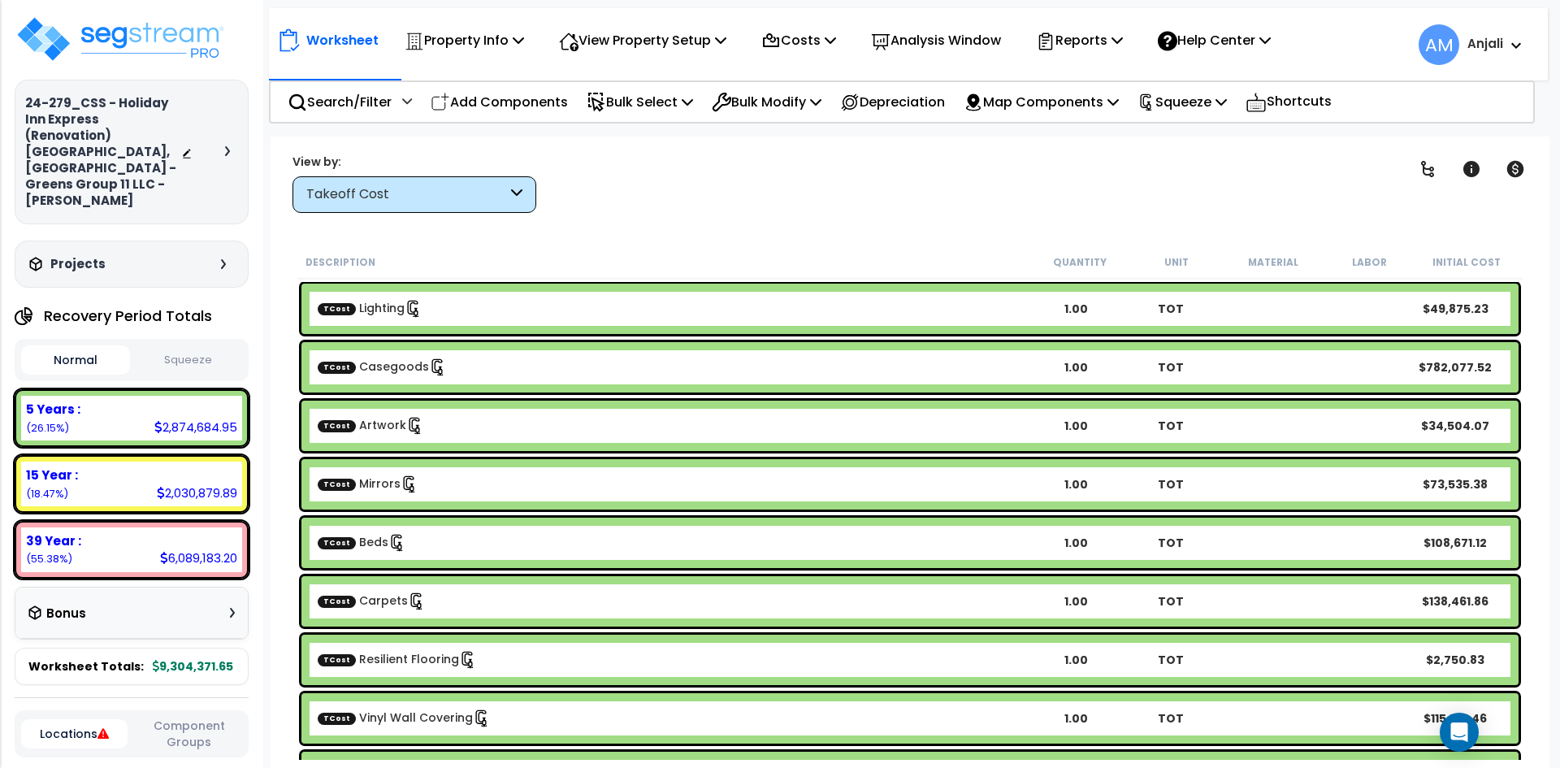
click at [192, 346] on button "Squeeze" at bounding box center [188, 360] width 109 height 28
click at [1451, 729] on icon "Open Intercom Messenger" at bounding box center [1458, 731] width 21 height 21
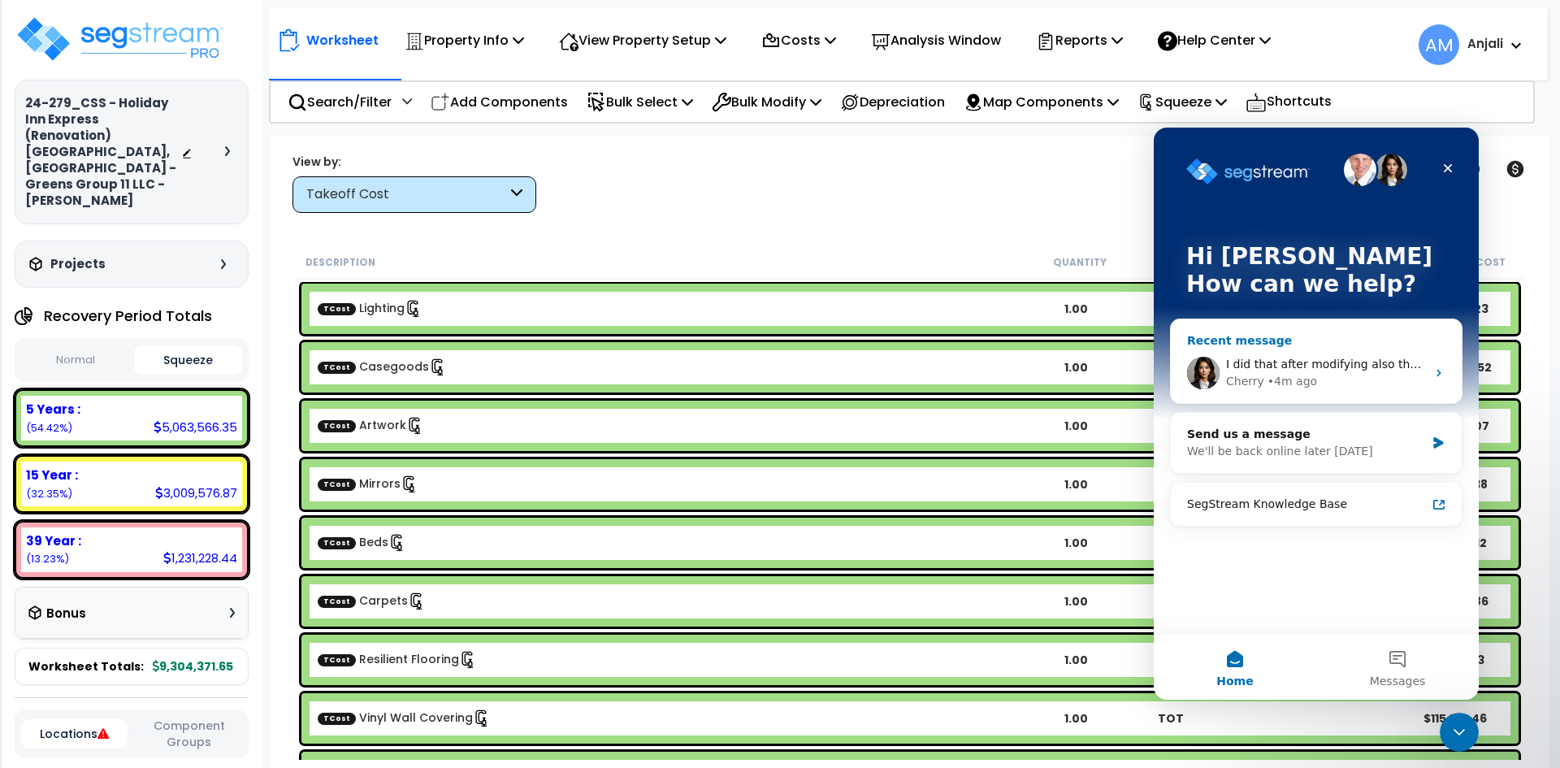
click at [1304, 394] on div "I did that after modifying also the cost is not changing at all Cherry • 4m ago" at bounding box center [1316, 373] width 291 height 60
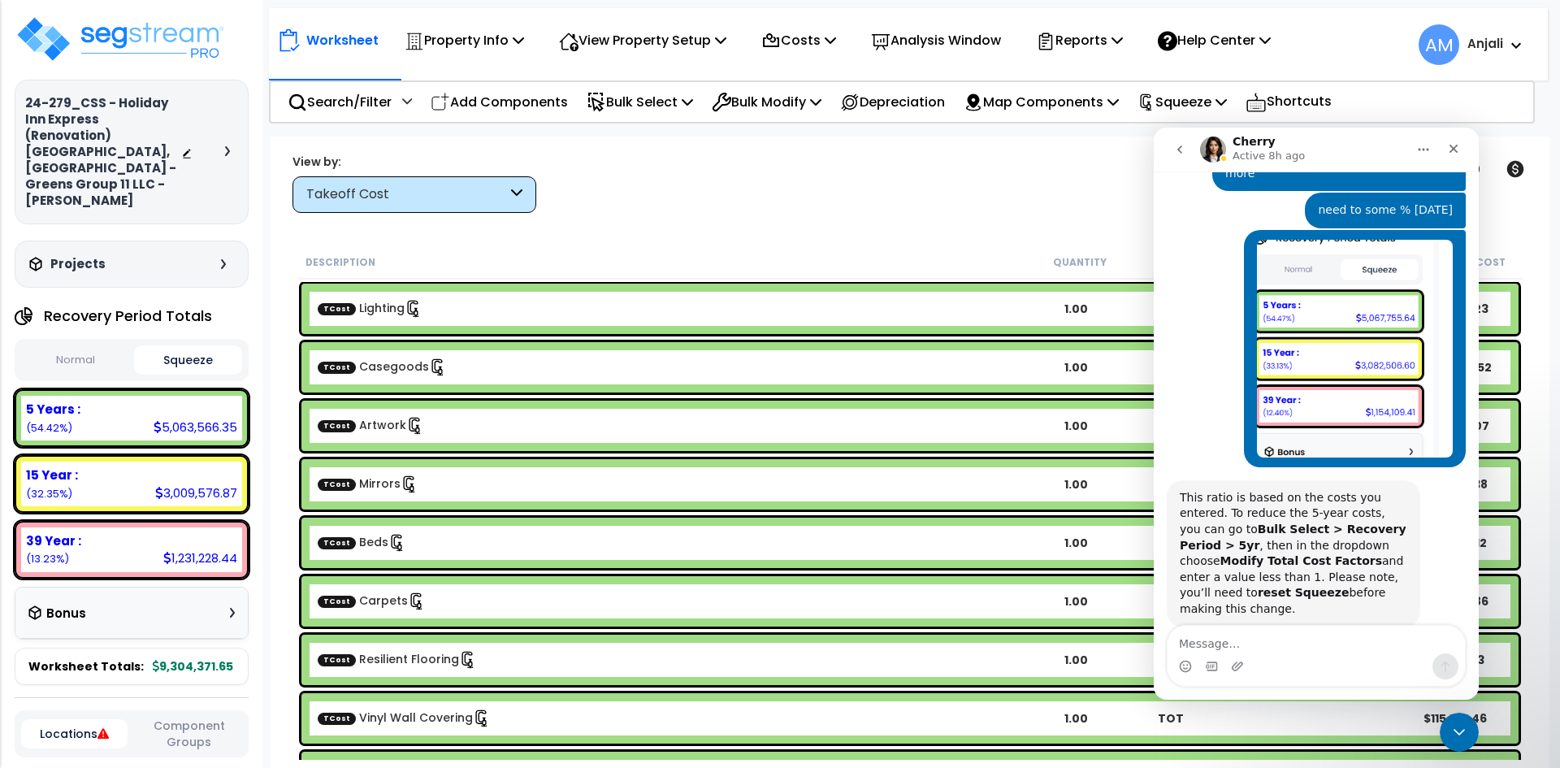
scroll to position [1125, 0]
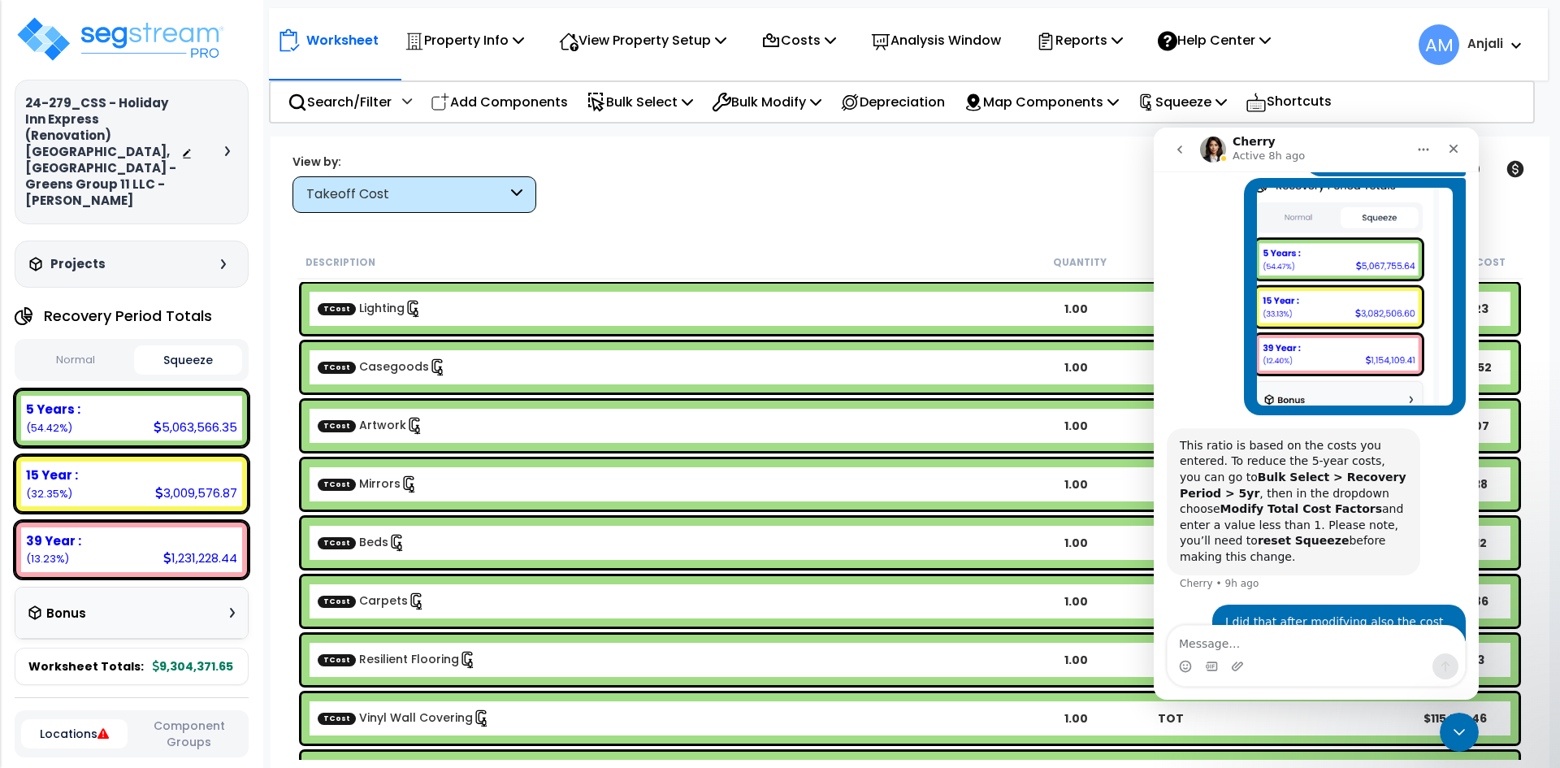
click at [1255, 644] on textarea "Message…" at bounding box center [1315, 639] width 297 height 28
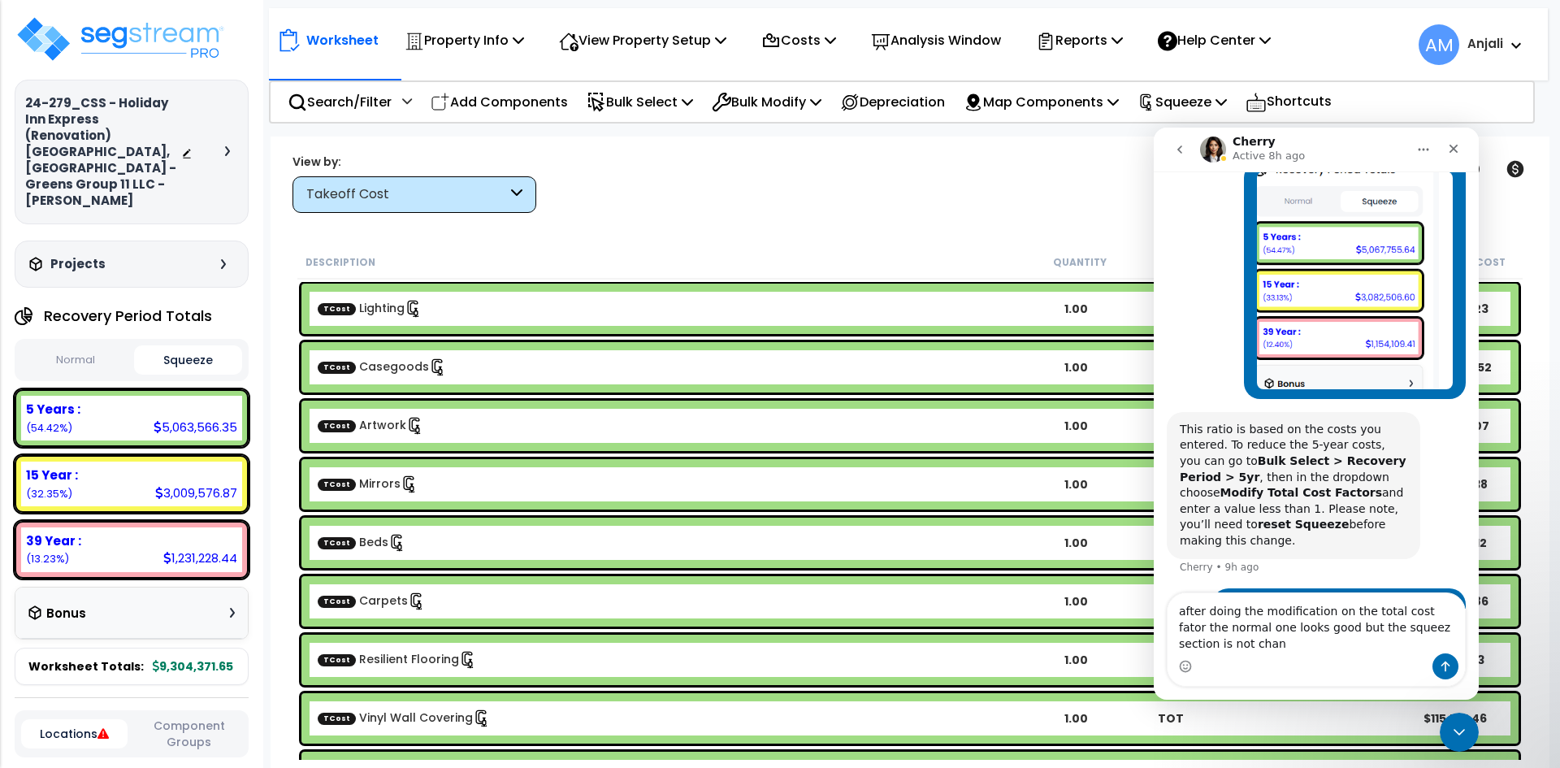
scroll to position [1158, 0]
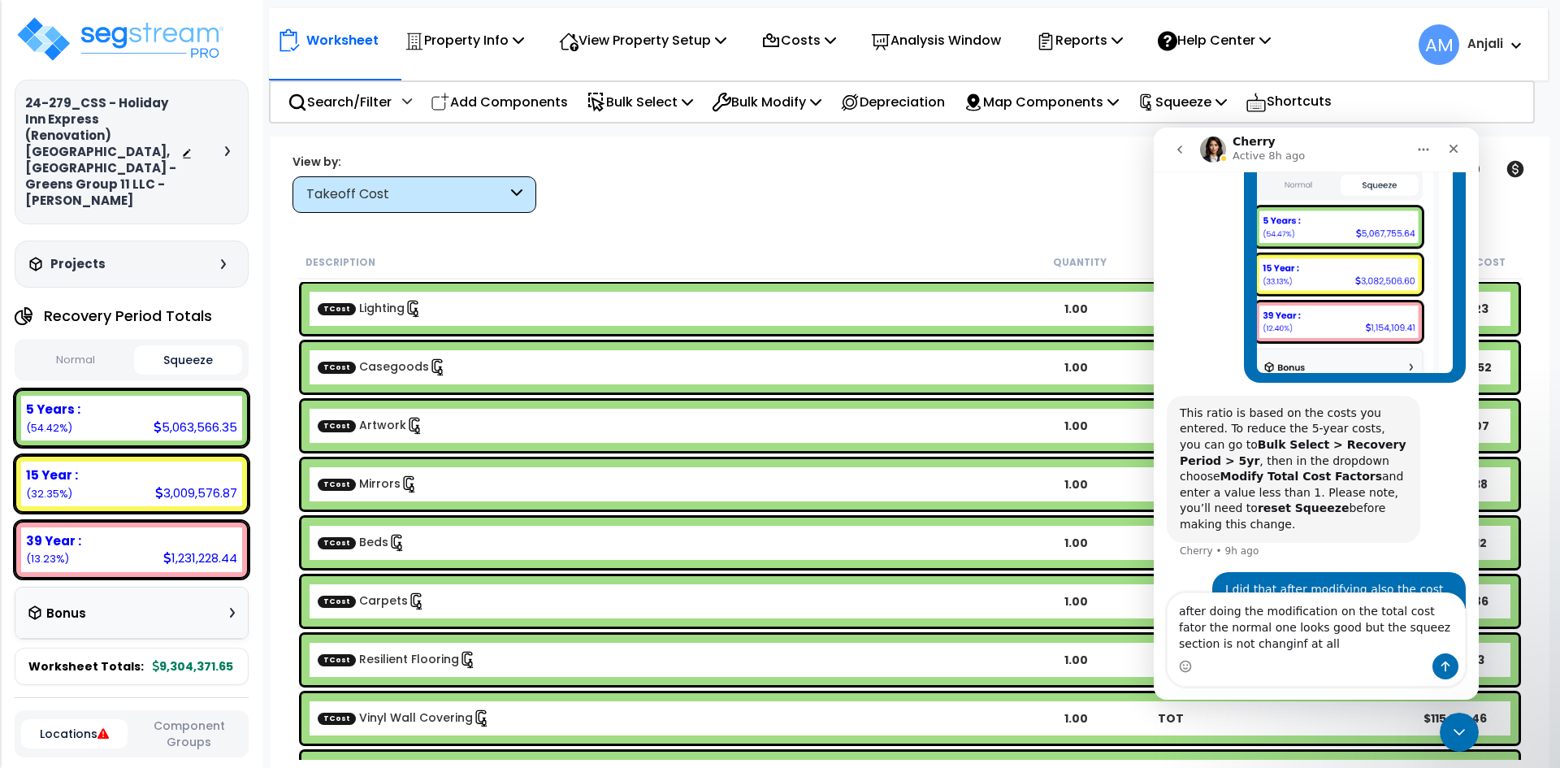
type textarea "after doing the modification on the total cost fator the normal one looks good …"
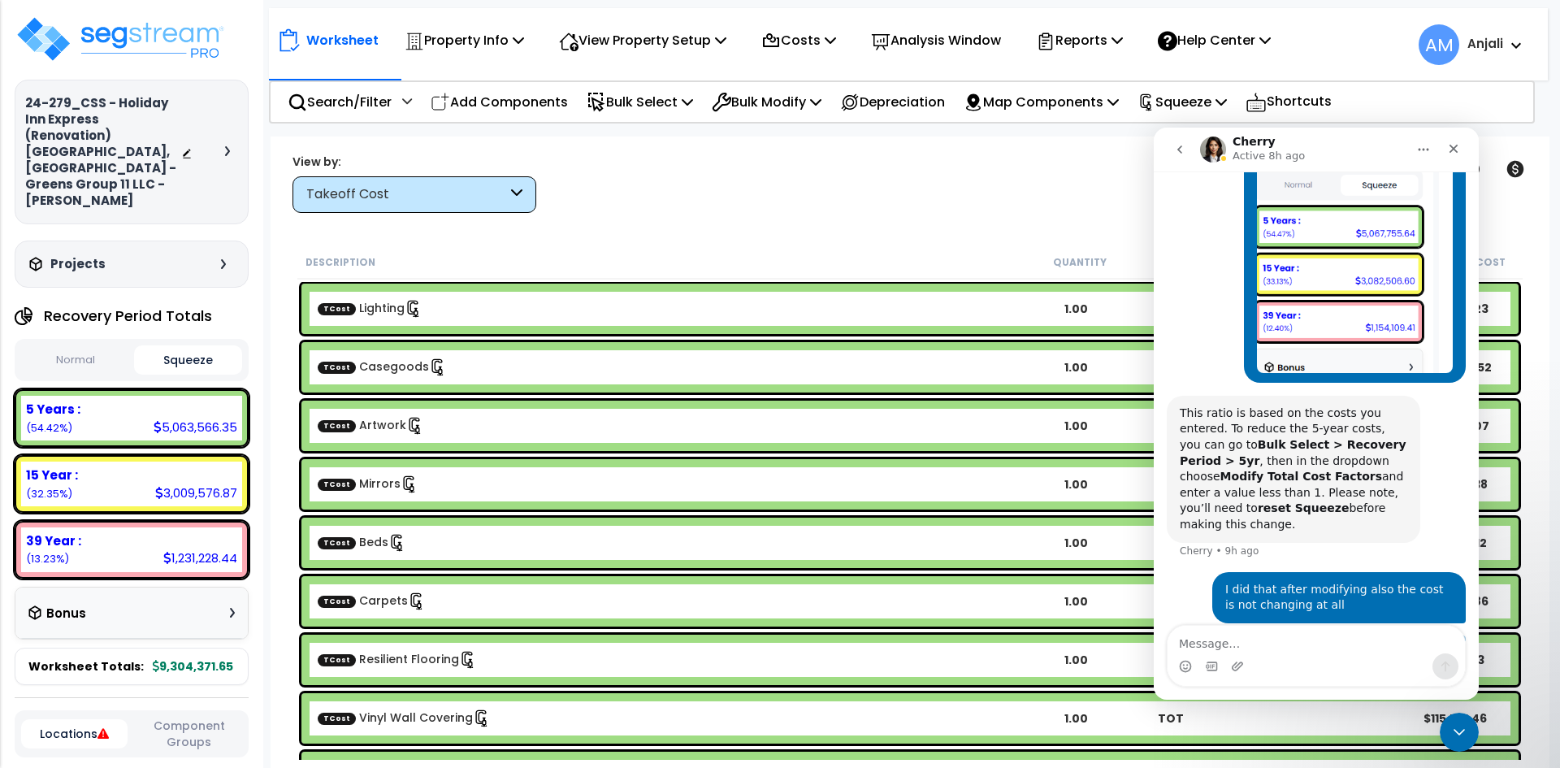
scroll to position [1194, 0]
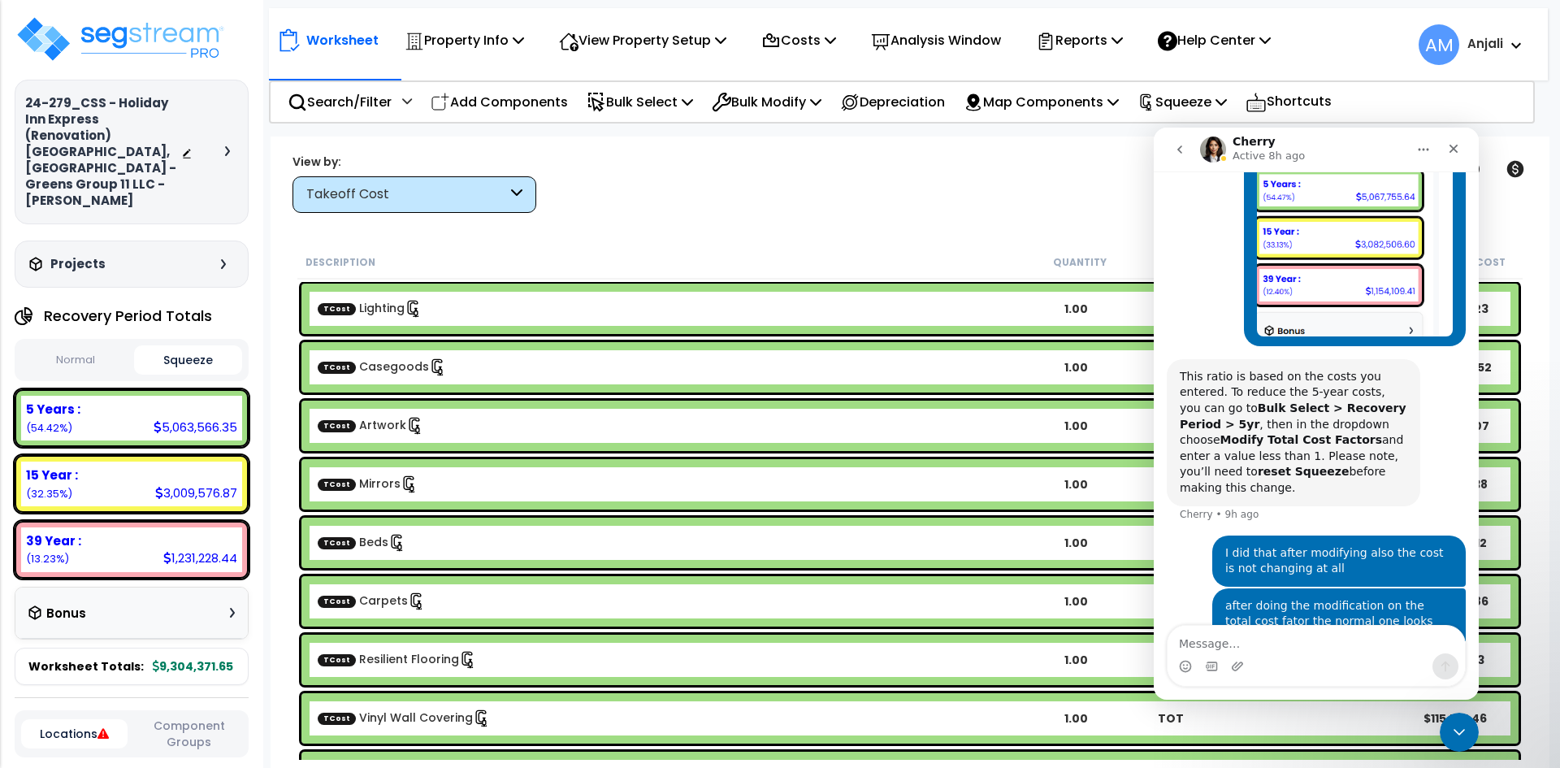
click at [1023, 184] on div "Clear Filters" at bounding box center [966, 183] width 820 height 60
click at [1454, 149] on icon "Close" at bounding box center [1453, 149] width 9 height 9
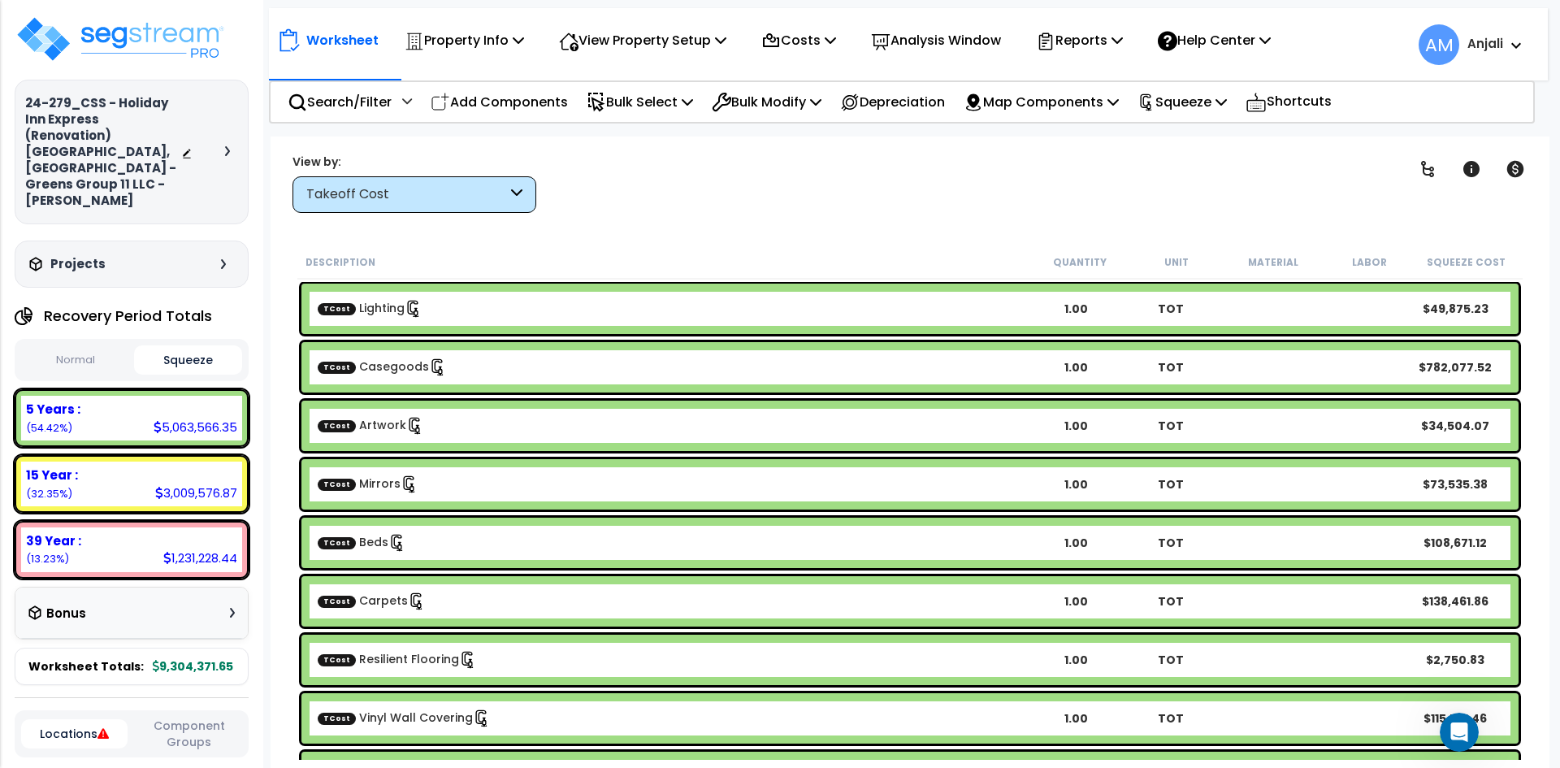
click at [75, 346] on button "Normal" at bounding box center [75, 360] width 109 height 28
click at [185, 658] on b "9,304,371.65" at bounding box center [193, 666] width 80 height 16
click at [232, 608] on icon at bounding box center [232, 613] width 5 height 10
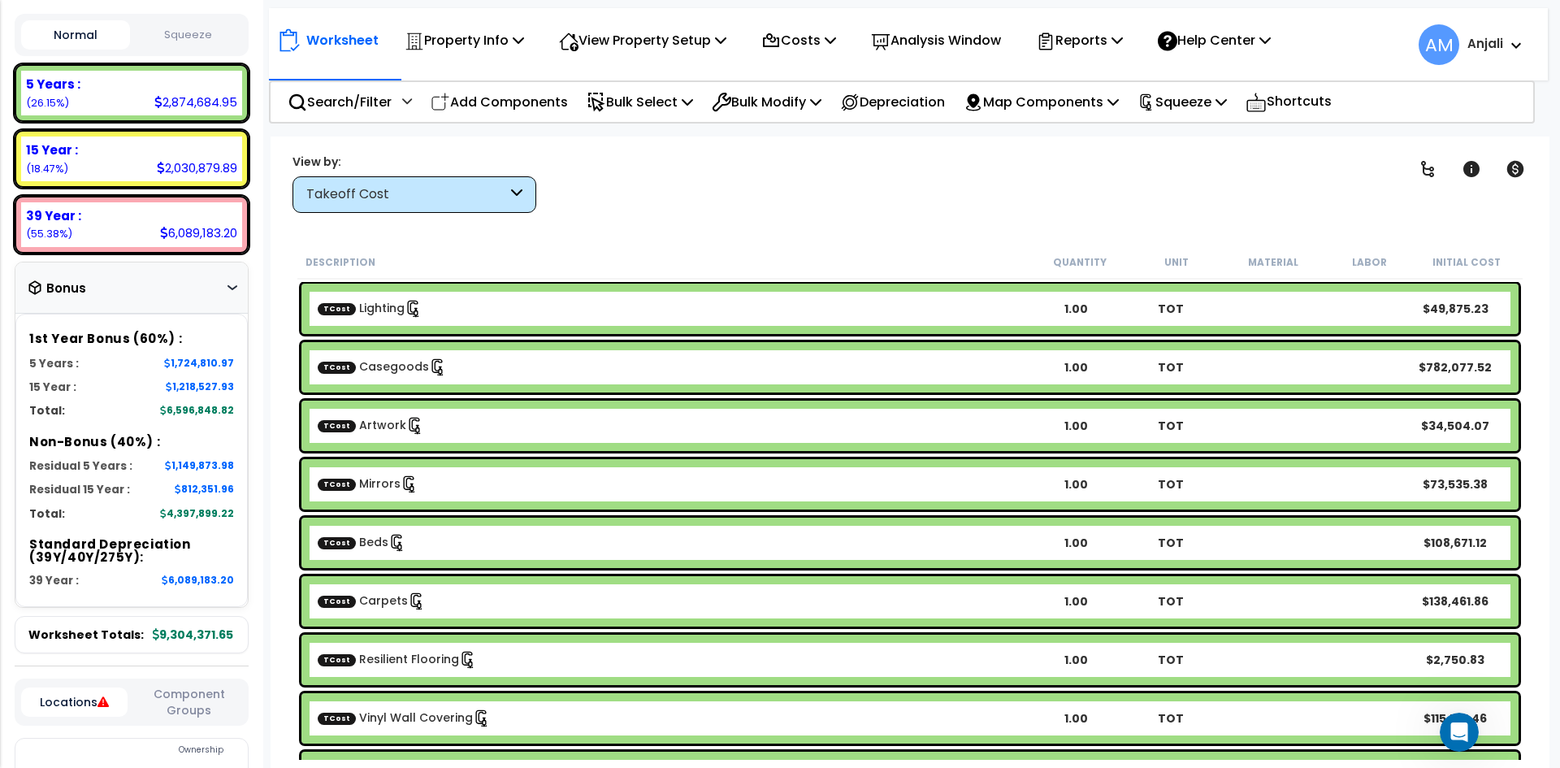
scroll to position [244, 0]
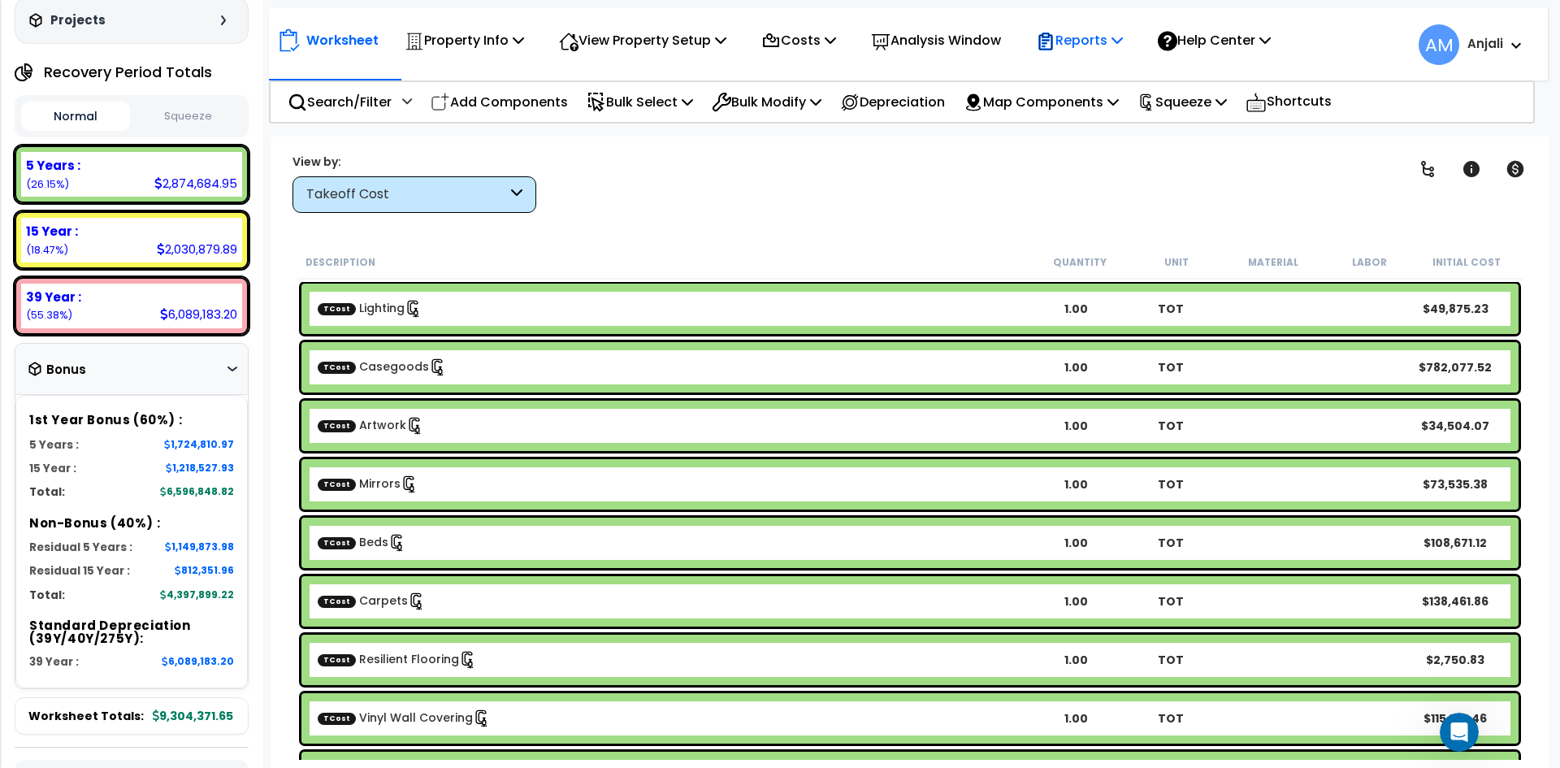
click at [1093, 40] on p "Reports" at bounding box center [1079, 40] width 87 height 22
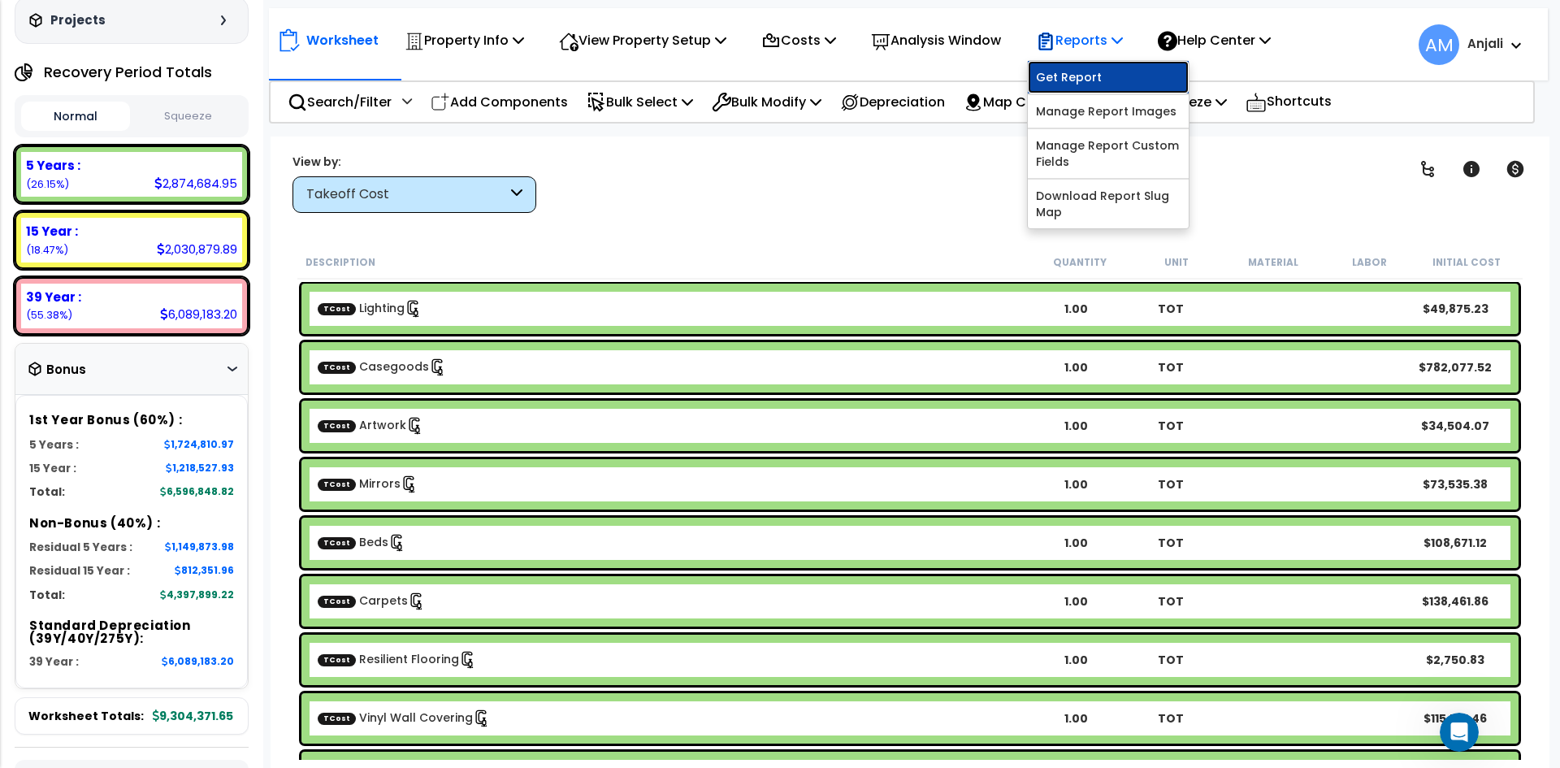
click at [1095, 67] on link "Get Report" at bounding box center [1108, 77] width 161 height 32
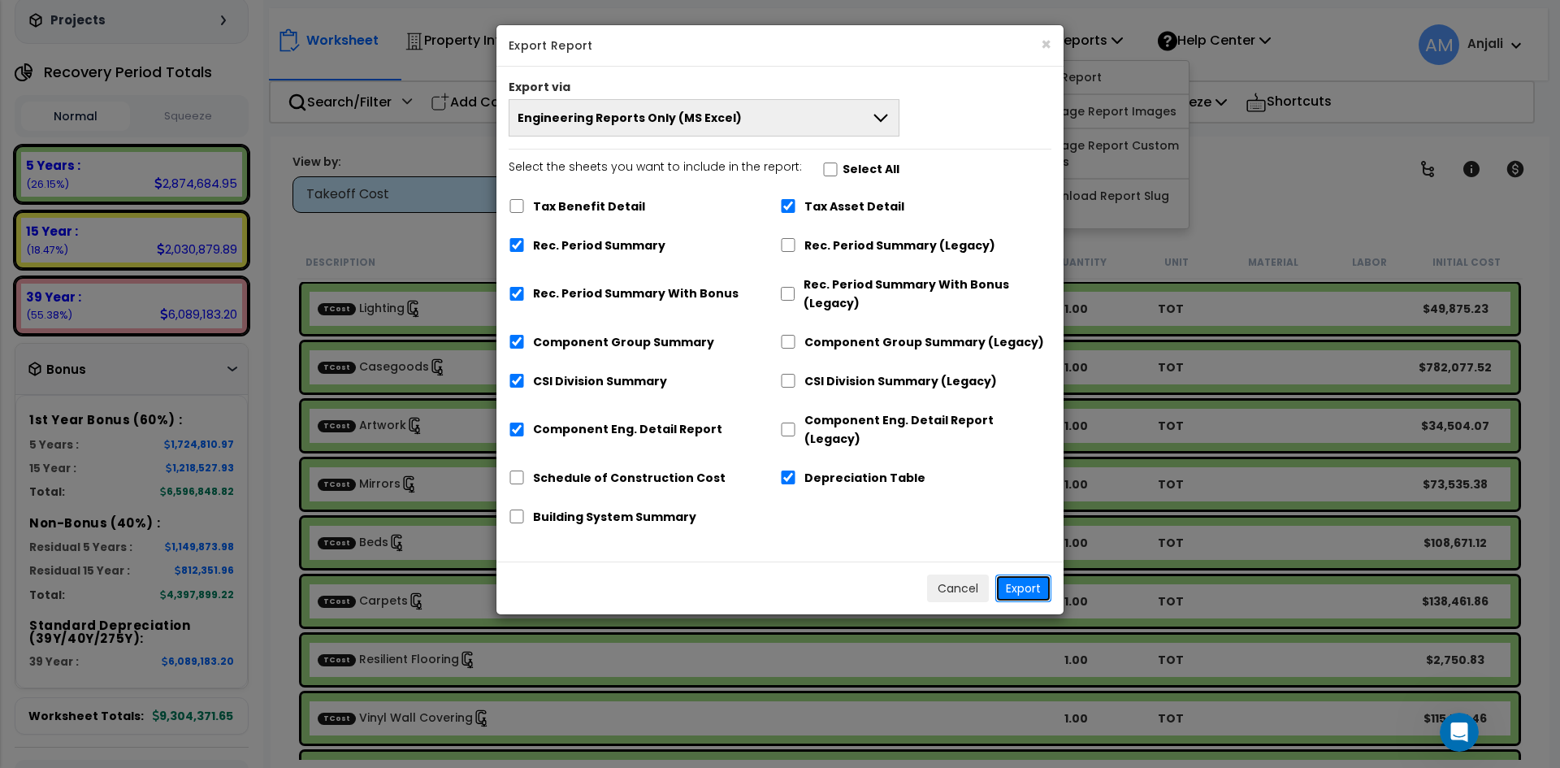
click at [1039, 574] on button "Export" at bounding box center [1023, 588] width 56 height 28
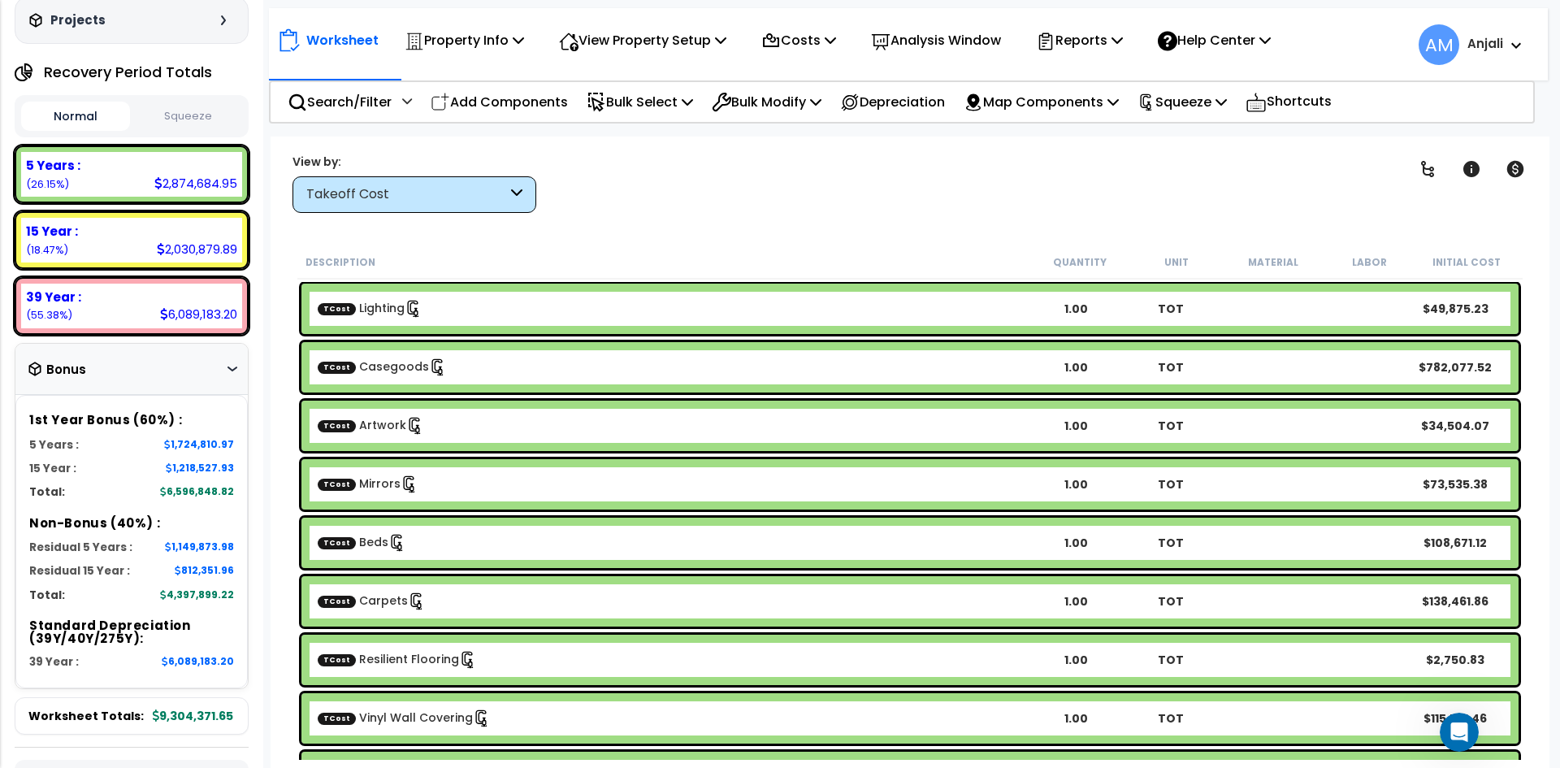
click at [180, 102] on button "Squeeze" at bounding box center [188, 116] width 109 height 28
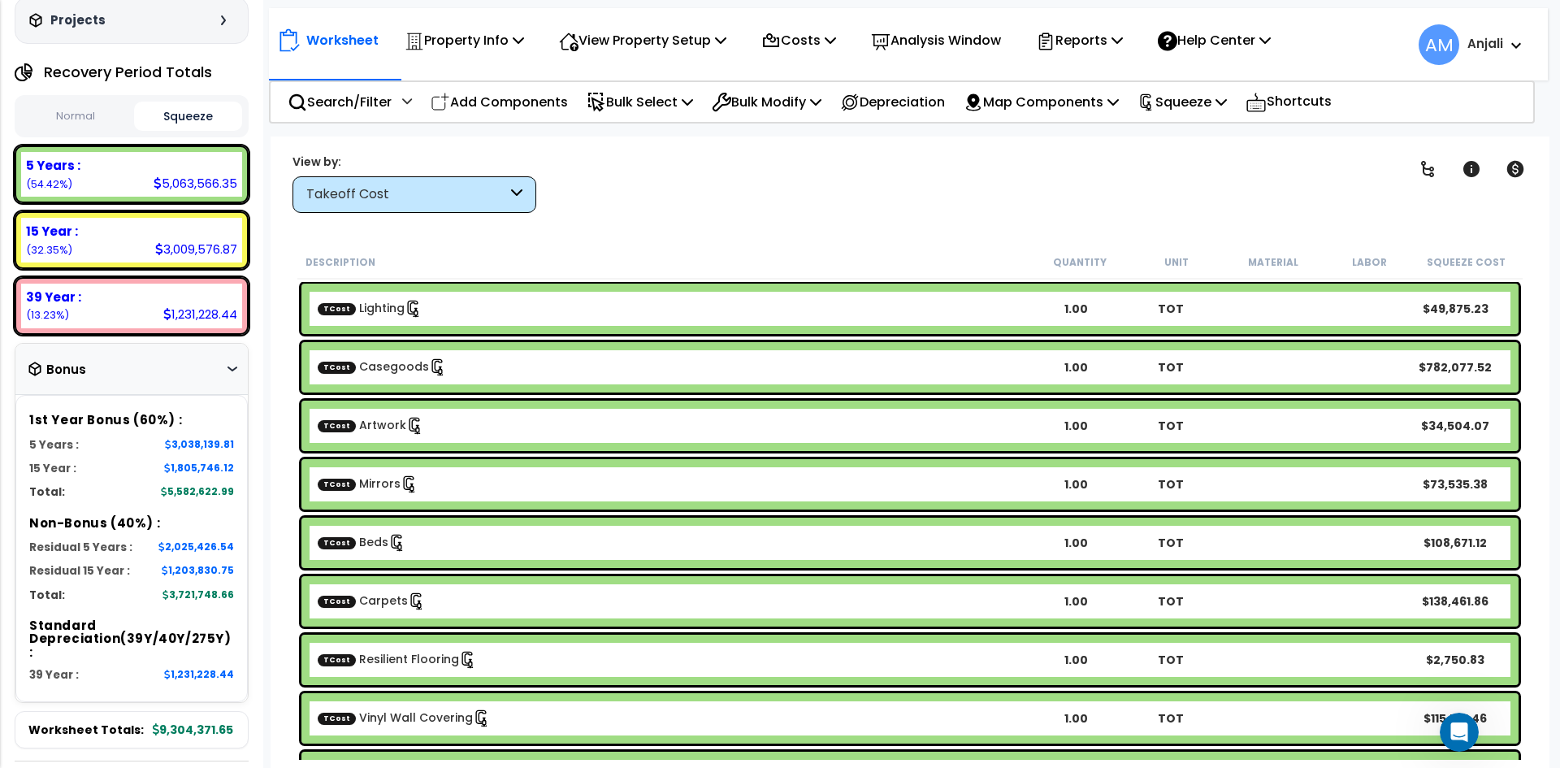
click at [91, 102] on button "Normal" at bounding box center [75, 116] width 109 height 28
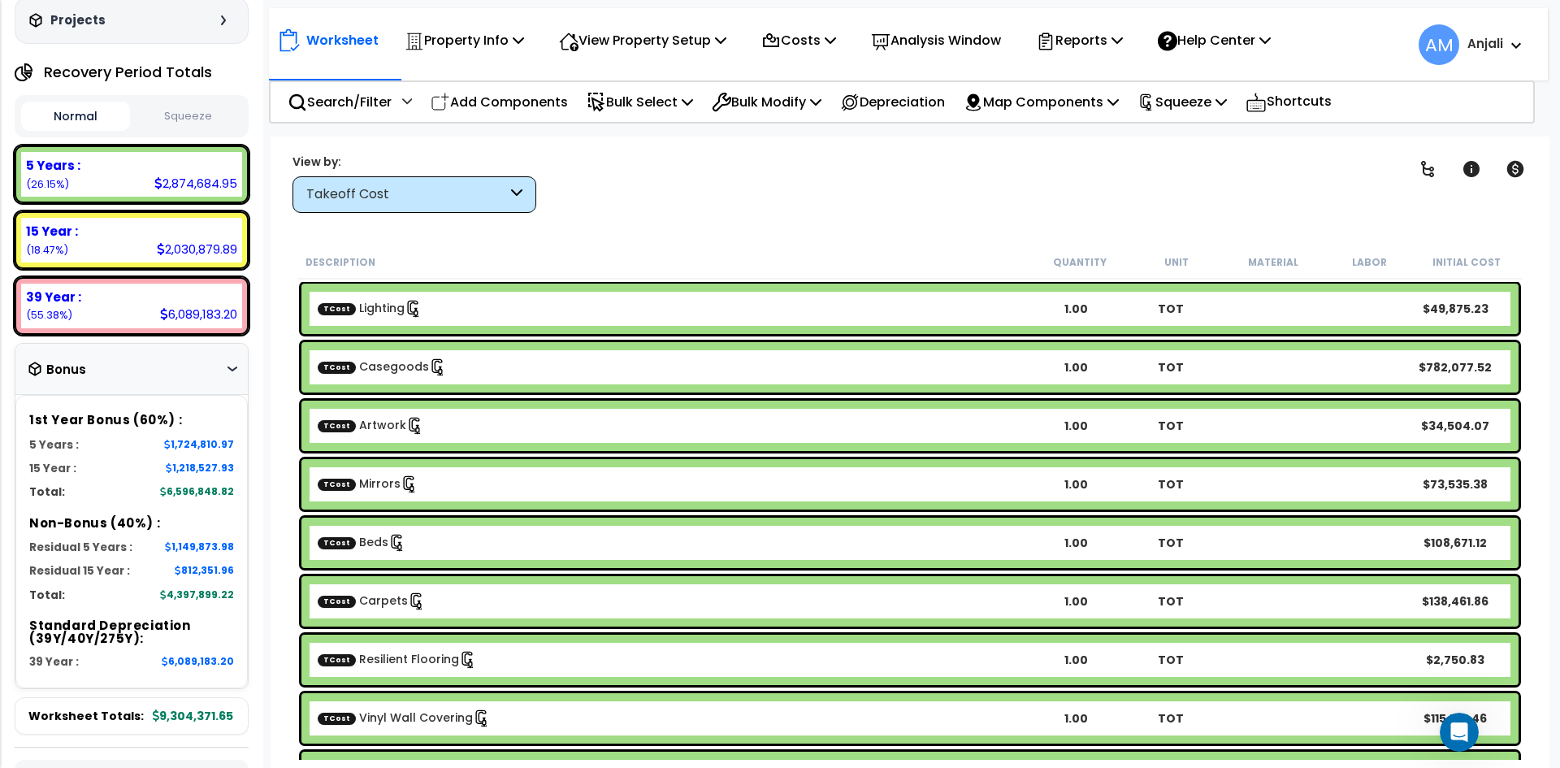
click at [165, 102] on button "Squeeze" at bounding box center [188, 116] width 109 height 28
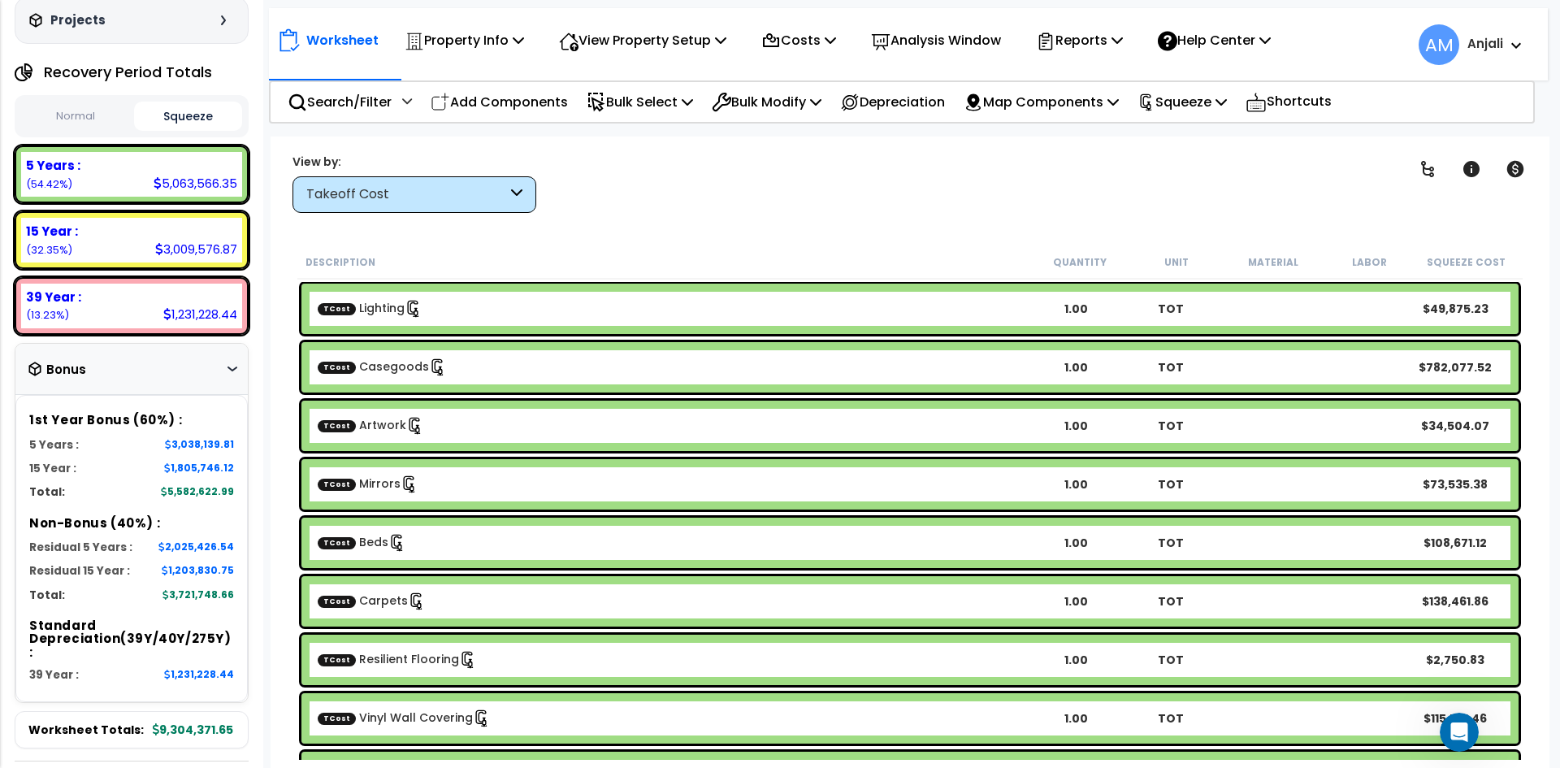
scroll to position [71, 0]
